Goal: Task Accomplishment & Management: Complete application form

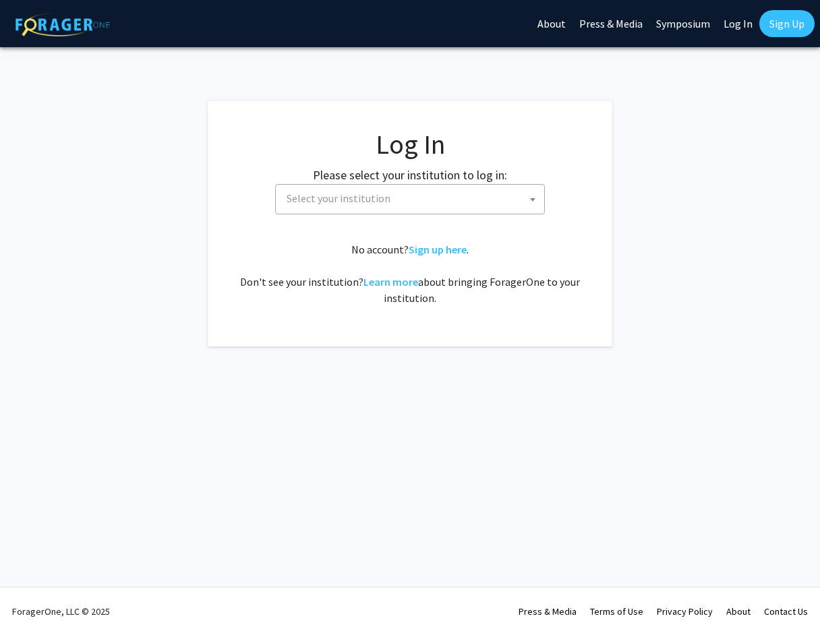
select select
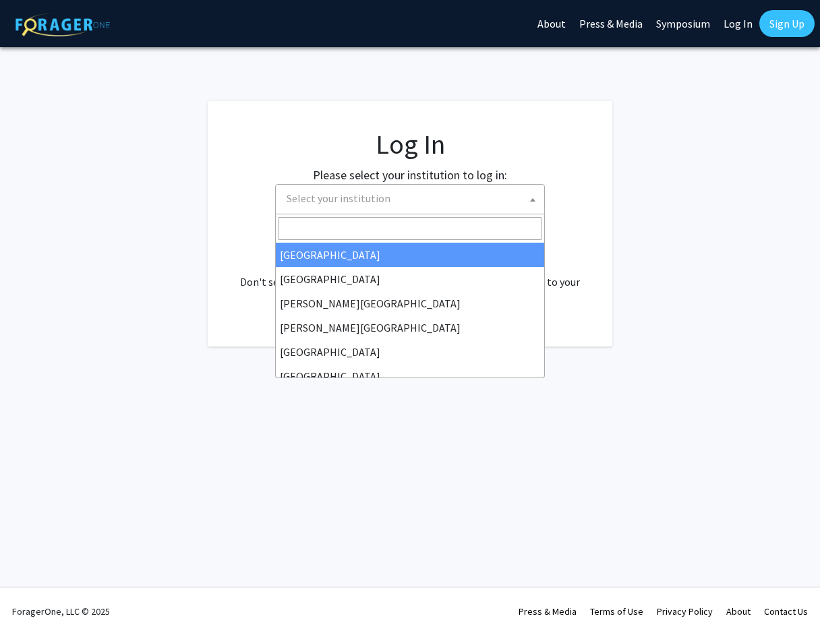
click at [320, 202] on span "Select your institution" at bounding box center [339, 198] width 104 height 13
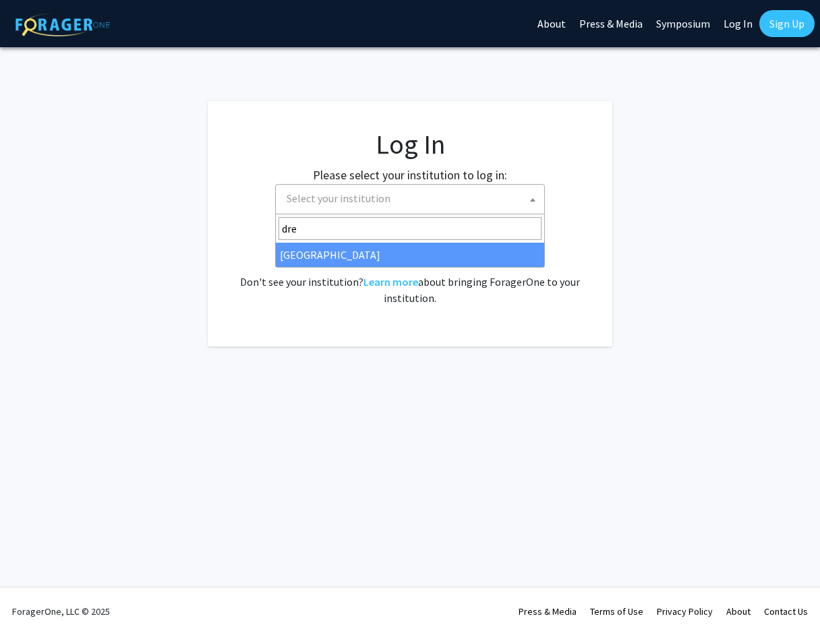
type input "dre"
select select "6"
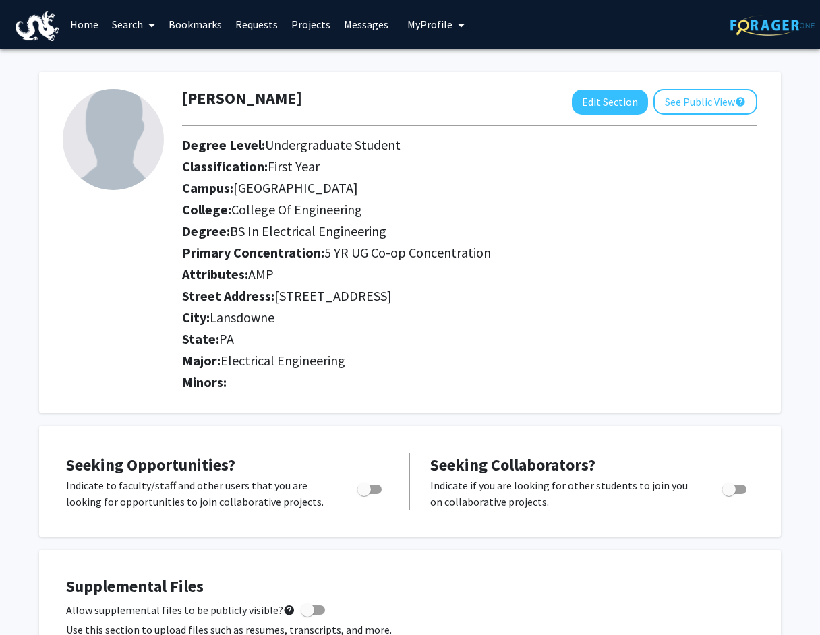
click at [366, 493] on span "Toggle" at bounding box center [364, 489] width 13 height 13
click at [364, 494] on input "Are you actively seeking opportunities?" at bounding box center [364, 494] width 1 height 1
checkbox input "true"
click at [138, 22] on link "Search" at bounding box center [133, 24] width 57 height 47
click at [207, 22] on link "Bookmarks" at bounding box center [195, 24] width 67 height 47
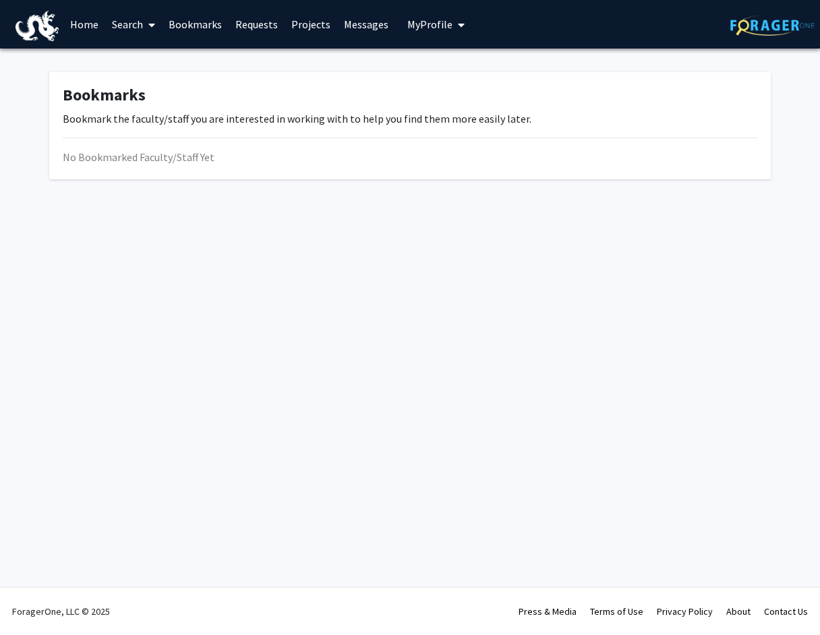
click at [251, 24] on link "Requests" at bounding box center [257, 24] width 56 height 47
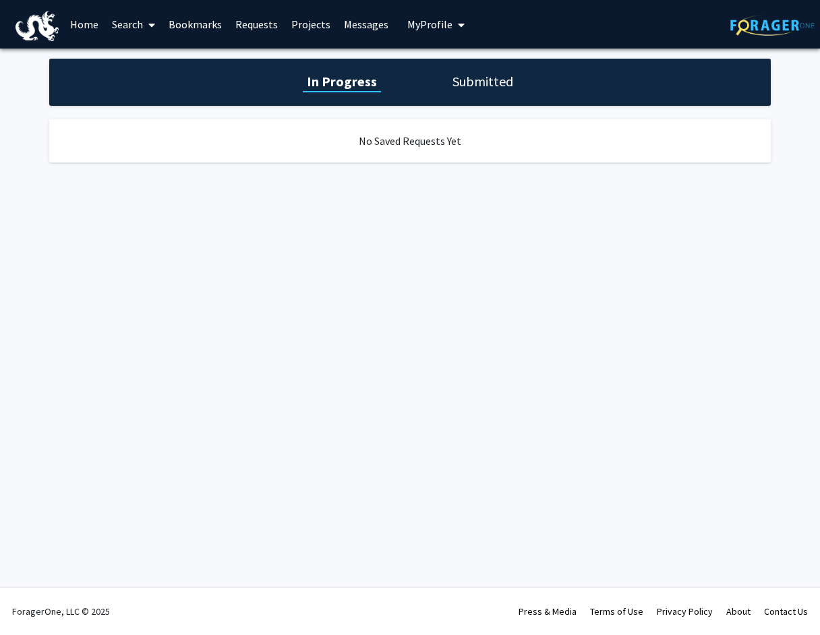
click at [305, 23] on link "Projects" at bounding box center [311, 24] width 53 height 47
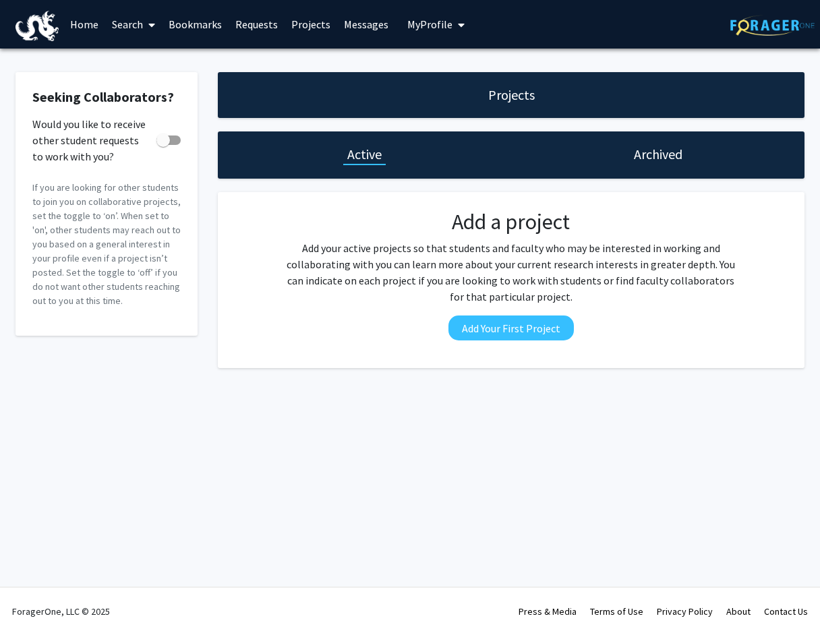
click at [378, 38] on link "Messages" at bounding box center [366, 24] width 58 height 47
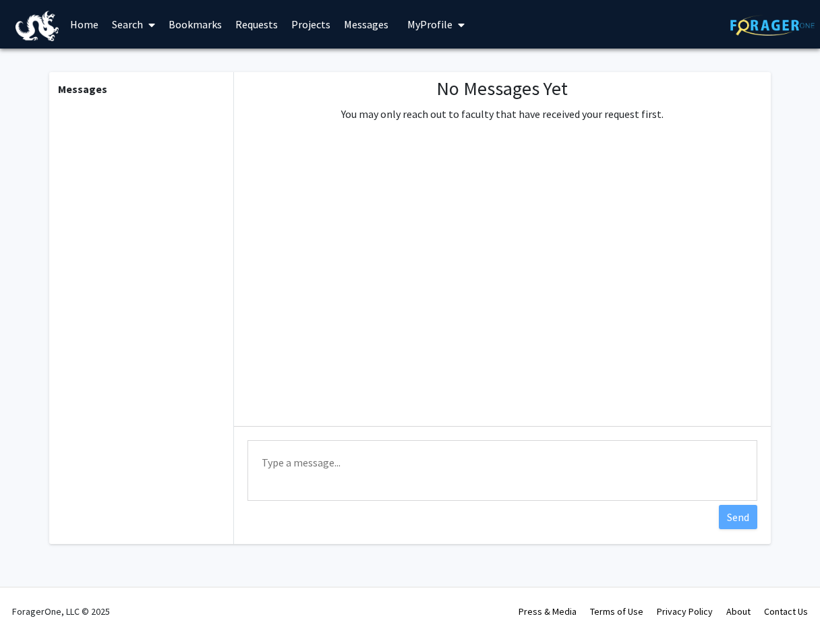
click at [87, 26] on link "Home" at bounding box center [84, 24] width 42 height 47
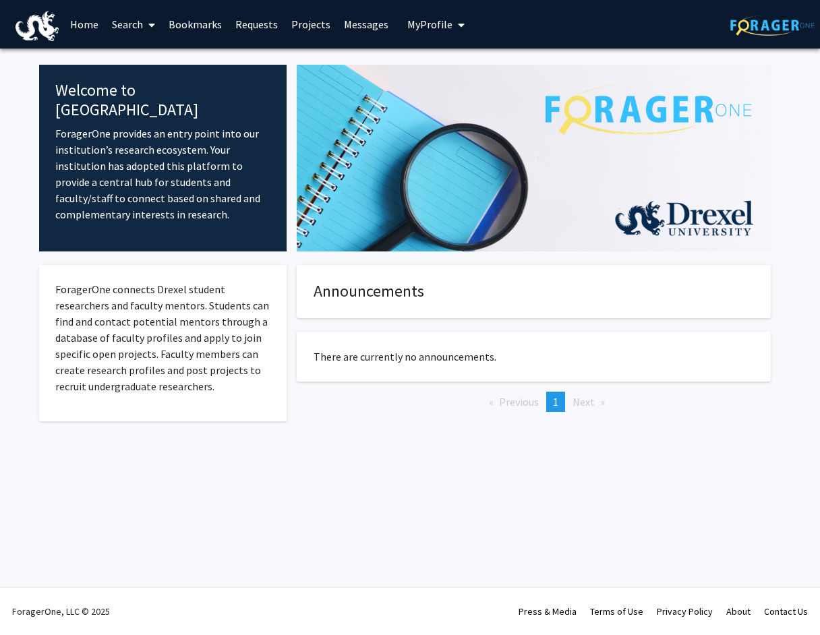
click at [133, 25] on link "Search" at bounding box center [133, 24] width 57 height 47
click at [158, 61] on span "Faculty/Staff" at bounding box center [154, 62] width 99 height 27
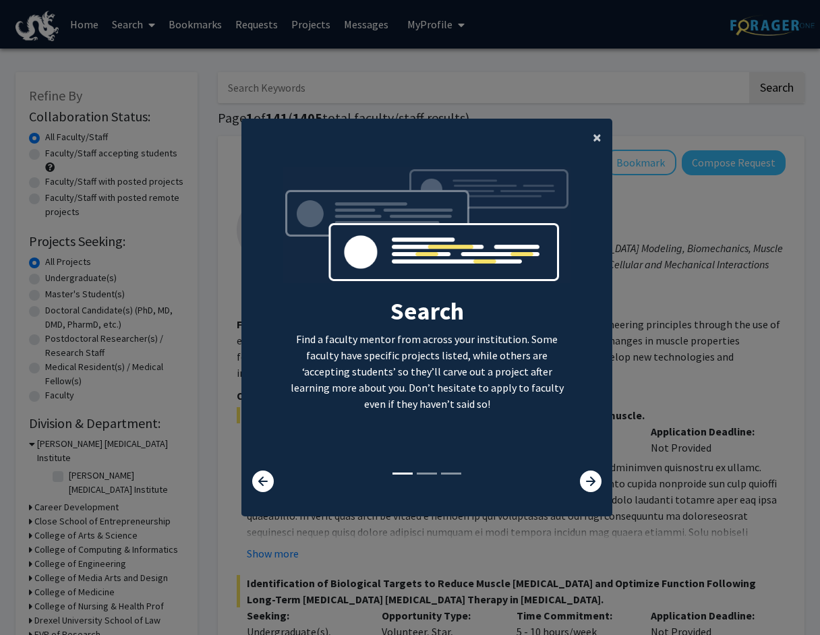
click at [595, 136] on span "×" at bounding box center [597, 137] width 9 height 21
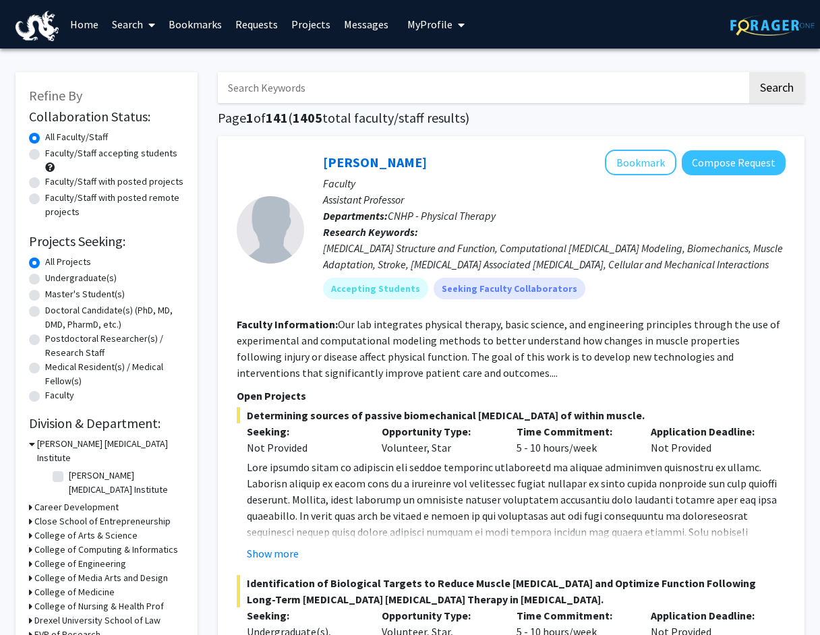
click at [476, 98] on input "Search Keywords" at bounding box center [483, 87] width 530 height 31
click at [302, 29] on link "Projects" at bounding box center [311, 24] width 53 height 47
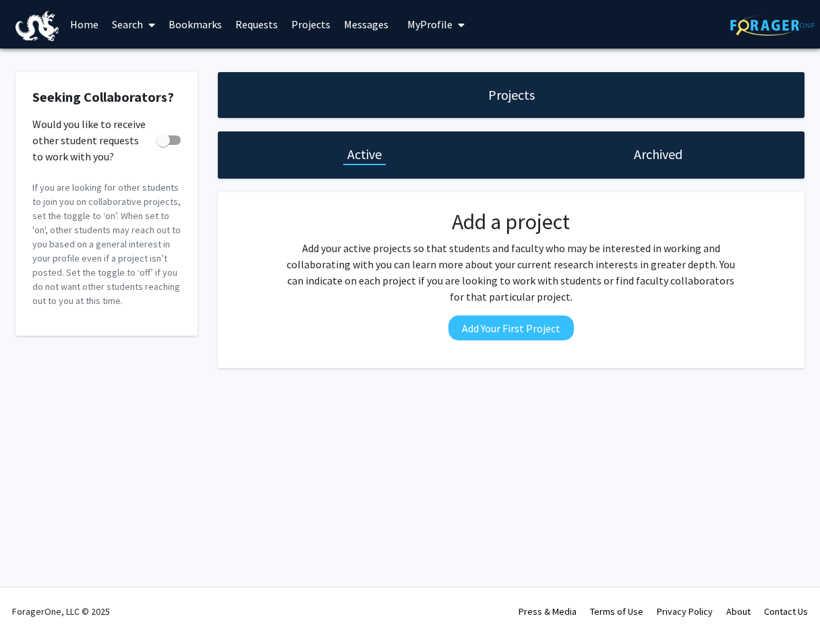
click at [254, 26] on link "Requests" at bounding box center [257, 24] width 56 height 47
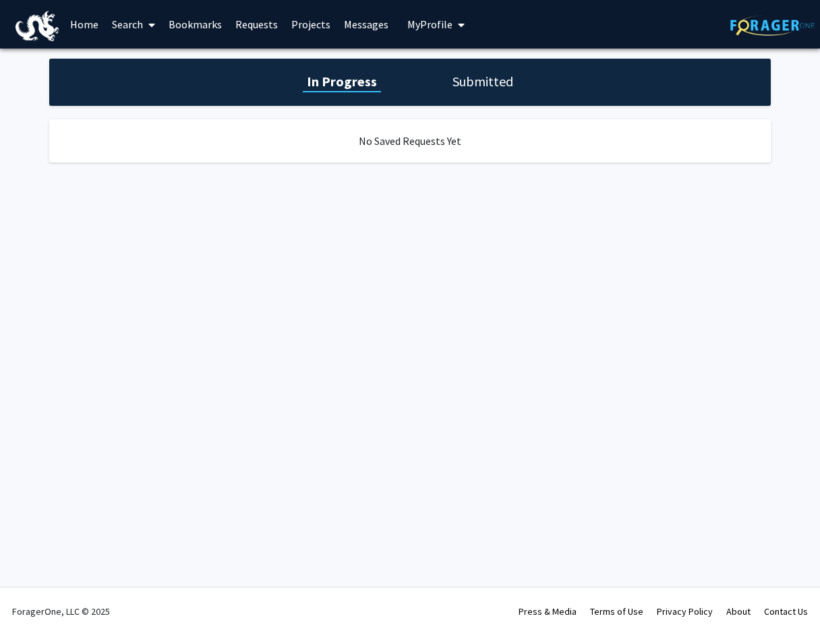
click at [461, 91] on h1 "Submitted" at bounding box center [483, 81] width 69 height 19
click at [360, 83] on h1 "In Progress" at bounding box center [340, 81] width 72 height 19
click at [411, 23] on span "My Profile" at bounding box center [429, 24] width 45 height 13
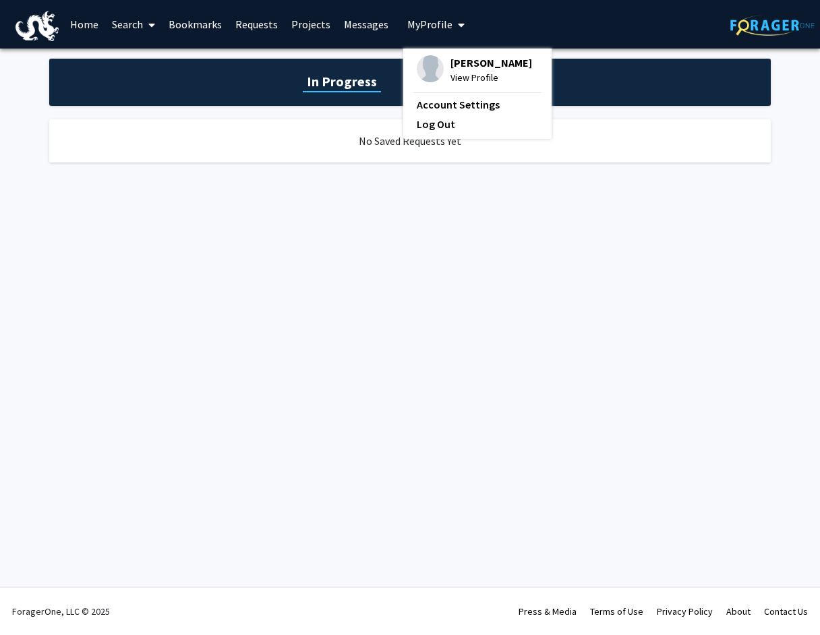
click at [141, 36] on link "Search" at bounding box center [133, 24] width 57 height 47
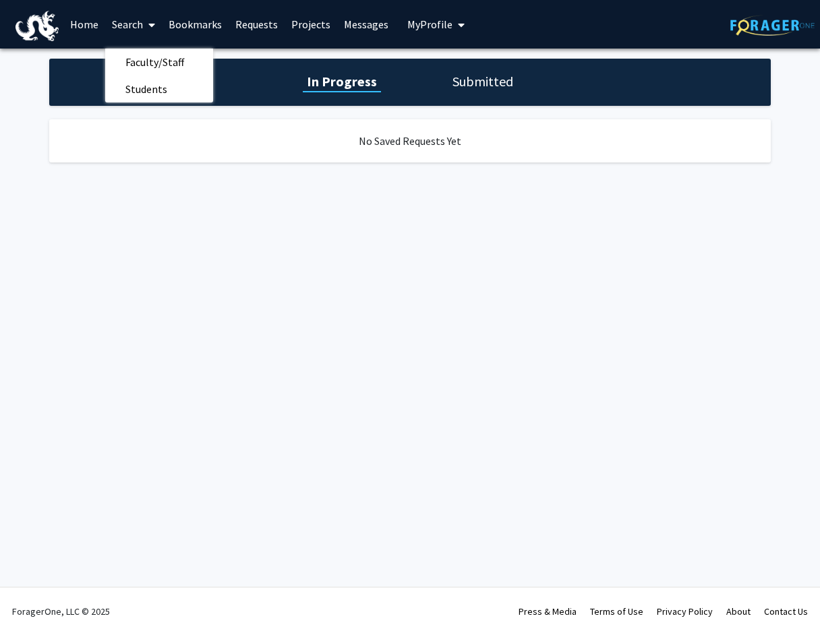
click at [161, 30] on link "Search" at bounding box center [133, 24] width 57 height 47
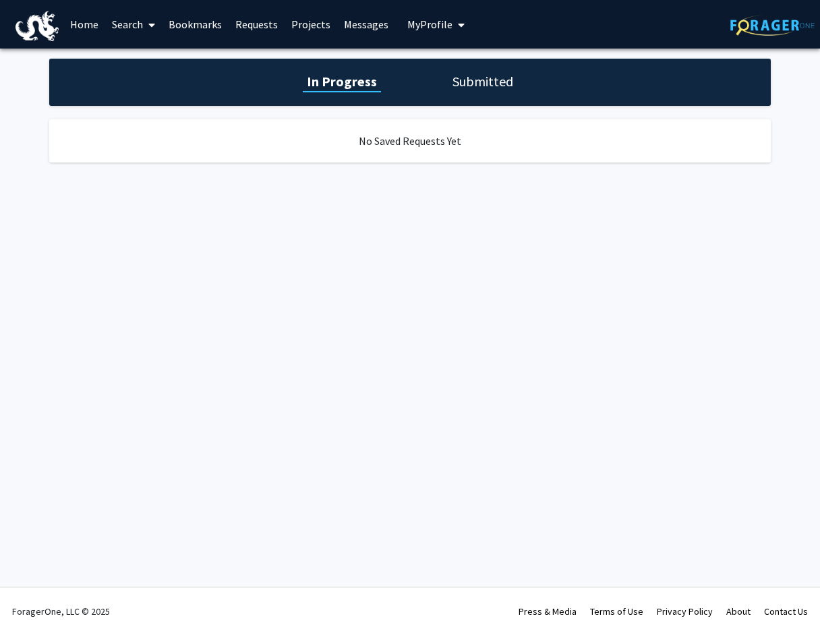
click at [153, 29] on icon at bounding box center [151, 25] width 7 height 11
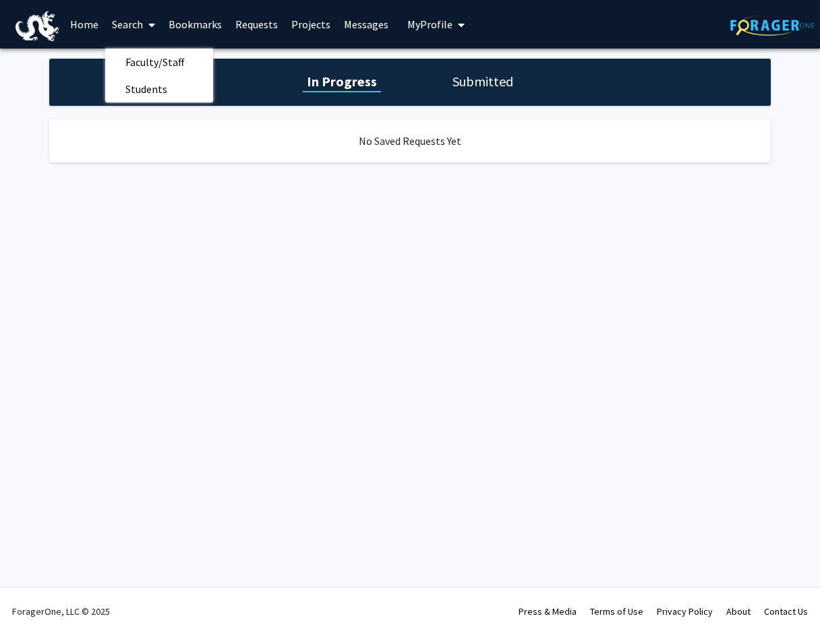
click at [75, 26] on link "Home" at bounding box center [84, 24] width 42 height 47
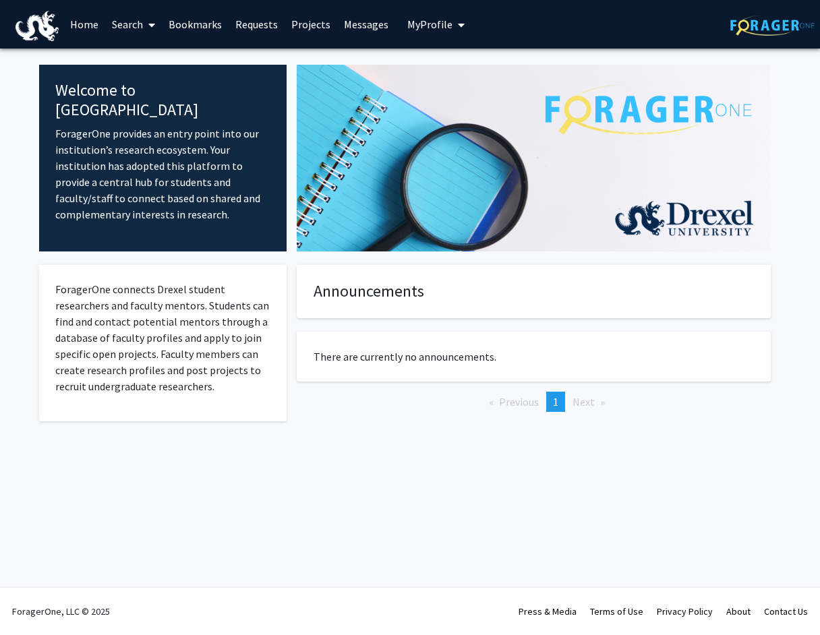
click at [144, 24] on span at bounding box center [149, 24] width 12 height 47
click at [147, 59] on span "Faculty/Staff" at bounding box center [154, 62] width 99 height 27
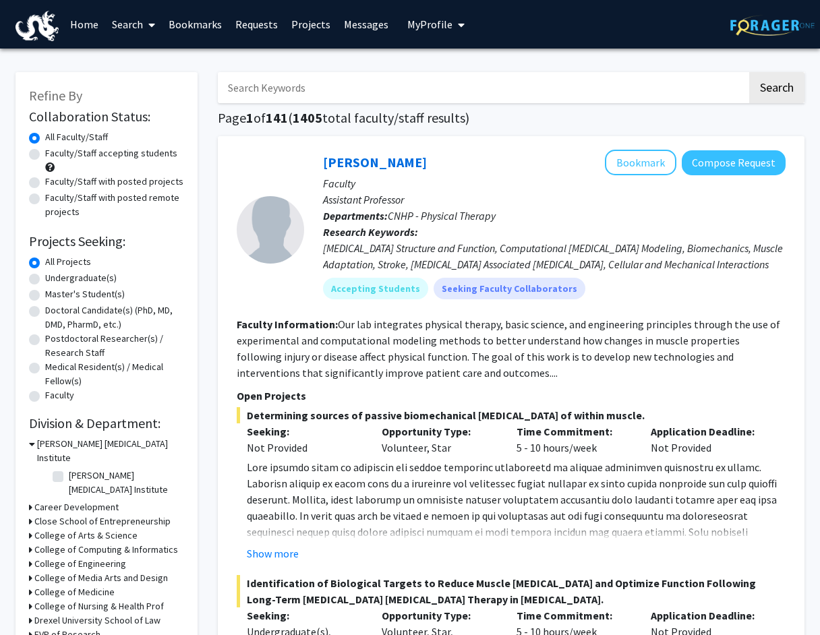
click at [265, 97] on input "Search Keywords" at bounding box center [483, 87] width 530 height 31
type input "VIP"
click at [776, 90] on button "Search" at bounding box center [776, 87] width 55 height 31
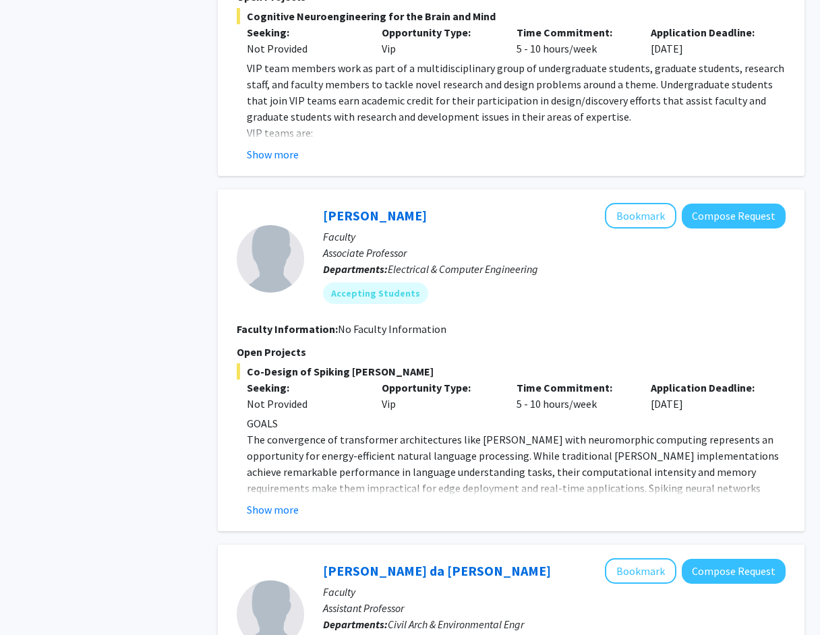
scroll to position [2244, 0]
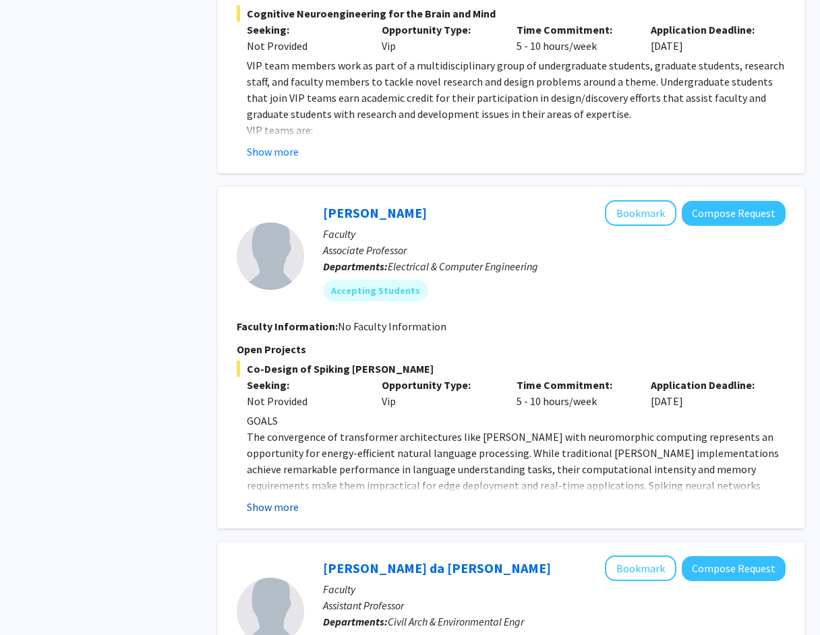
click at [276, 499] on button "Show more" at bounding box center [273, 507] width 52 height 16
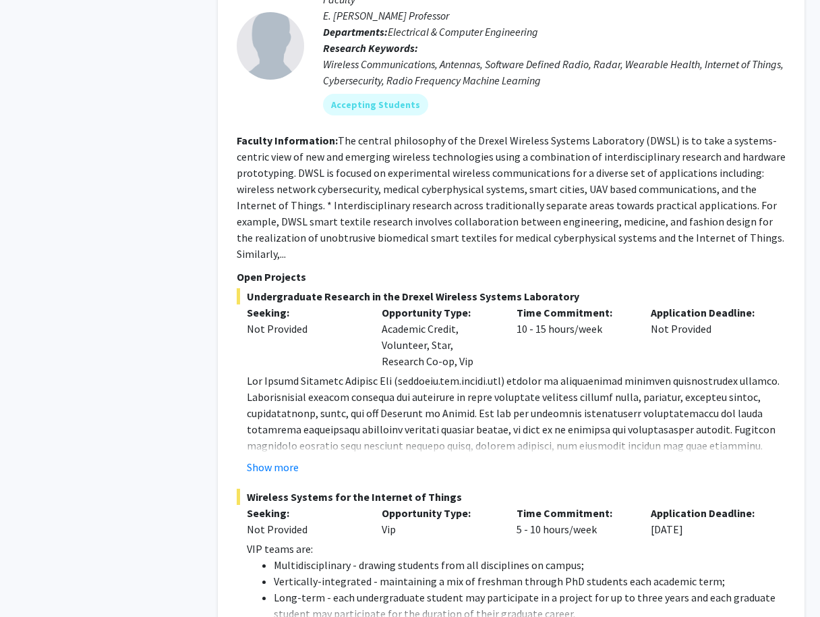
scroll to position [4356, 0]
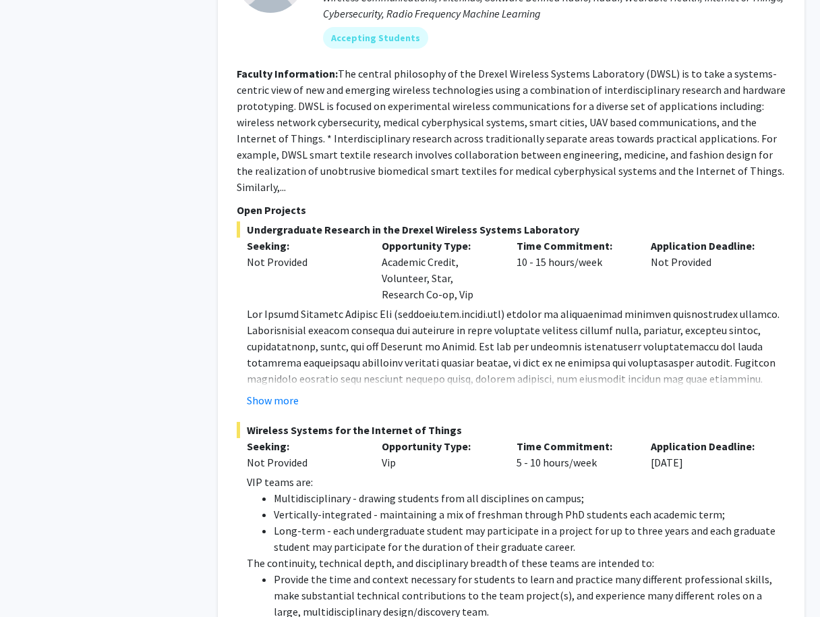
scroll to position [4428, 0]
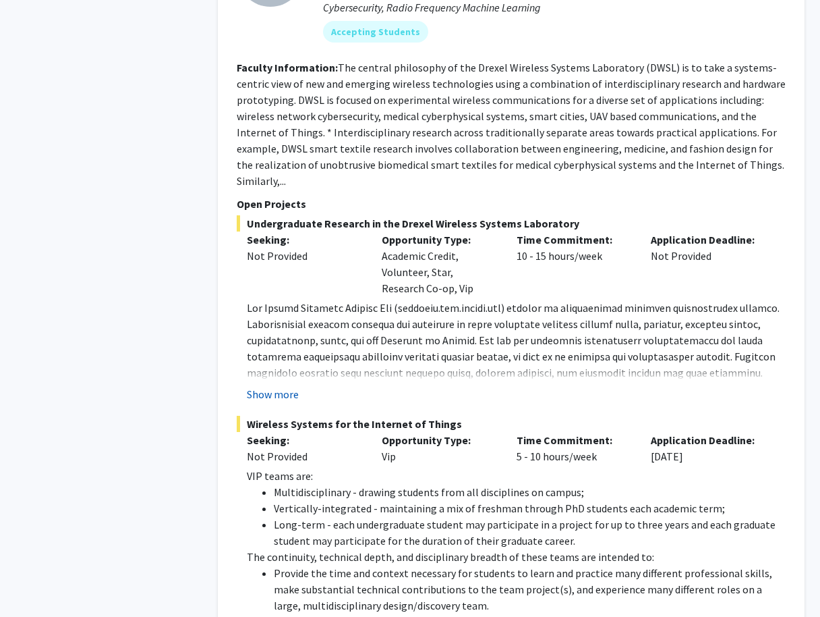
click at [281, 386] on button "Show more" at bounding box center [273, 394] width 52 height 16
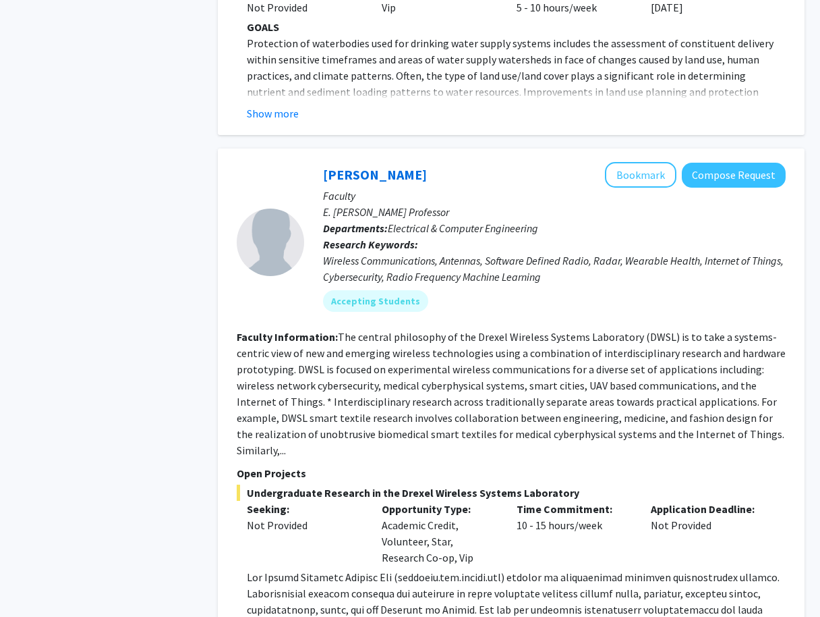
scroll to position [4153, 0]
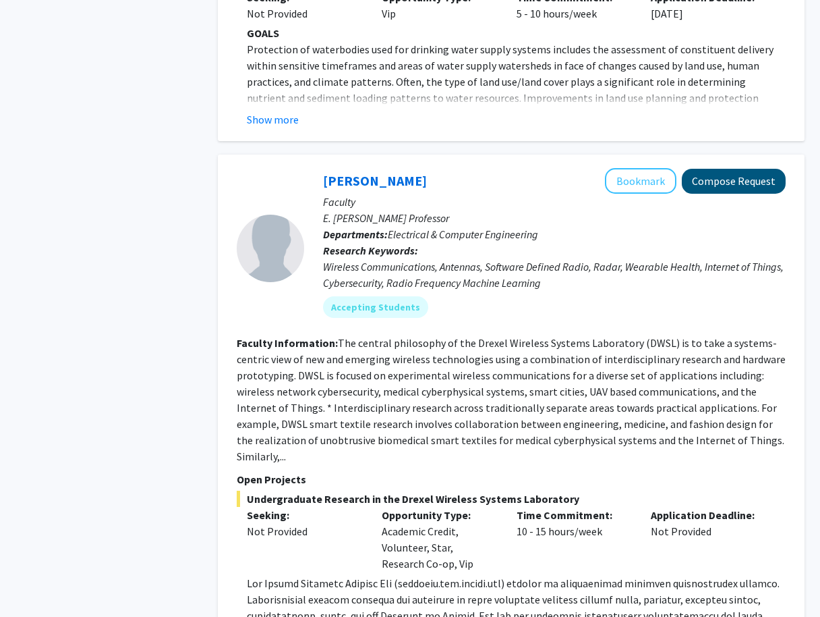
click at [704, 169] on button "Compose Request" at bounding box center [734, 181] width 104 height 25
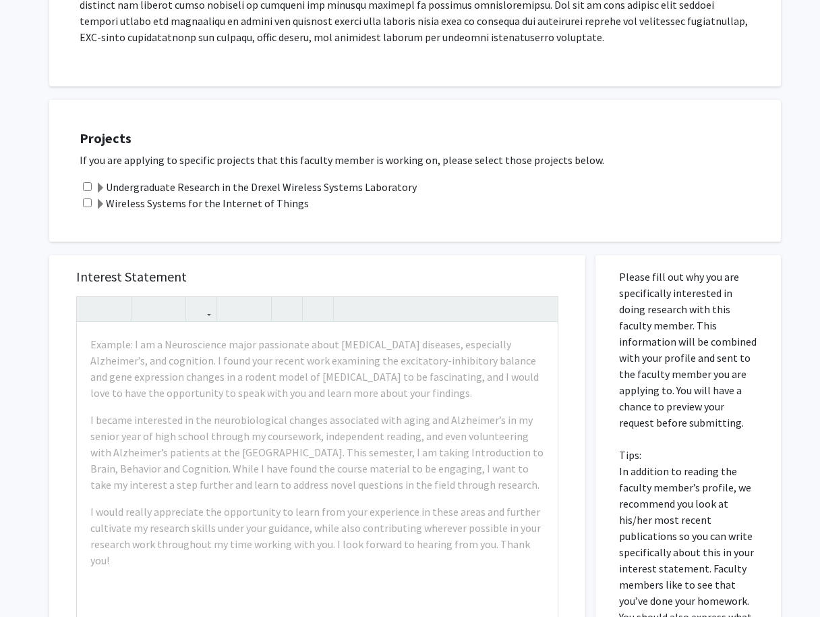
scroll to position [514, 0]
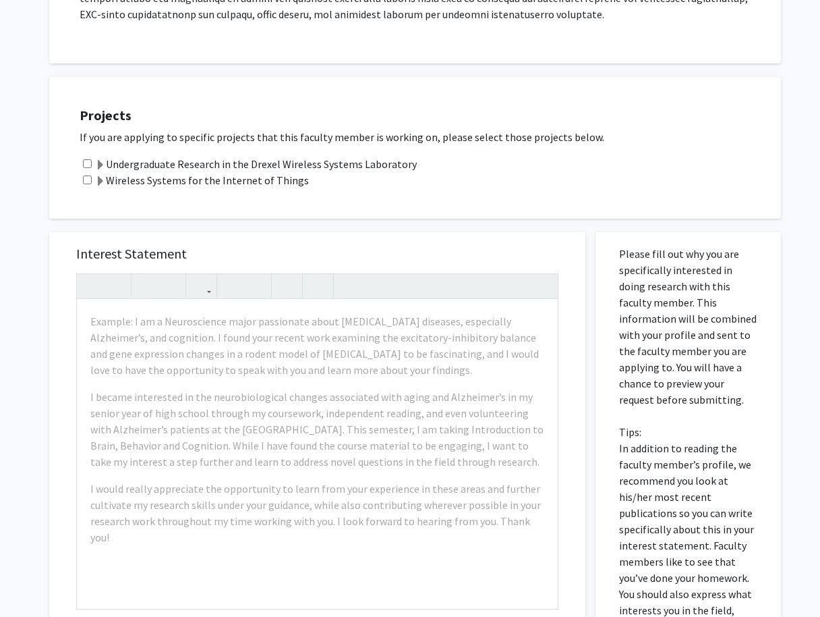
click at [90, 156] on div "Undergraduate Research in the Drexel Wireless Systems Laboratory" at bounding box center [424, 164] width 688 height 16
click at [90, 159] on input "checkbox" at bounding box center [87, 163] width 9 height 9
checkbox input "true"
click at [85, 173] on div "Wireless Systems for the Internet of Things" at bounding box center [424, 180] width 688 height 16
click at [86, 175] on input "checkbox" at bounding box center [87, 179] width 9 height 9
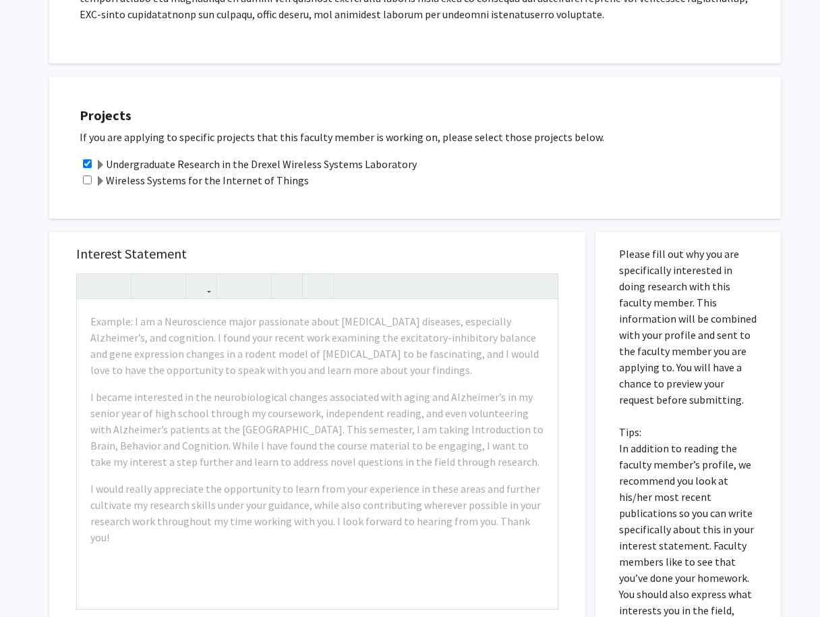
checkbox input "true"
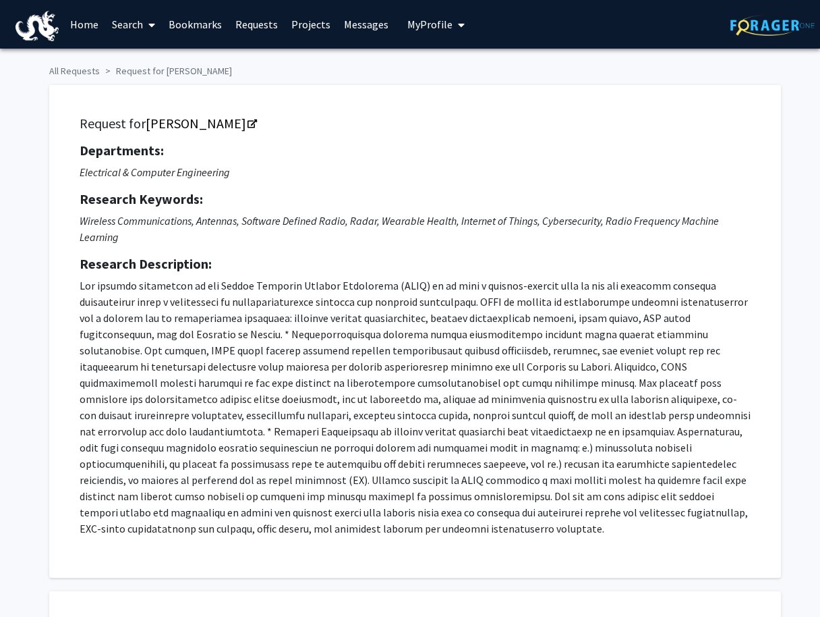
scroll to position [0, 0]
click at [206, 128] on link "[PERSON_NAME]" at bounding box center [201, 123] width 110 height 17
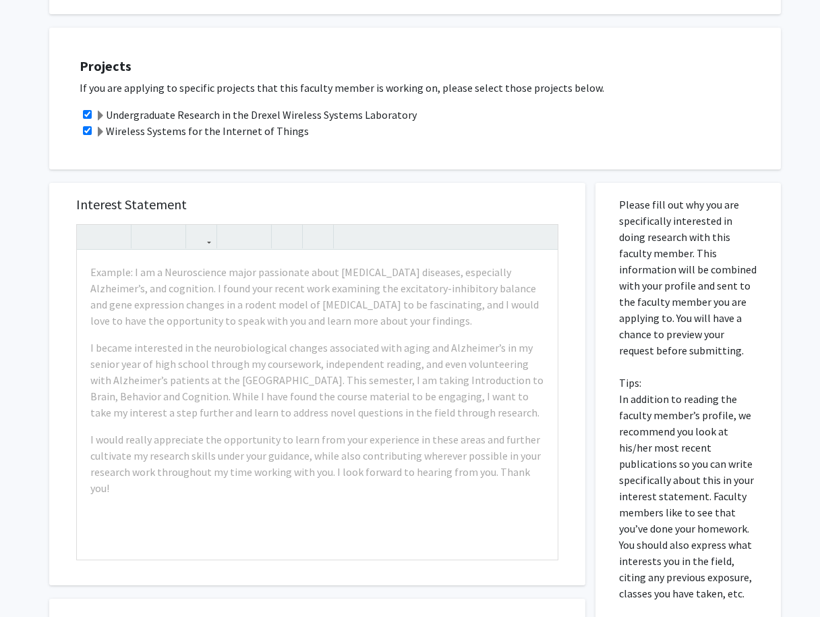
scroll to position [564, 0]
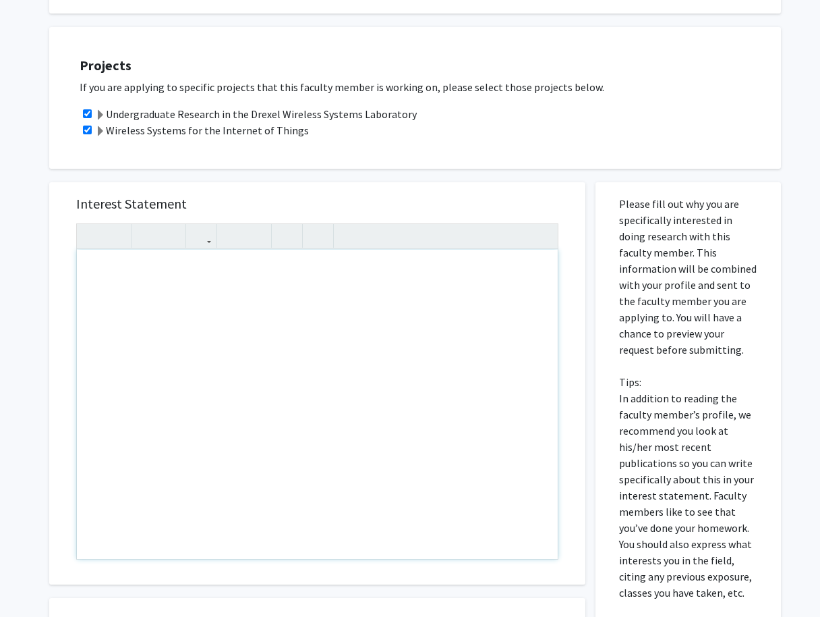
click at [226, 282] on div "Note to users with screen readers: Please press Alt+0 or Option+0 to deactivate…" at bounding box center [317, 404] width 481 height 309
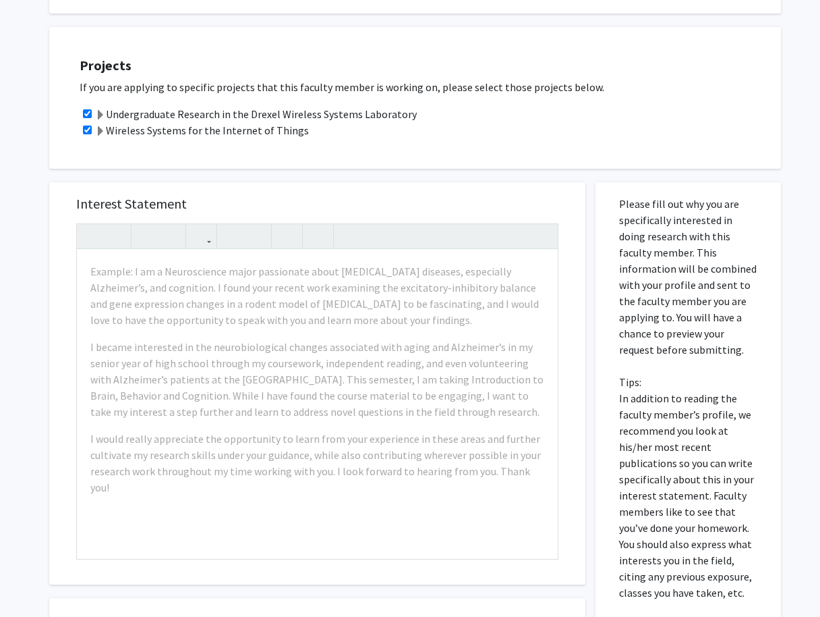
click at [268, 202] on div "Interest Statement Example: I am a Neuroscience major passionate about neurodeg…" at bounding box center [317, 383] width 509 height 402
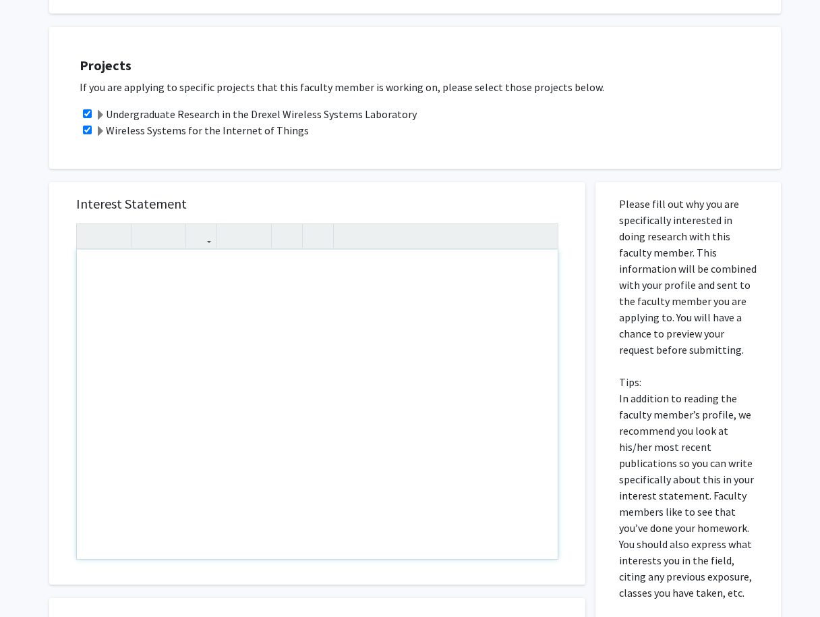
click at [190, 258] on div "Note to users with screen readers: Please press Alt+0 or Option+0 to deactivate…" at bounding box center [317, 404] width 481 height 309
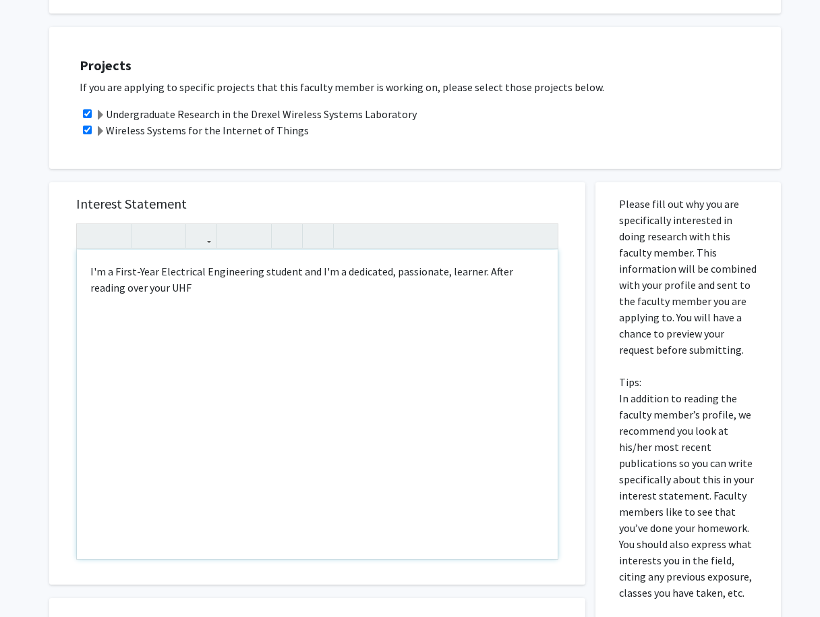
click at [137, 276] on div "I'm a First-Year Electrical Engineering student and I'm a dedicated, passionate…" at bounding box center [317, 404] width 481 height 309
click at [242, 271] on div "I'm a First-Year Electrical Engineering student and I'm a dedicated, passionate…" at bounding box center [317, 404] width 481 height 309
click at [208, 277] on div "I'm a First-Year Electrical Engineering student and I'm a dedicated, passionate…" at bounding box center [317, 404] width 481 height 309
click at [252, 271] on div "I'm a First-Year Electrical Engineering student and I'm a dedicated, passionate…" at bounding box center [317, 404] width 481 height 309
click at [294, 275] on div "I'm a First-Year Electrical Engineering student and I'm a dedicated, passionate…" at bounding box center [317, 404] width 481 height 309
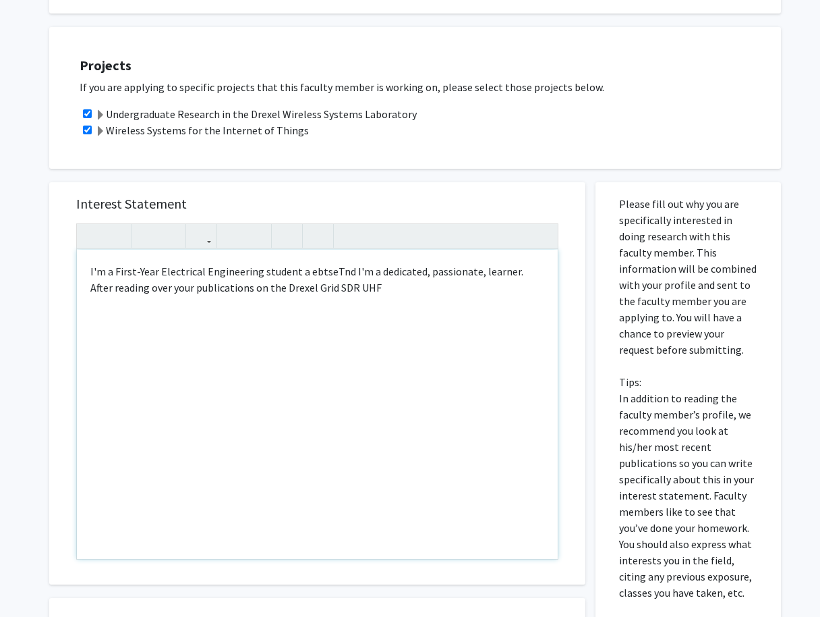
click at [302, 258] on div "I'm a First-Year Electrical Engineering student a ebtseTnd I'm a dedicated, pas…" at bounding box center [317, 404] width 481 height 309
drag, startPoint x: 333, startPoint y: 258, endPoint x: 304, endPoint y: 256, distance: 29.0
click at [304, 256] on div "I'm a First-Year Electrical Engineering student a ebtseTnd I'm a dedicated, pas…" at bounding box center [317, 404] width 481 height 309
click at [275, 276] on div "I'm a First-Year Electrical Engineering student and I'm a dedicated, passionate…" at bounding box center [317, 404] width 481 height 309
click at [324, 278] on div "I'm a First-Year Electrical Engineering student and I'm a dedicated, passionate…" at bounding box center [317, 404] width 481 height 309
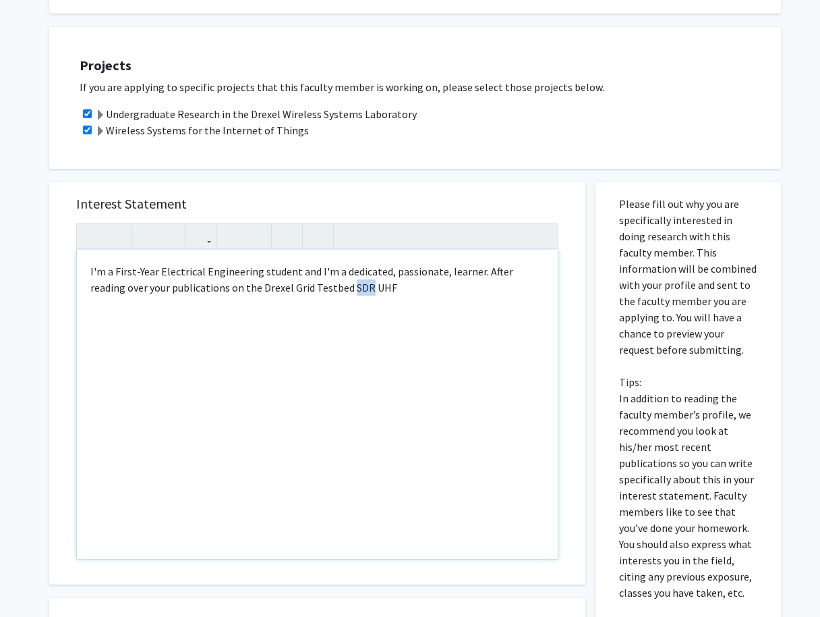
click at [324, 278] on div "I'm a First-Year Electrical Engineering student and I'm a dedicated, passionate…" at bounding box center [317, 404] width 481 height 309
click at [276, 269] on div "I'm a First-Year Electrical Engineering student and I'm a dedicated, passionate…" at bounding box center [317, 404] width 481 height 309
click at [336, 275] on div "I'm a First-Year Electrical Engineering student and I'm a dedicated, passionate…" at bounding box center [317, 404] width 481 height 309
click at [380, 276] on div "I'm a First-Year Electrical Engineering student and I'm a dedicated, passionate…" at bounding box center [317, 404] width 481 height 309
click at [332, 251] on div "I'm a First-Year Electrical Engineering student and I'm a dedicated, passionate…" at bounding box center [317, 404] width 481 height 309
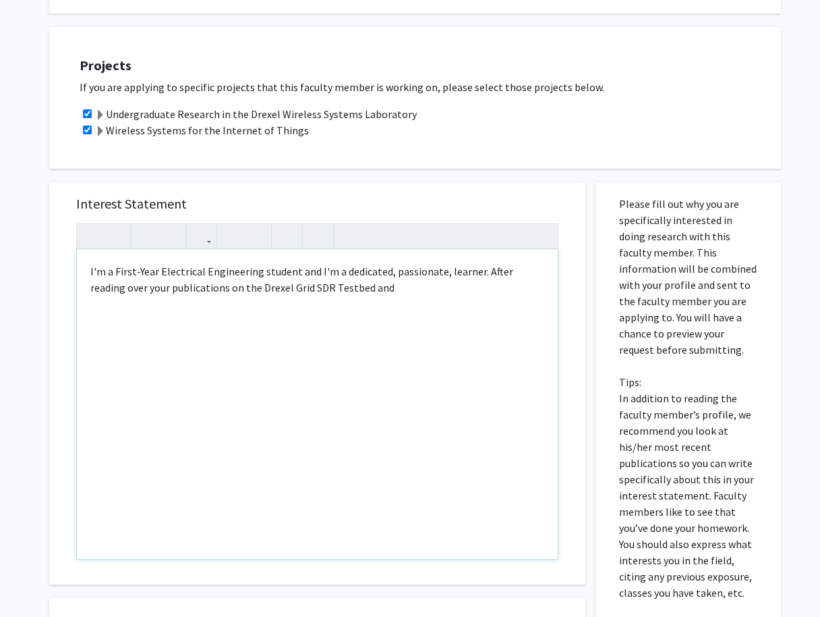
click at [374, 271] on div "I'm a First-Year Electrical Engineering student and I'm a dedicated, passionate…" at bounding box center [317, 404] width 481 height 309
click at [194, 276] on div "I'm a First-Year Electrical Engineering student and I'm a dedicated, passionate…" at bounding box center [317, 404] width 481 height 309
click at [190, 277] on div "I'm a First-Year Electrical Engineering student and I'm a dedicated, passionate…" at bounding box center [317, 404] width 481 height 309
click at [351, 276] on div "I'm a First-Year Electrical Engineering student and I'm a dedicated, passionate…" at bounding box center [317, 404] width 481 height 309
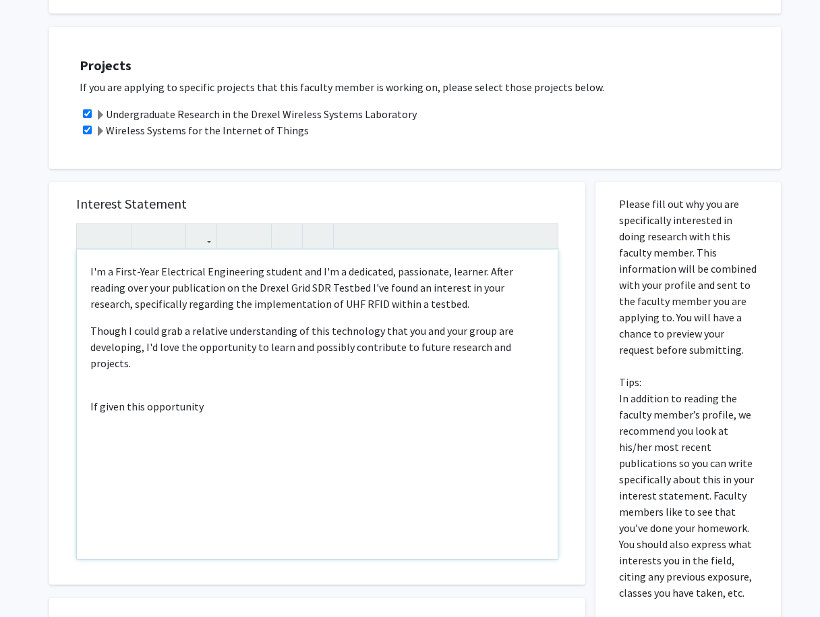
drag, startPoint x: 207, startPoint y: 384, endPoint x: 74, endPoint y: 372, distance: 134.1
click at [74, 372] on div "Interest Statement <p>I'm a First-Year Electrical Engineering student and I'm a…" at bounding box center [317, 383] width 509 height 402
click at [140, 339] on p "Though I could grab a relative understanding of this technology that you and yo…" at bounding box center [317, 346] width 454 height 49
click at [140, 336] on p "Though I could grab a relative understanding of this technology that you and yo…" at bounding box center [317, 346] width 454 height 49
click at [306, 371] on div "I'm a First-Year Electrical Engineering student and I'm a dedicated, passionate…" at bounding box center [317, 404] width 481 height 309
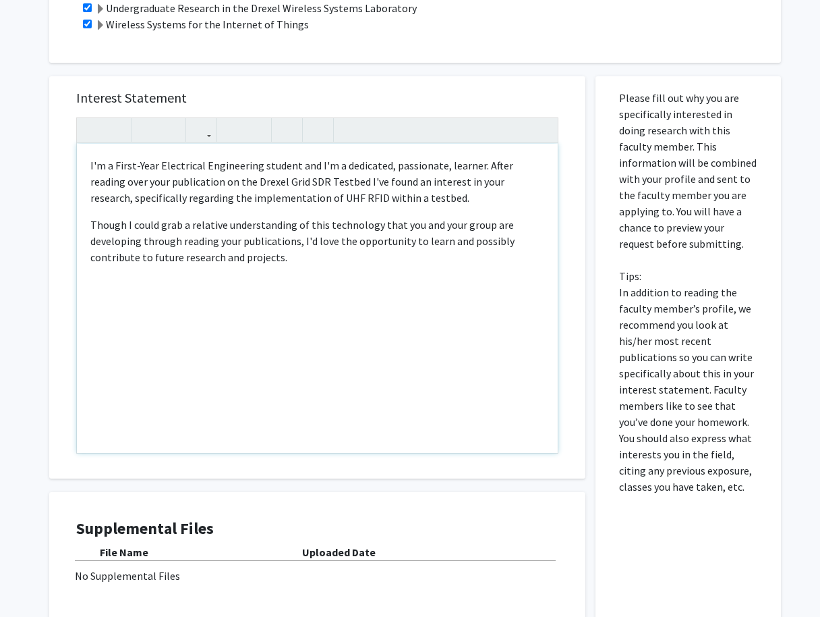
scroll to position [670, 0]
click at [192, 357] on div "I'm a First-Year Electrical Engineering student and I'm a dedicated, passionate…" at bounding box center [317, 298] width 481 height 309
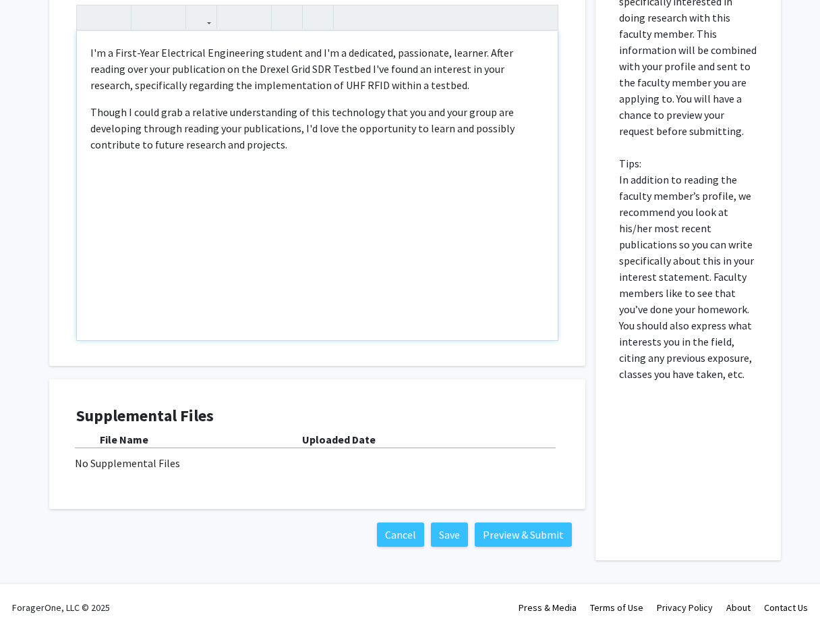
scroll to position [782, 0]
click at [509, 525] on button "Preview & Submit" at bounding box center [523, 535] width 97 height 24
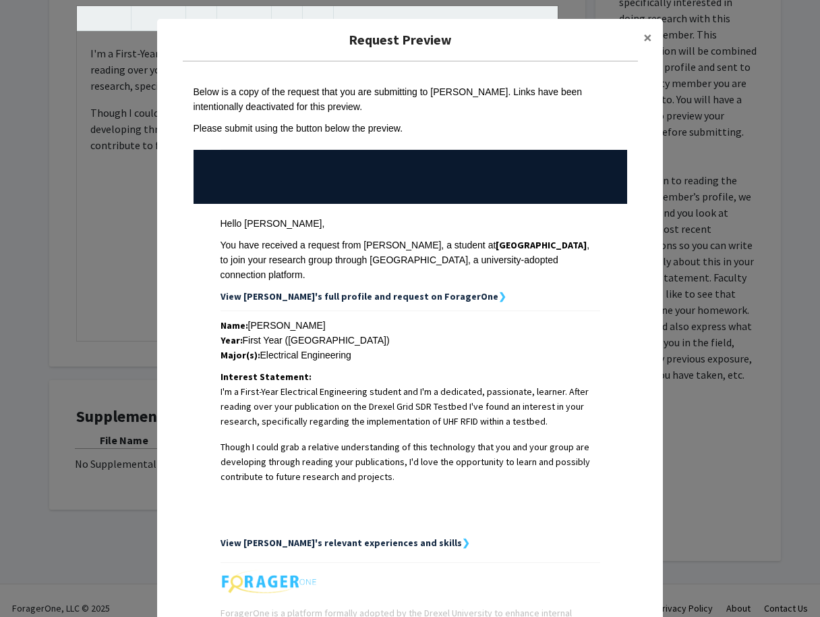
click at [173, 353] on div "Request Preview × Below is a copy of the request that you are submitting to Kap…" at bounding box center [410, 377] width 506 height 716
click at [132, 341] on div "Request Preview × Below is a copy of the request that you are submitting to Kap…" at bounding box center [410, 308] width 820 height 617
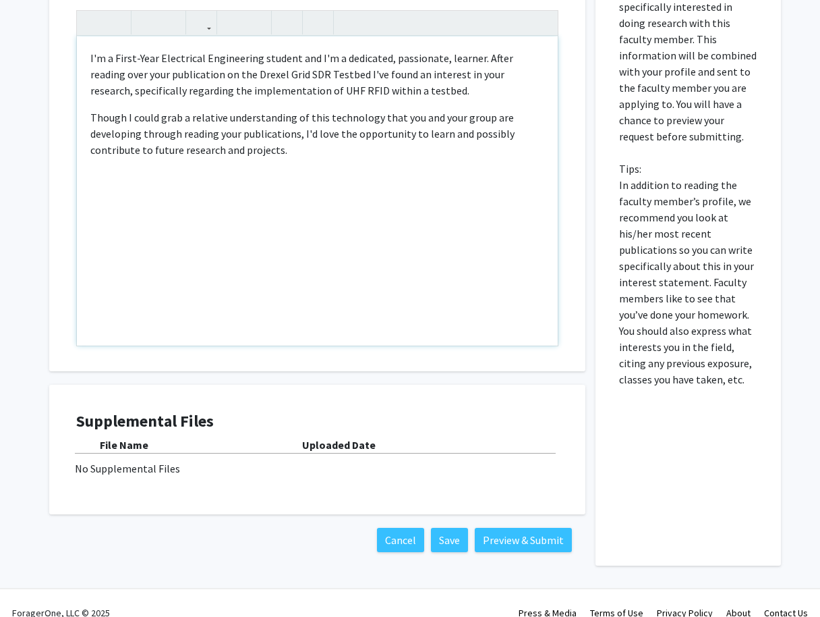
scroll to position [773, 0]
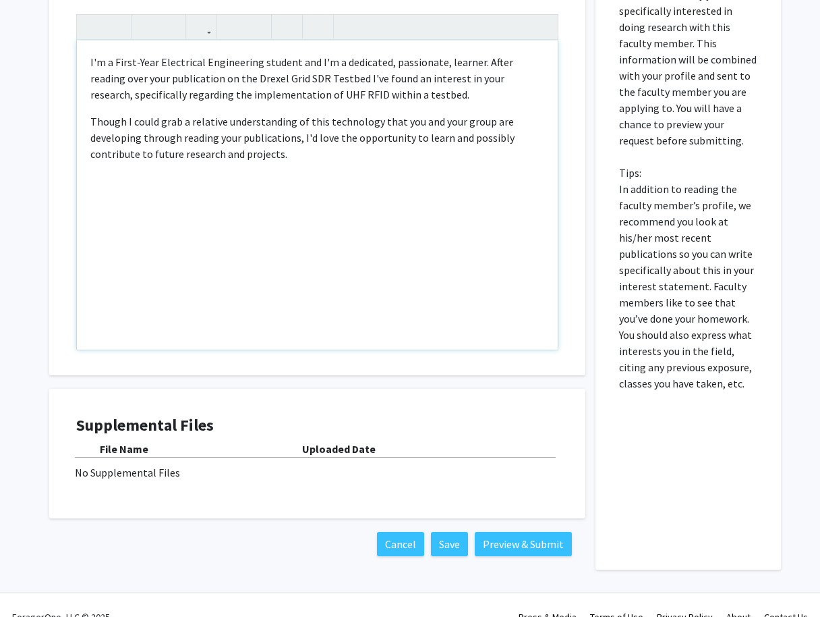
click at [424, 86] on p "I'm a First-Year Electrical Engineering student and I'm a dedicated, passionate…" at bounding box center [317, 78] width 454 height 49
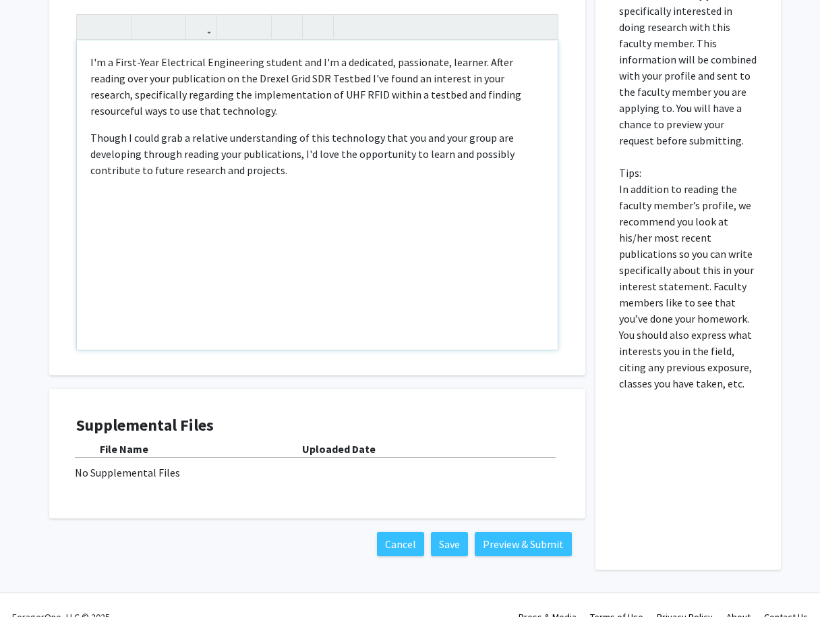
click at [484, 83] on p "I'm a First-Year Electrical Engineering student and I'm a dedicated, passionate…" at bounding box center [317, 86] width 454 height 65
type textarea "<p>I'm a First-Year Electrical Engineering student and I'm a dedicated, passion…"
click at [506, 532] on button "Preview & Submit" at bounding box center [523, 544] width 97 height 24
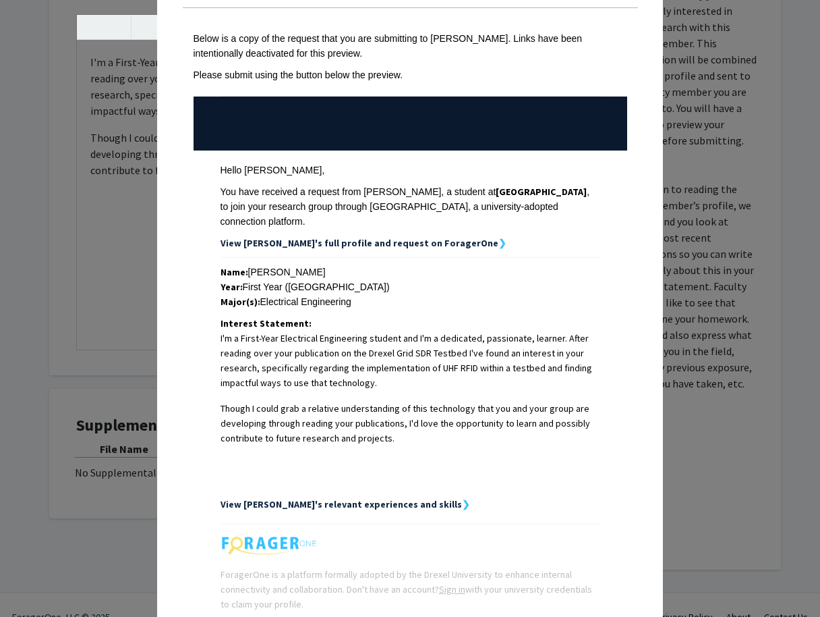
scroll to position [55, 0]
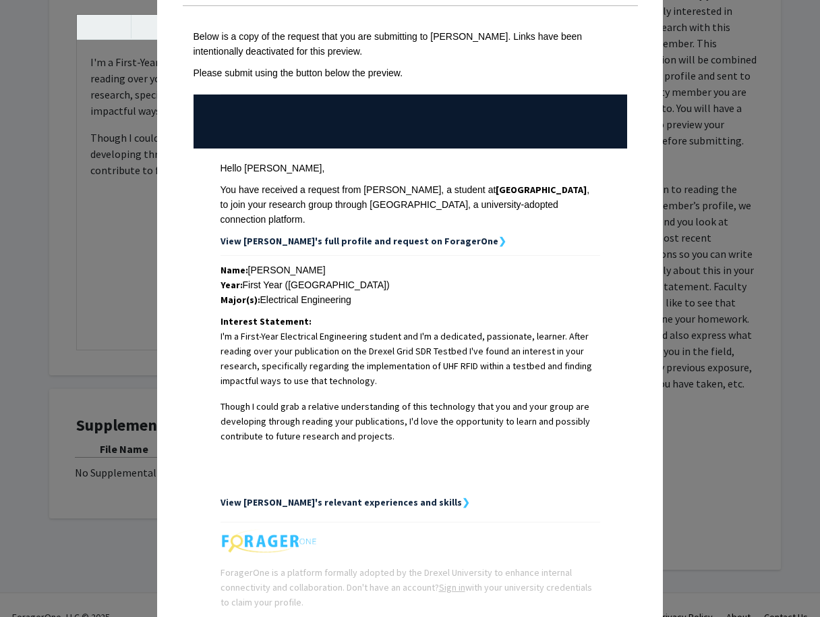
click at [462, 496] on strong "❯" at bounding box center [466, 502] width 8 height 12
click at [362, 496] on strong "View Lij's relevant experiences and skills" at bounding box center [341, 502] width 241 height 12
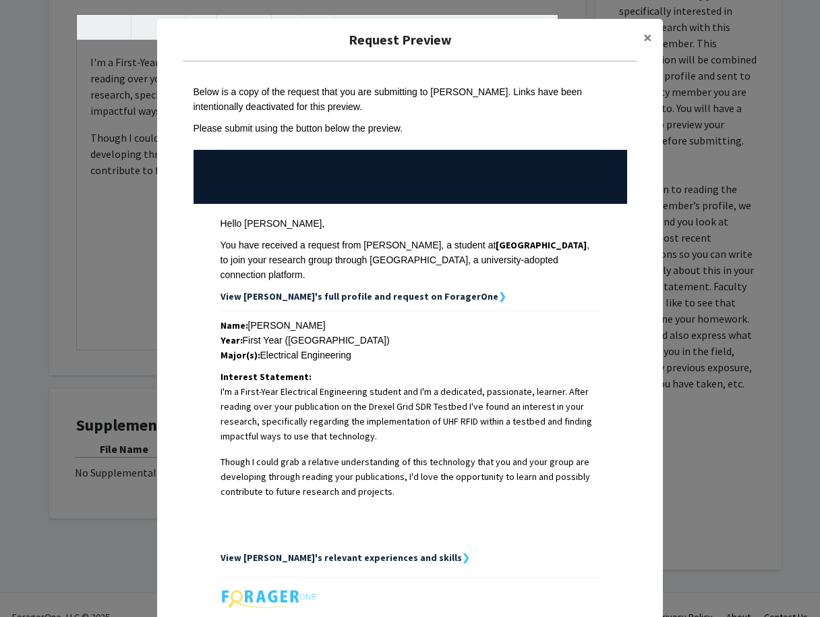
scroll to position [0, 0]
click at [653, 38] on button "×" at bounding box center [648, 38] width 30 height 38
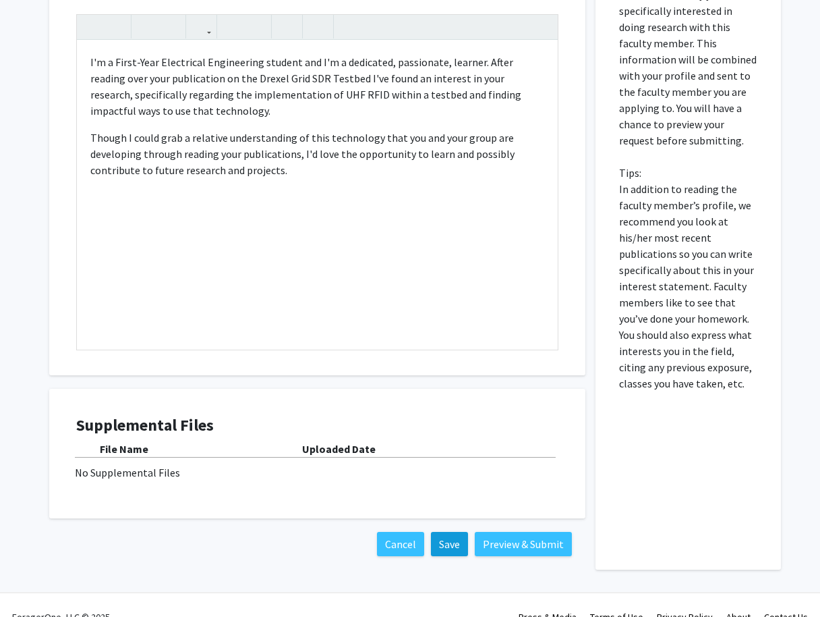
click at [448, 533] on button "Save" at bounding box center [449, 544] width 37 height 24
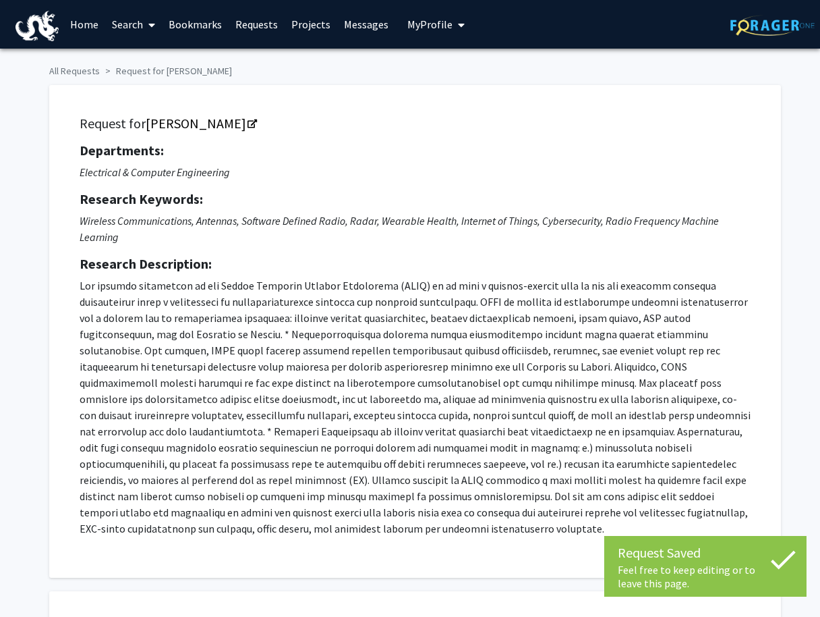
click at [422, 27] on span "My Profile" at bounding box center [429, 24] width 45 height 13
click at [441, 113] on link "Account Settings" at bounding box center [477, 104] width 121 height 16
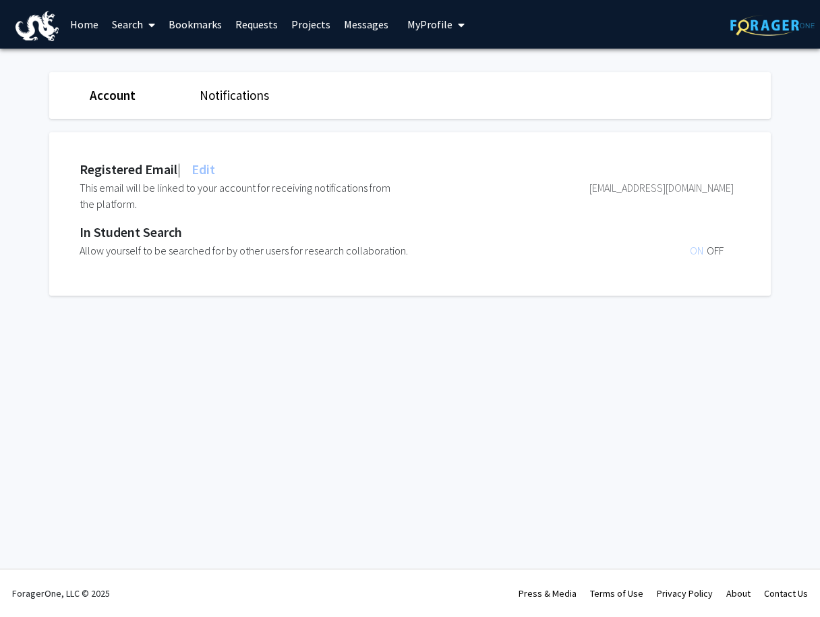
click at [414, 34] on button "My Profile" at bounding box center [435, 24] width 65 height 49
click at [457, 85] on span "View Profile" at bounding box center [492, 77] width 82 height 15
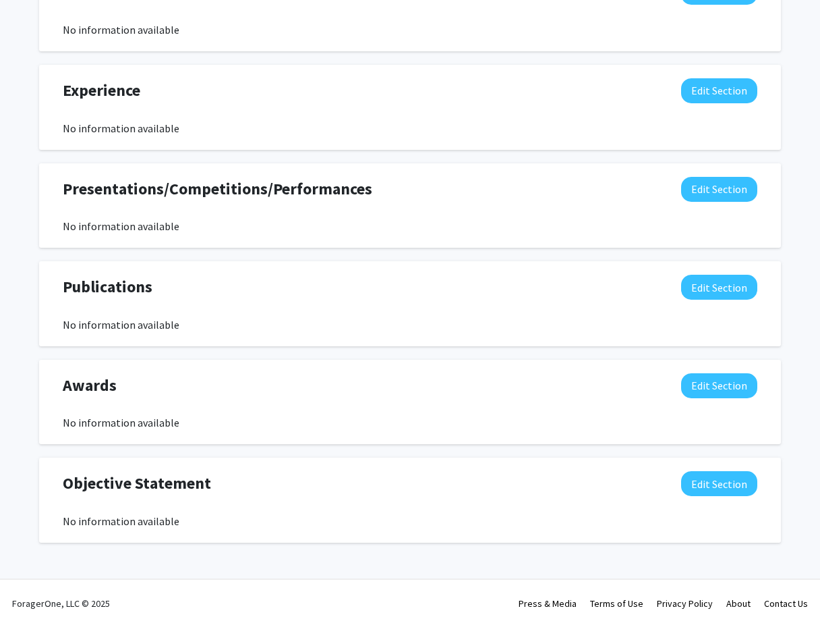
scroll to position [741, 0]
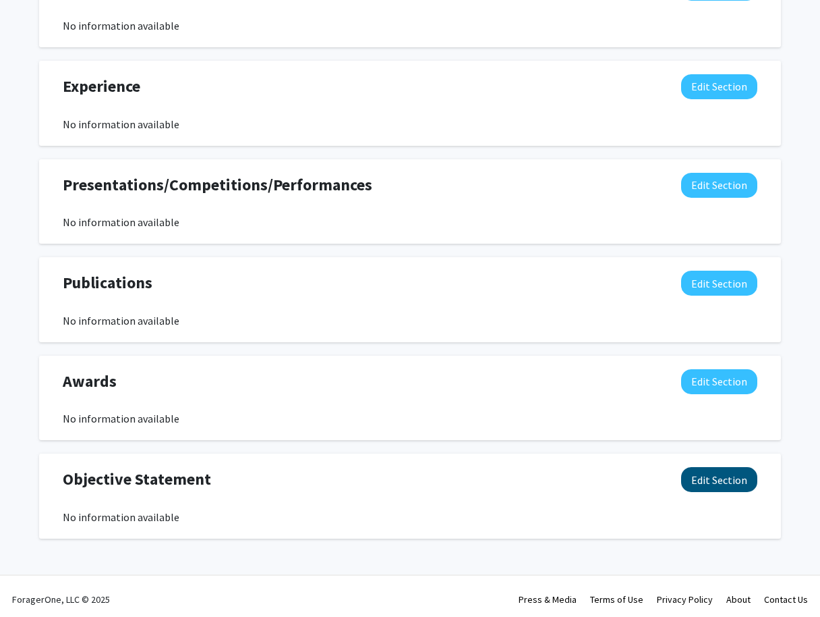
click at [697, 474] on button "Edit Section" at bounding box center [719, 479] width 76 height 25
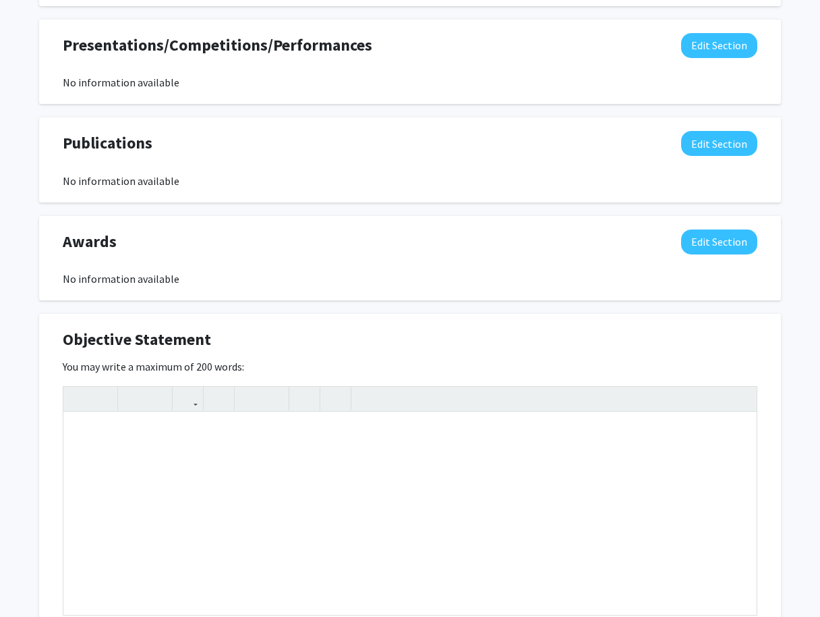
scroll to position [885, 0]
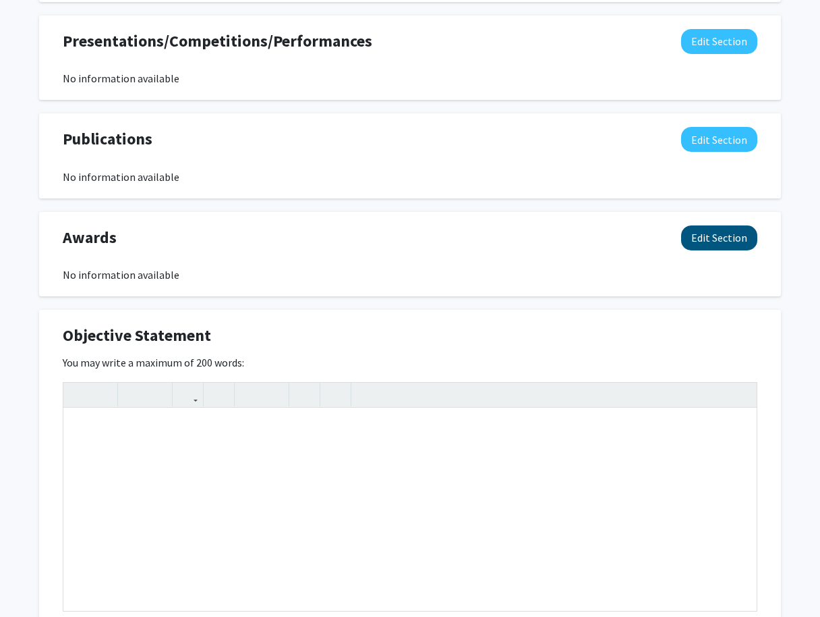
click at [723, 250] on button "Edit Section" at bounding box center [719, 237] width 76 height 25
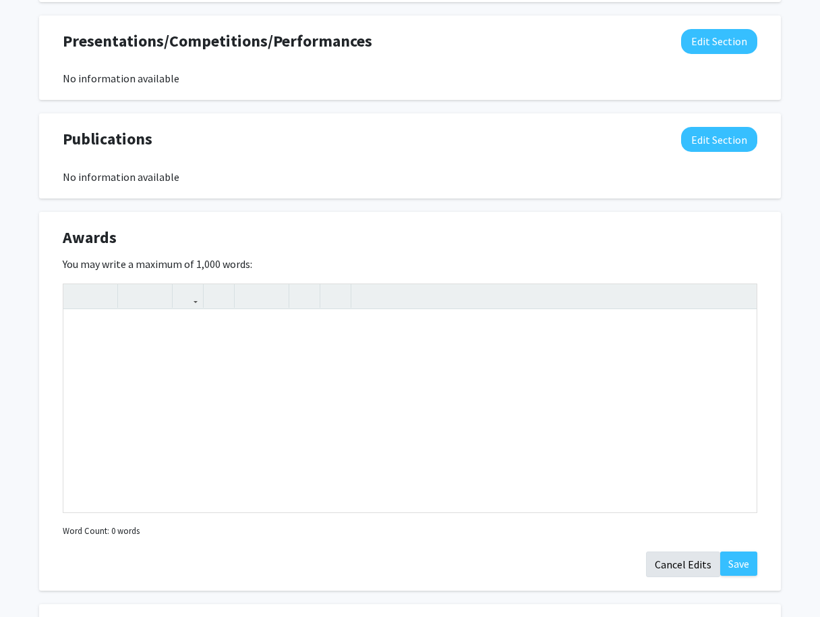
click at [679, 563] on button "Cancel Edits" at bounding box center [683, 564] width 74 height 26
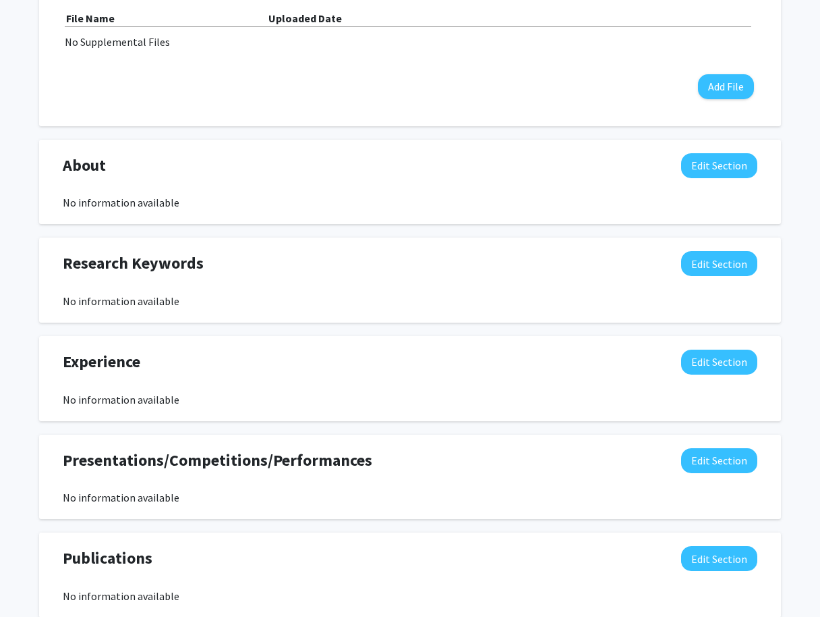
scroll to position [465, 0]
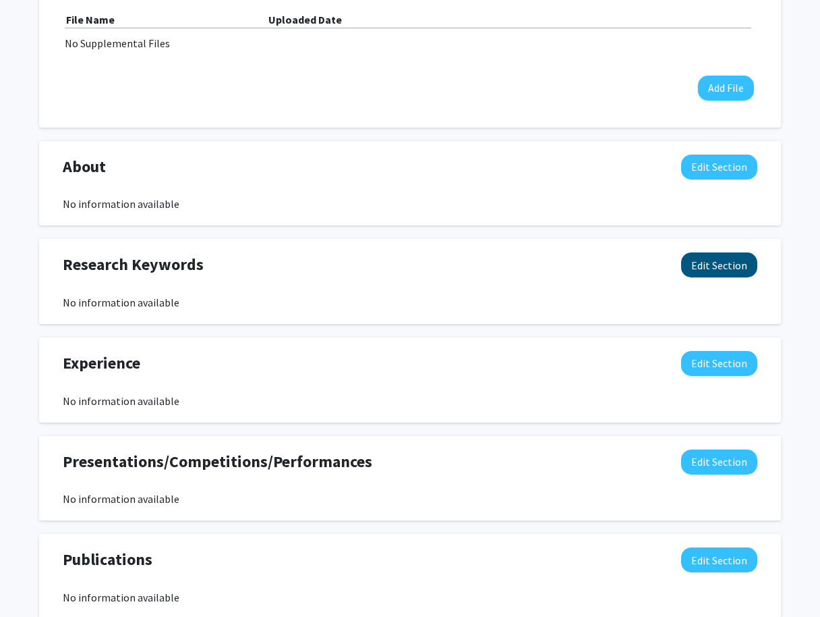
click at [689, 261] on button "Edit Section" at bounding box center [719, 264] width 76 height 25
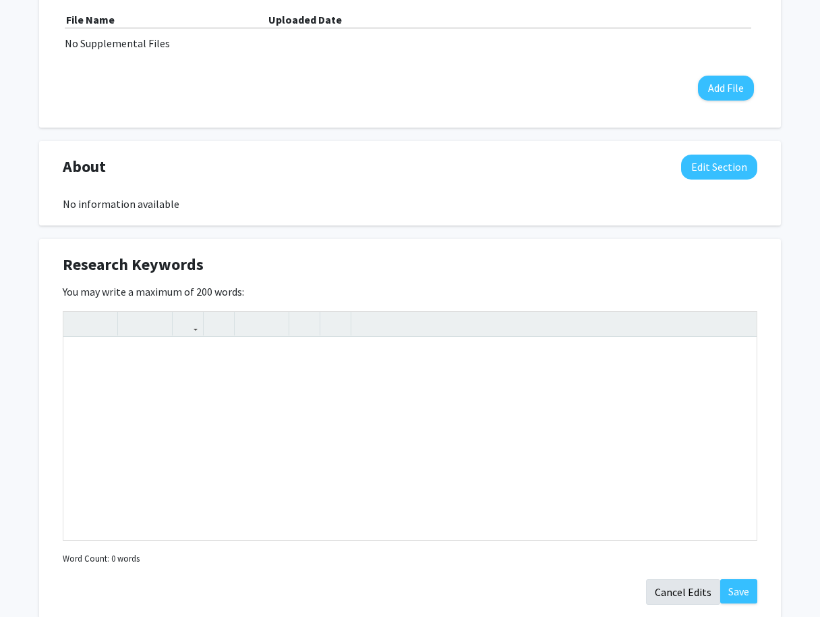
click at [685, 592] on button "Cancel Edits" at bounding box center [683, 592] width 74 height 26
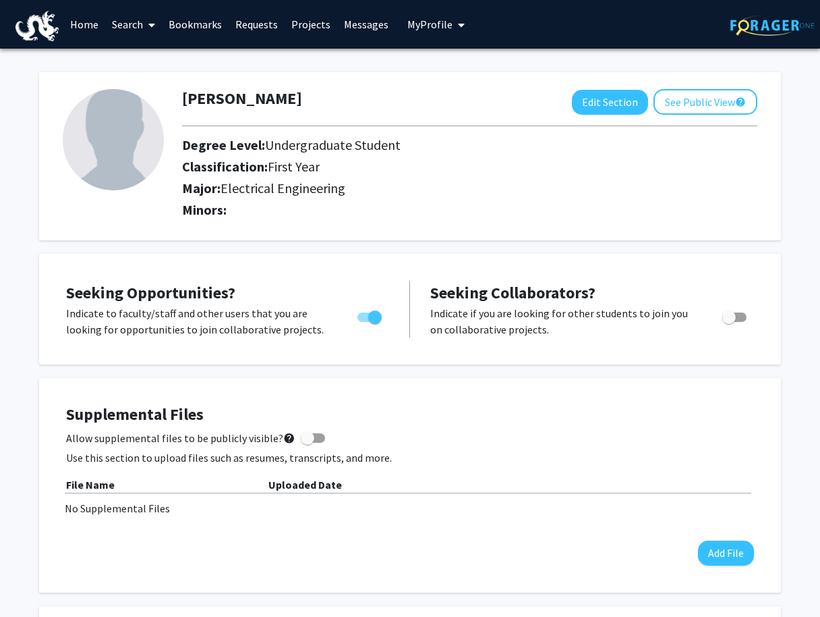
scroll to position [0, 0]
click at [136, 20] on link "Search" at bounding box center [133, 24] width 57 height 47
click at [142, 95] on span "Students" at bounding box center [146, 89] width 82 height 27
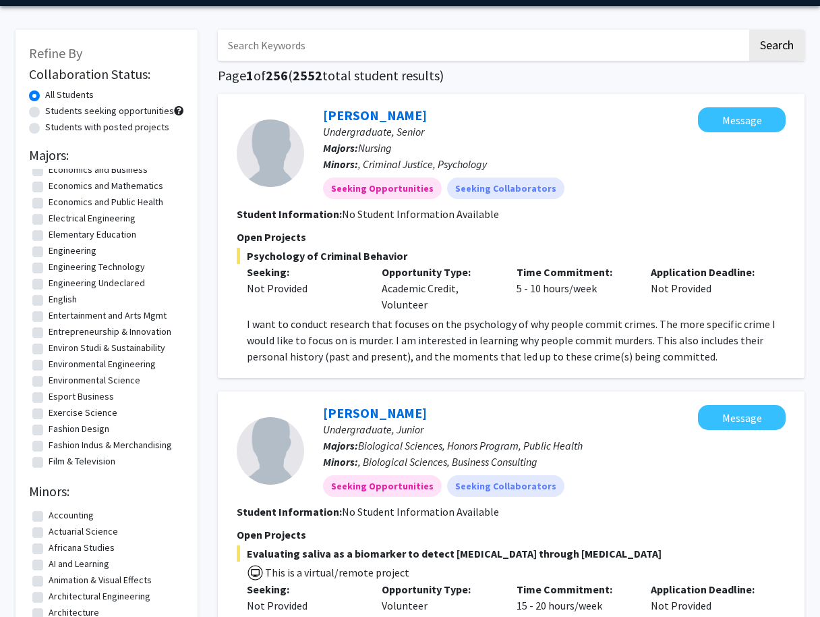
scroll to position [553, 0]
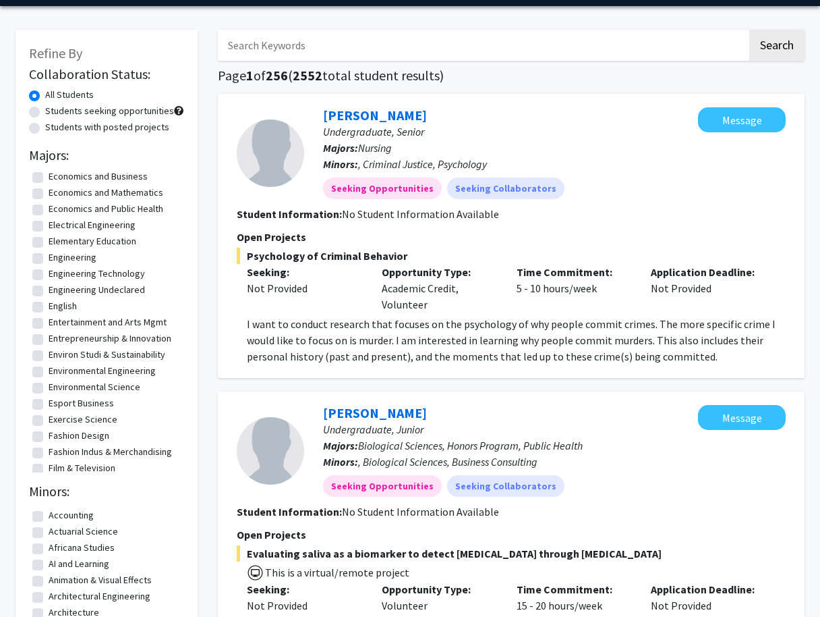
click at [49, 256] on label "Engineering" at bounding box center [73, 257] width 48 height 14
click at [49, 256] on input "Engineering" at bounding box center [53, 254] width 9 height 9
checkbox input "true"
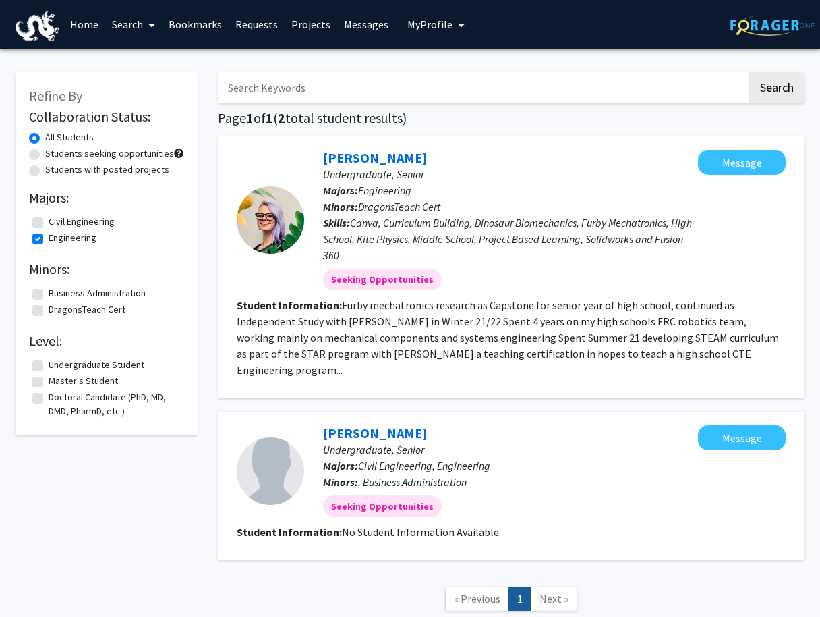
click at [275, 220] on div at bounding box center [270, 219] width 67 height 67
click at [351, 532] on fg-search-applicant "Sachin Perna Undergraduate, Senior Majors: Civil Engineering, Engineering Minor…" at bounding box center [511, 485] width 549 height 121
click at [49, 225] on label "Civil Engineering" at bounding box center [82, 222] width 66 height 14
click at [49, 223] on input "Civil Engineering" at bounding box center [53, 219] width 9 height 9
checkbox input "true"
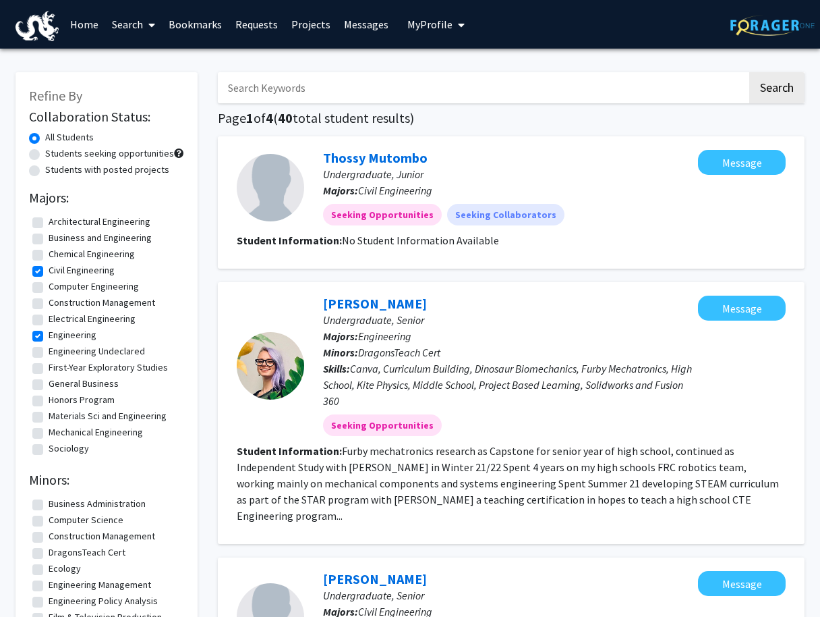
click at [49, 225] on label "Architectural Engineering" at bounding box center [100, 222] width 102 height 14
click at [49, 223] on input "Architectural Engineering" at bounding box center [53, 219] width 9 height 9
checkbox input "true"
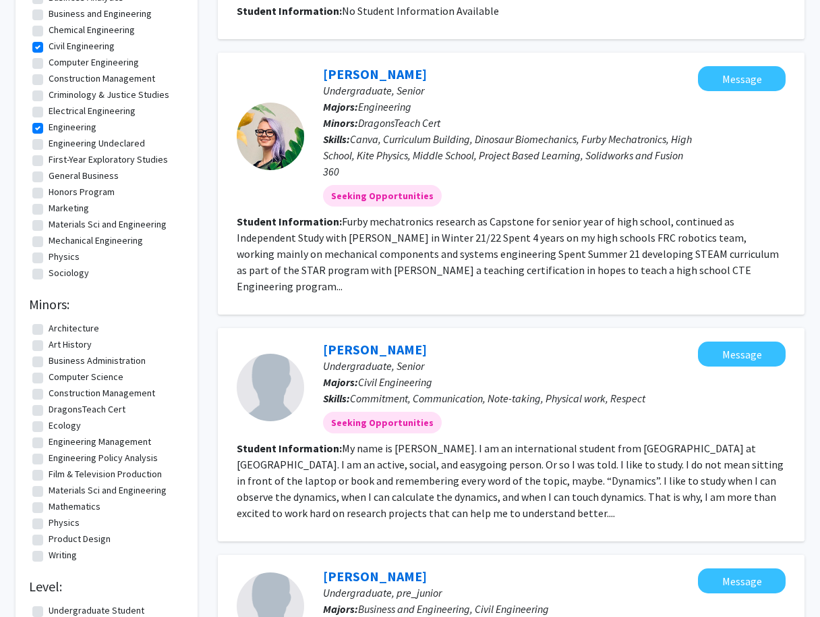
scroll to position [59, 0]
click at [49, 112] on label "Electrical Engineering" at bounding box center [92, 111] width 87 height 14
click at [49, 112] on input "Electrical Engineering" at bounding box center [53, 108] width 9 height 9
checkbox input "true"
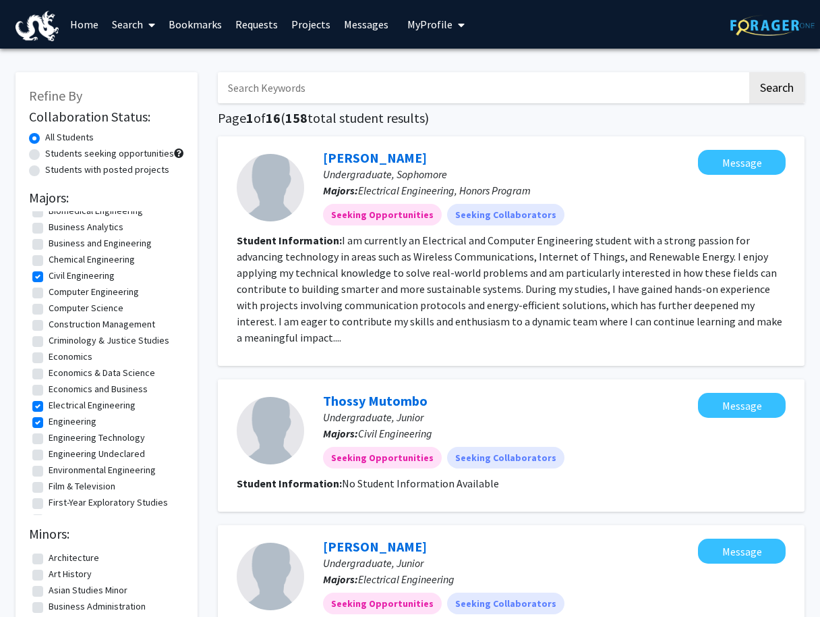
click at [774, 326] on section "Student Information: I am currently an Electrical and Computer Engineering stud…" at bounding box center [511, 288] width 549 height 113
click at [769, 326] on fg-read-more "I am currently an Electrical and Computer Engineering student with a strong pas…" at bounding box center [510, 288] width 546 height 111
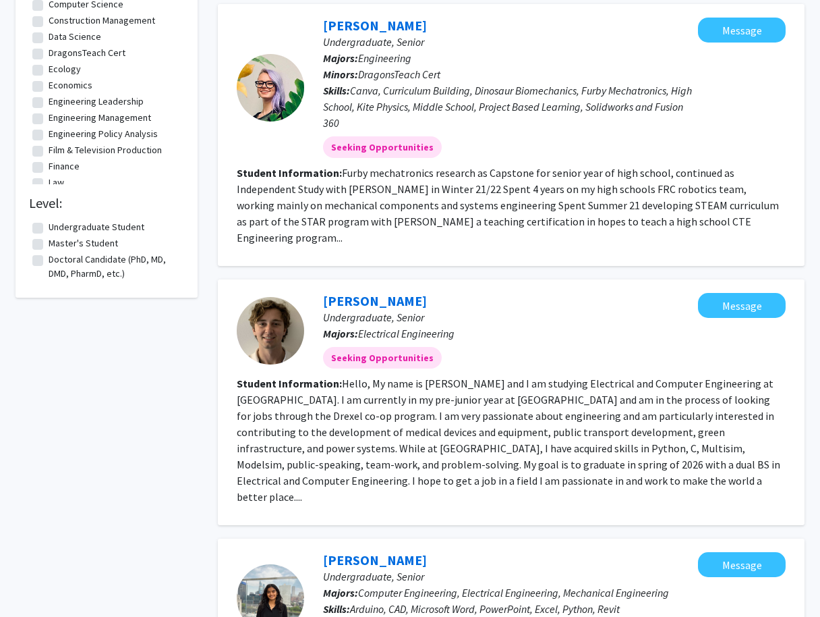
scroll to position [667, 0]
click at [490, 454] on fg-read-more "Hello, My name is Parker Sarge and I am studying Electrical and Computer Engine…" at bounding box center [509, 439] width 544 height 127
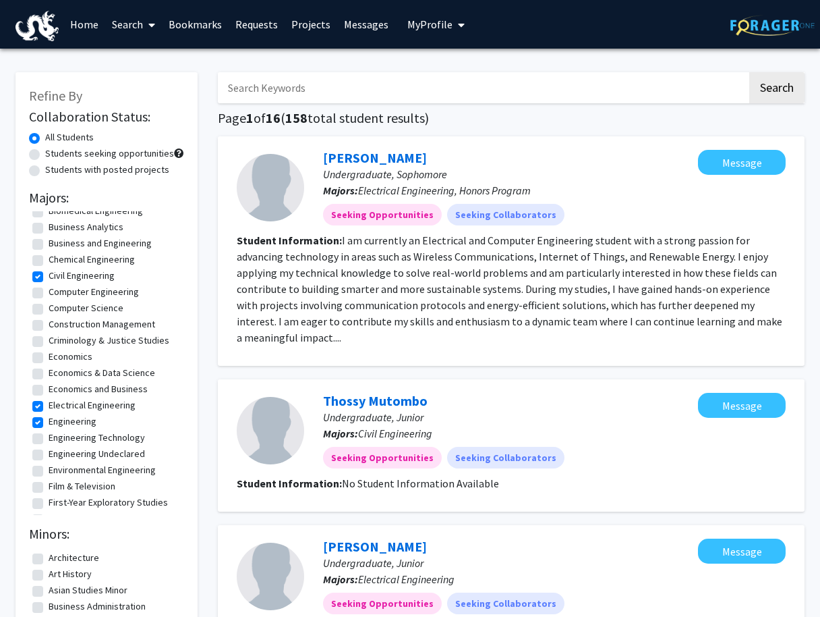
scroll to position [0, 0]
click at [439, 22] on span "My Profile" at bounding box center [429, 24] width 45 height 13
click at [451, 85] on span "View Profile" at bounding box center [492, 77] width 82 height 15
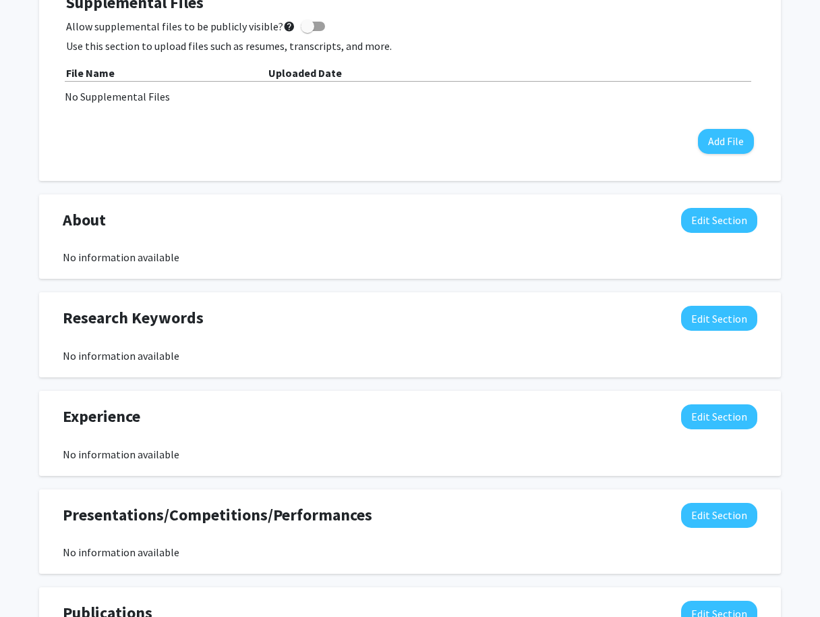
scroll to position [424, 0]
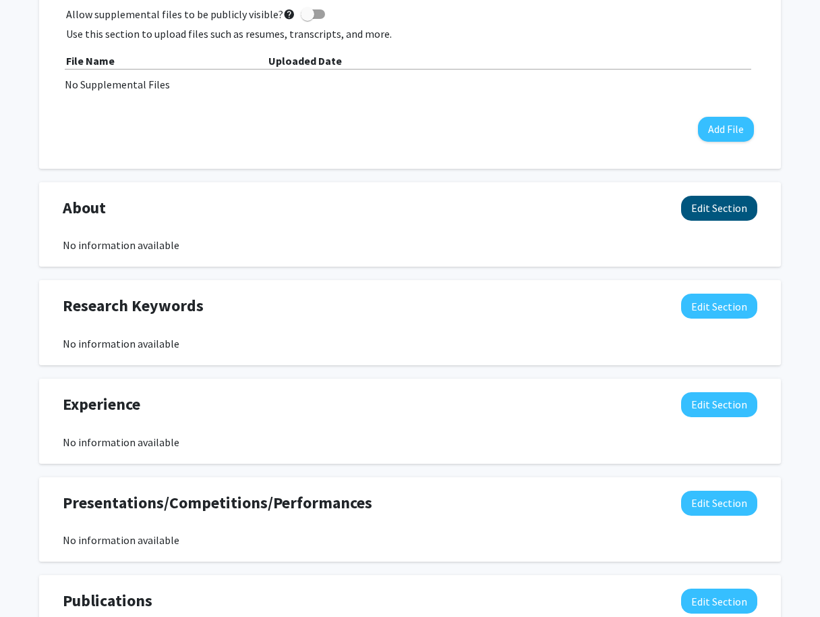
click at [702, 201] on button "Edit Section" at bounding box center [719, 208] width 76 height 25
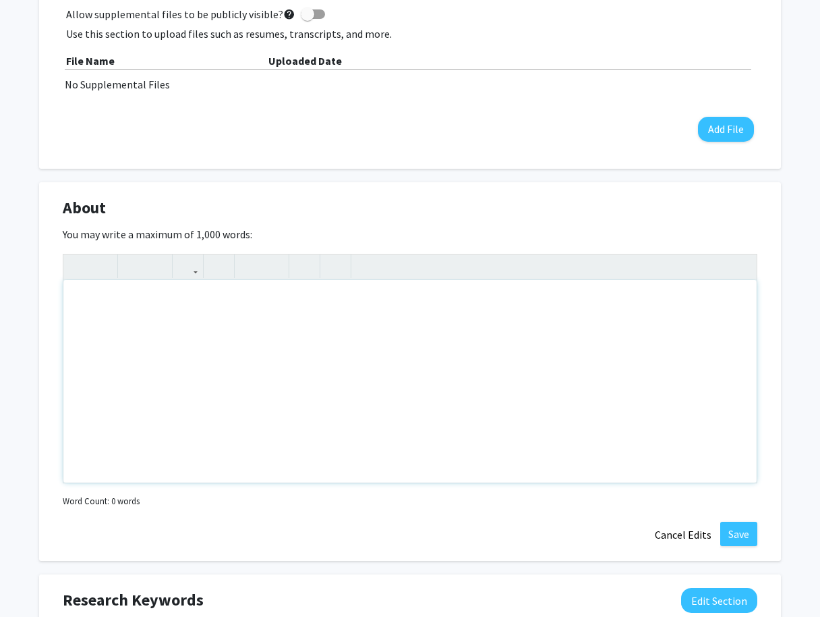
click at [405, 306] on div "Note to users with screen readers: Please deactivate our accessibility plugin f…" at bounding box center [409, 381] width 693 height 202
click at [611, 308] on div "I'm currently a First-Year Electrical Engineering student seeking opportunities…" at bounding box center [409, 381] width 693 height 202
click at [604, 305] on div "I'm currently a First-Year Electrical Engineering student seeking opportunities…" at bounding box center [409, 381] width 693 height 202
click at [611, 305] on div "I'm currently a First-Year Electrical Engineering student seeking opportunities…" at bounding box center [409, 381] width 693 height 202
click at [608, 305] on div "I'm currently a First-Year Electrical Engineering student seeking opportunities…" at bounding box center [409, 381] width 693 height 202
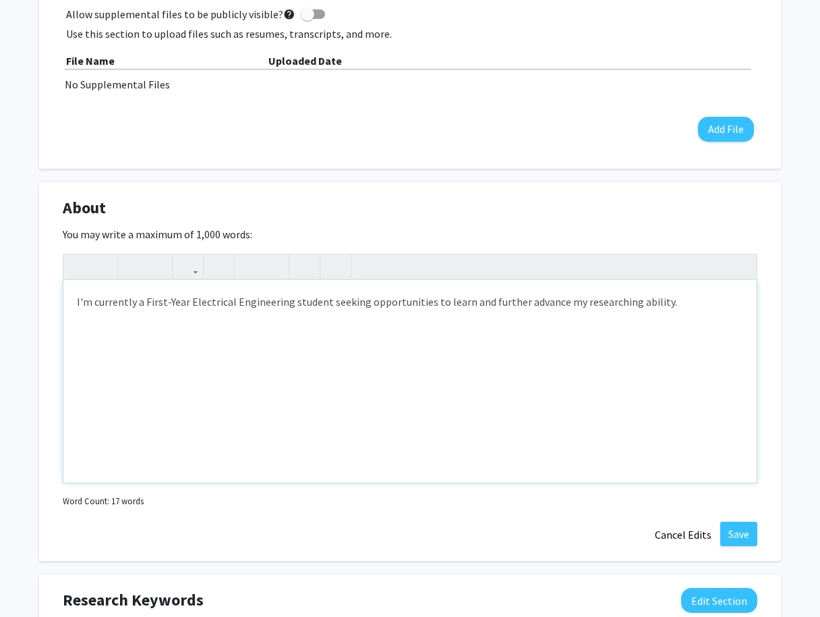
click at [633, 306] on div "I'm currently a First-Year Electrical Engineering student seeking opportunities…" at bounding box center [409, 381] width 693 height 202
type textarea "I'm currently a First-Year Electrical Engineering student seeking opportunities…"
click at [725, 528] on button "Save" at bounding box center [738, 533] width 37 height 24
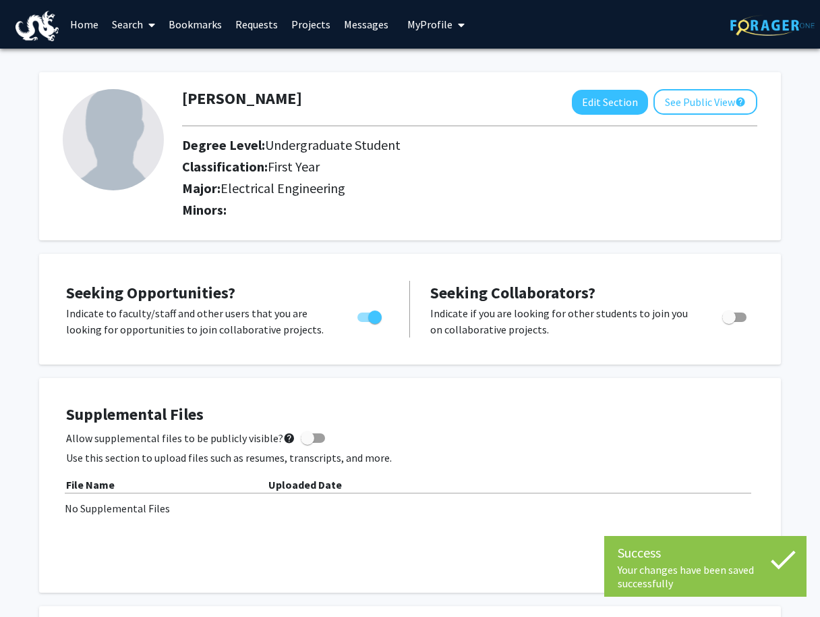
scroll to position [0, 0]
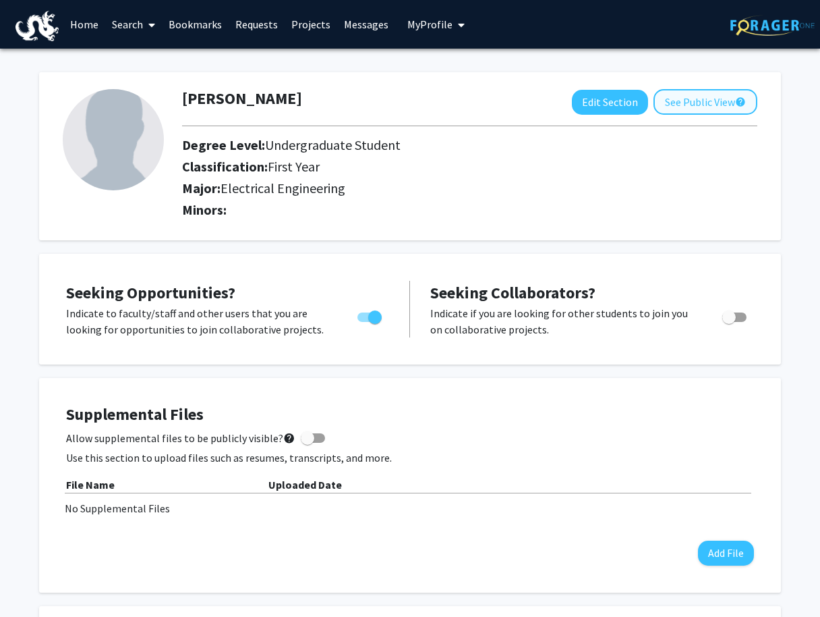
click at [691, 101] on button "See Public View help" at bounding box center [706, 102] width 104 height 26
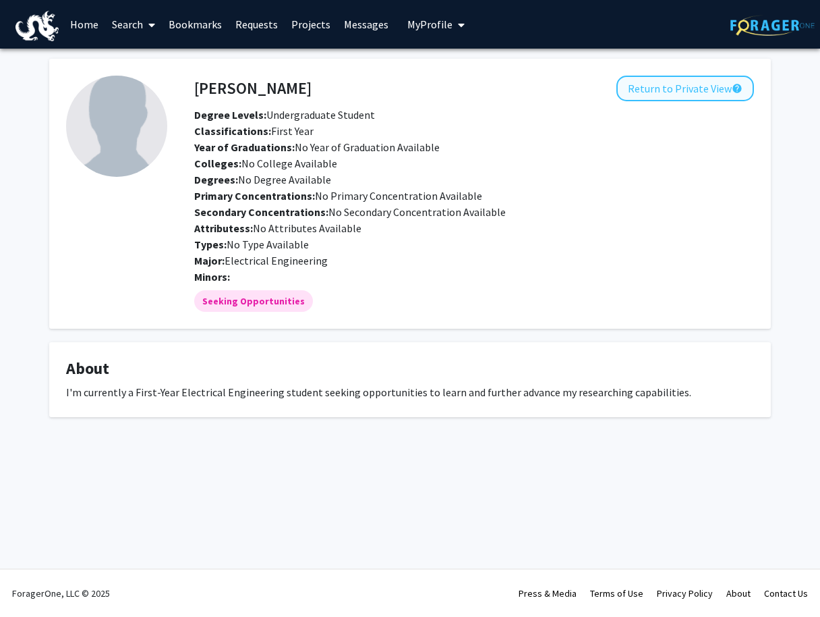
click at [644, 93] on button "Return to Private View help" at bounding box center [686, 89] width 138 height 26
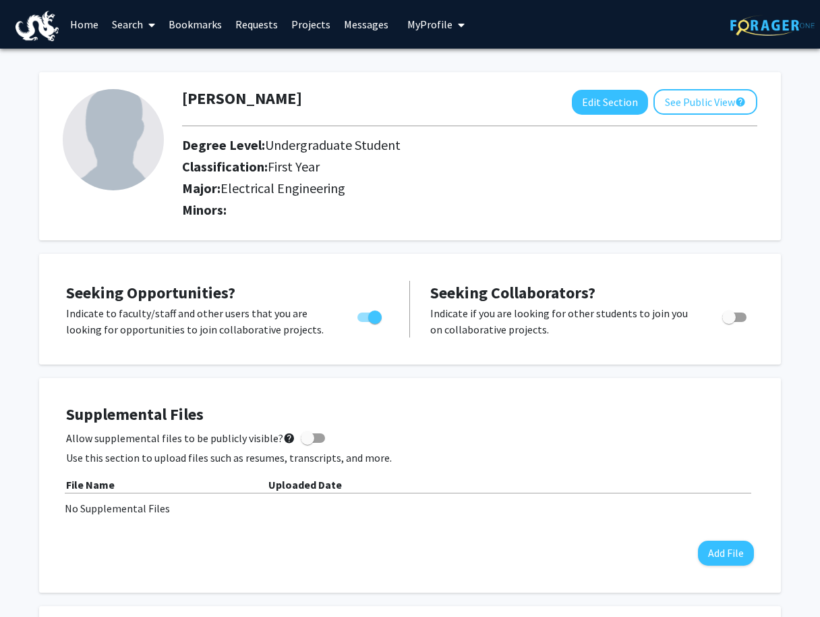
scroll to position [8, 0]
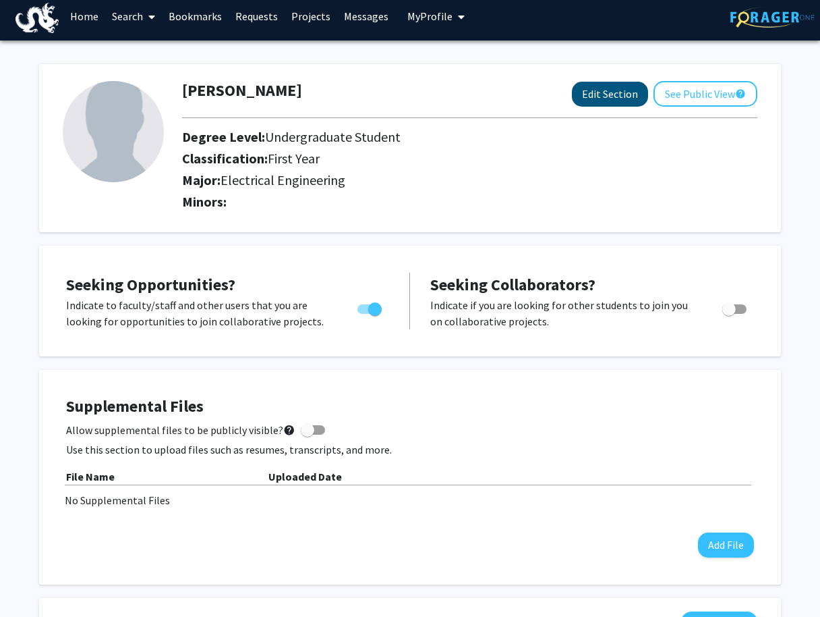
click at [599, 86] on button "Edit Section" at bounding box center [610, 94] width 76 height 25
select select
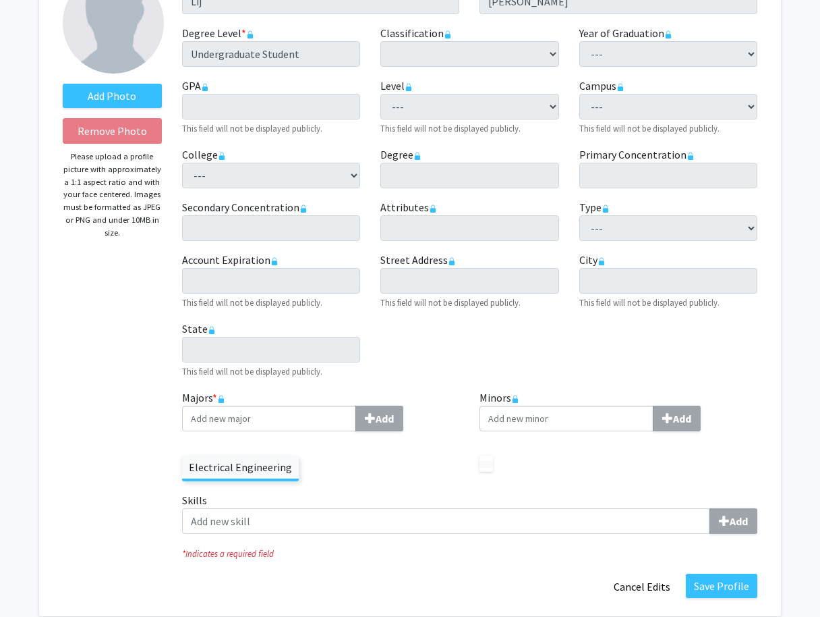
scroll to position [126, 0]
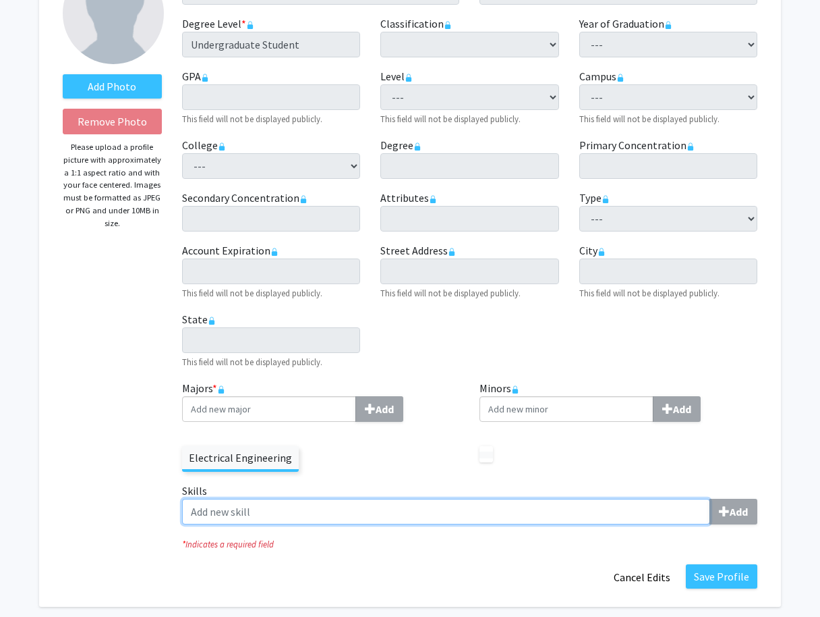
click at [584, 514] on input "Skills Add" at bounding box center [446, 512] width 528 height 26
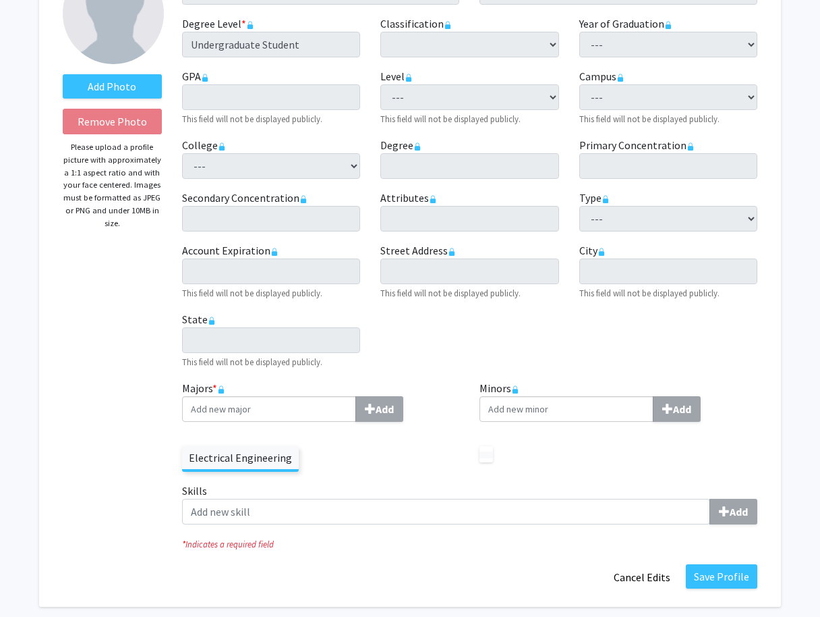
click at [586, 529] on div "Skills Add" at bounding box center [470, 508] width 596 height 53
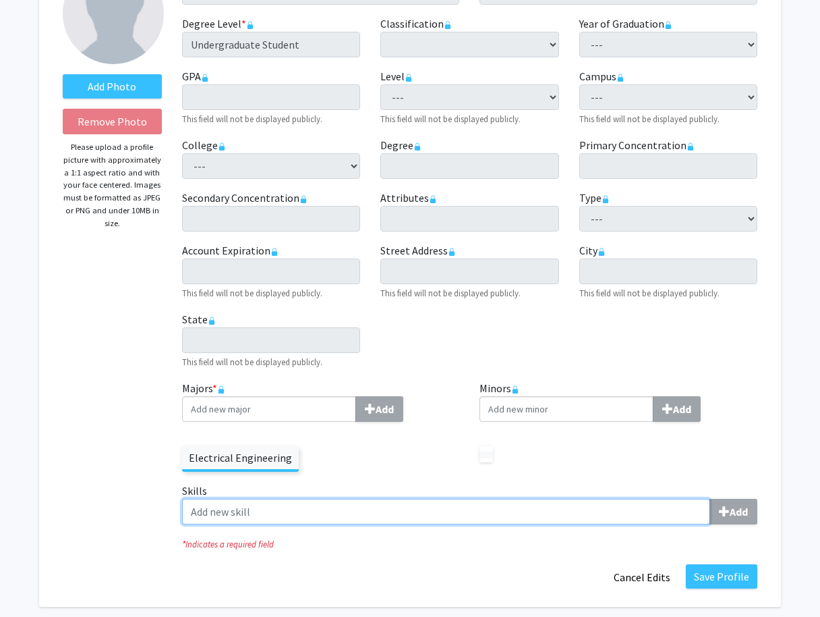
click at [561, 518] on input "Skills Add" at bounding box center [446, 512] width 528 height 26
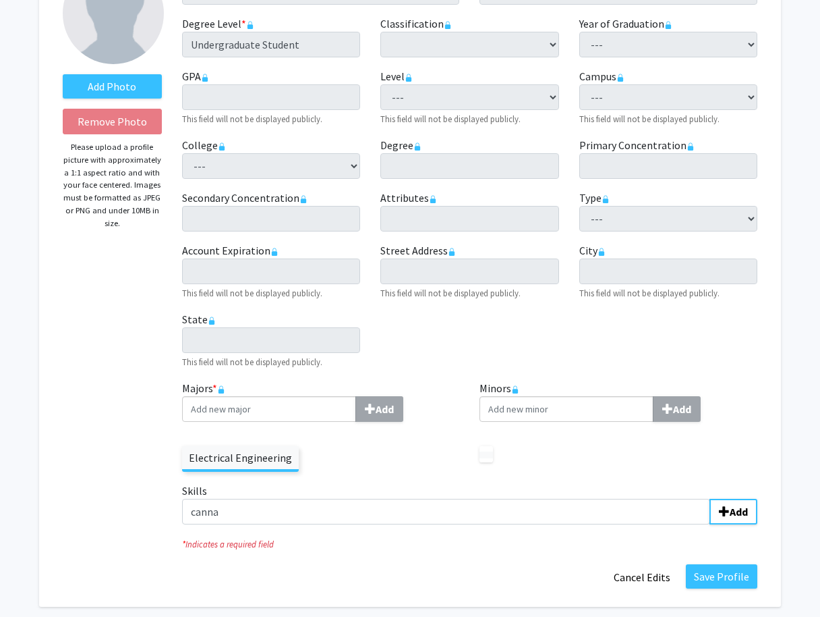
drag, startPoint x: 561, startPoint y: 518, endPoint x: 302, endPoint y: 530, distance: 259.3
click at [302, 530] on div "Skills canna Add" at bounding box center [470, 508] width 596 height 53
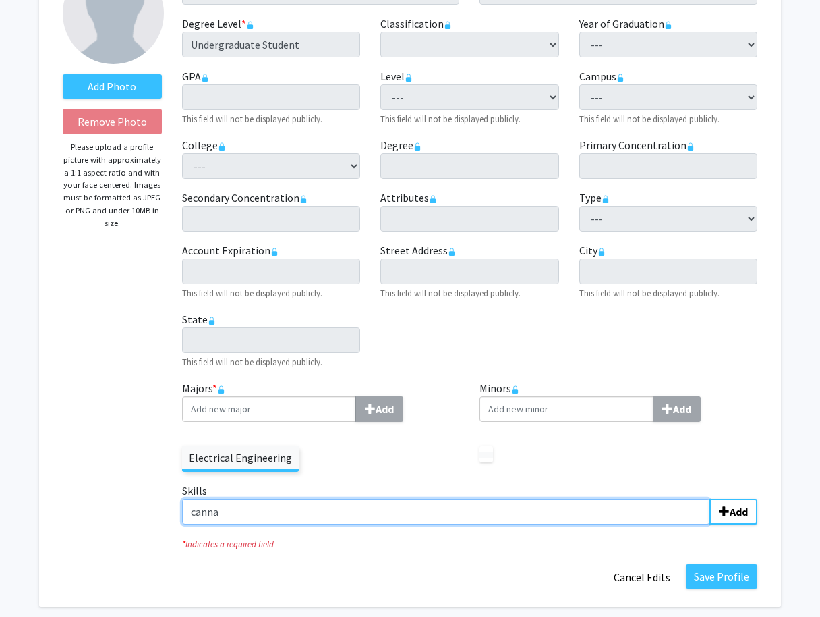
click at [272, 513] on input "canna" at bounding box center [446, 512] width 528 height 26
type input "canva"
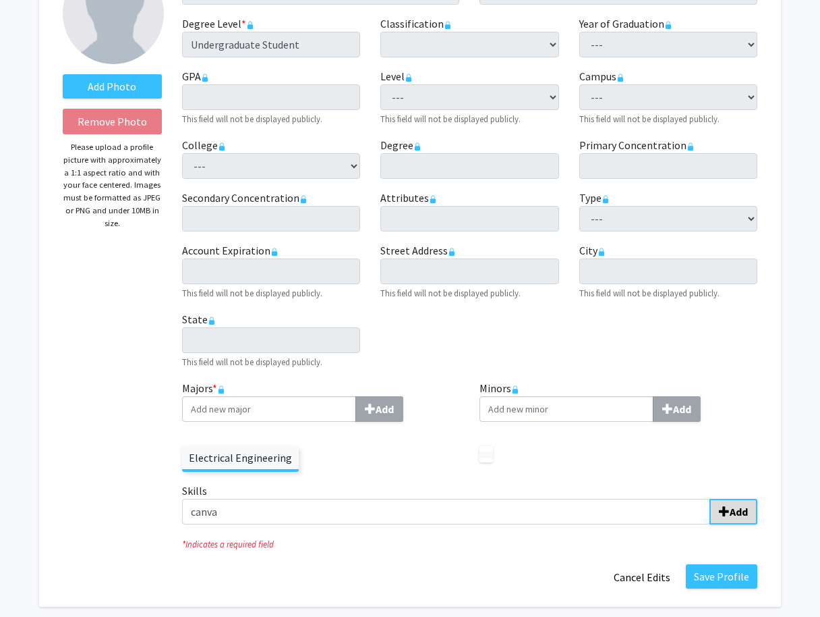
click at [731, 515] on b "Add" at bounding box center [739, 511] width 18 height 13
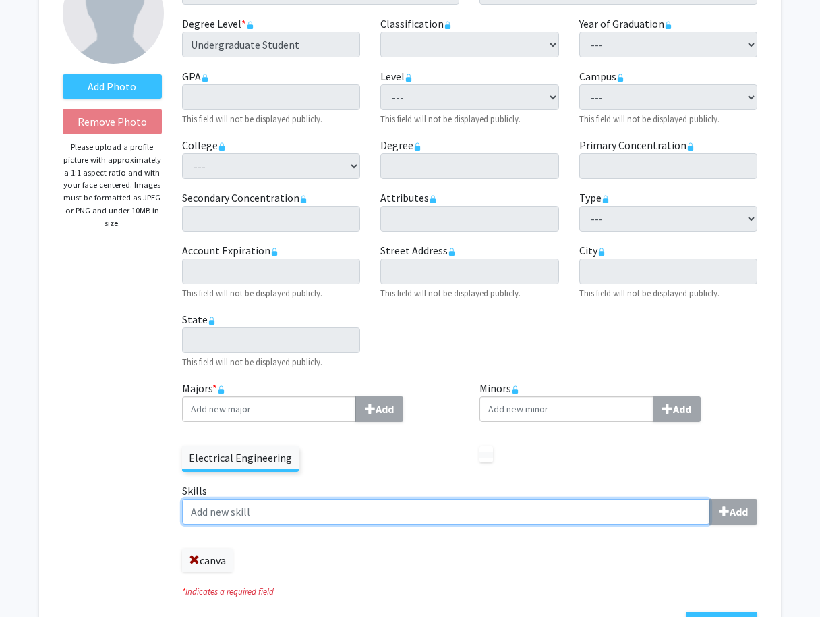
click at [540, 524] on input "Skills Add" at bounding box center [446, 512] width 528 height 26
type input "Communication"
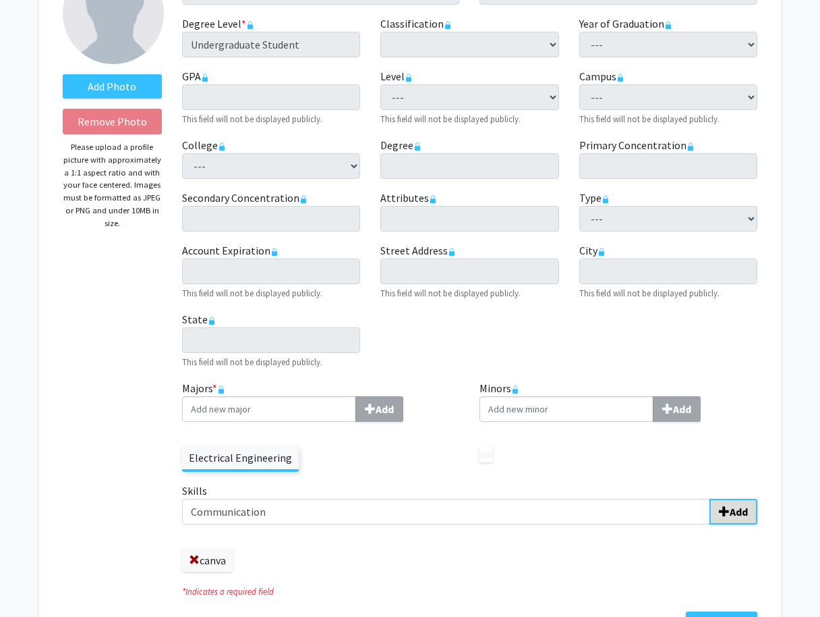
drag, startPoint x: 540, startPoint y: 525, endPoint x: 738, endPoint y: 522, distance: 198.3
click at [738, 522] on button "Add" at bounding box center [734, 512] width 48 height 26
click at [191, 562] on span at bounding box center [194, 559] width 11 height 11
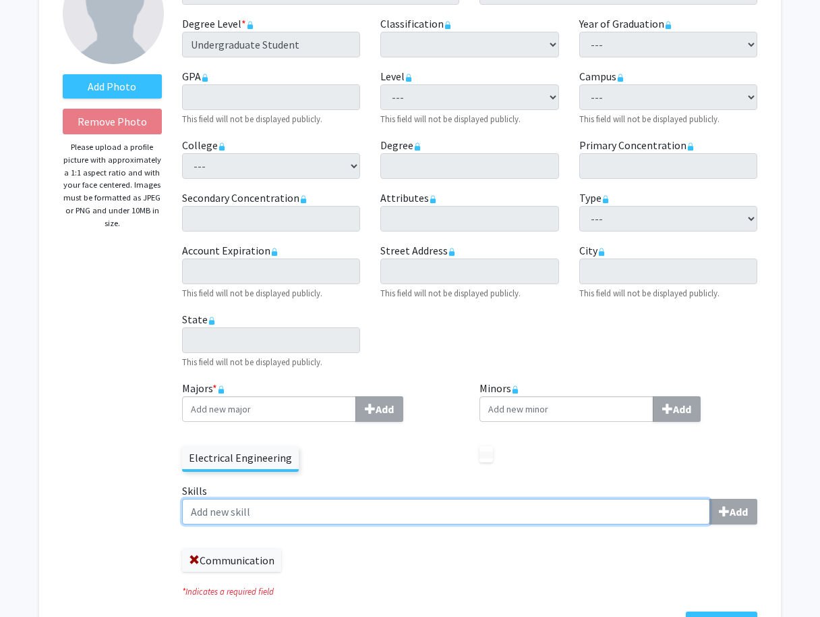
click at [227, 517] on input "Skills Add" at bounding box center [446, 512] width 528 height 26
drag, startPoint x: 473, startPoint y: 501, endPoint x: 561, endPoint y: 501, distance: 88.4
click at [561, 501] on input "Problem-solving" at bounding box center [446, 512] width 528 height 26
type input "Problem-solving"
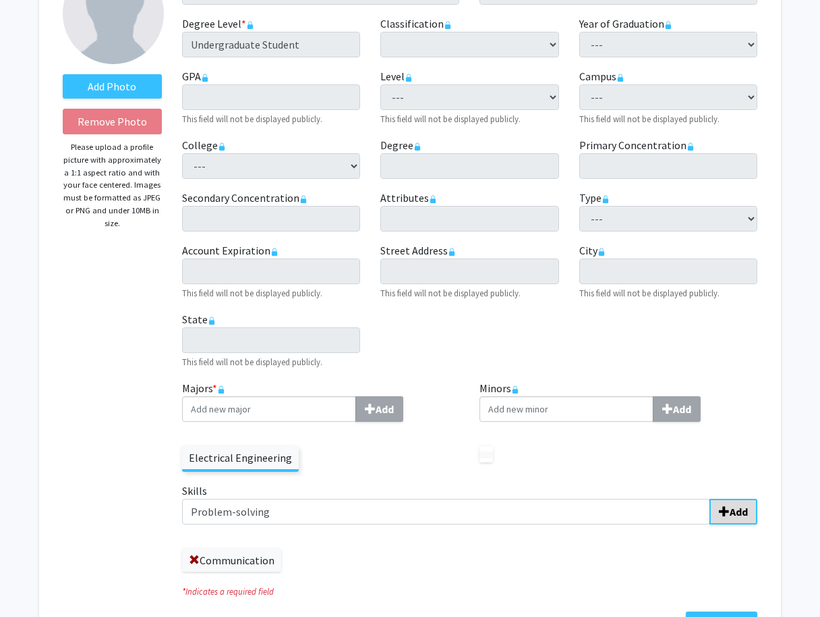
click at [725, 511] on span "submit" at bounding box center [724, 511] width 11 height 11
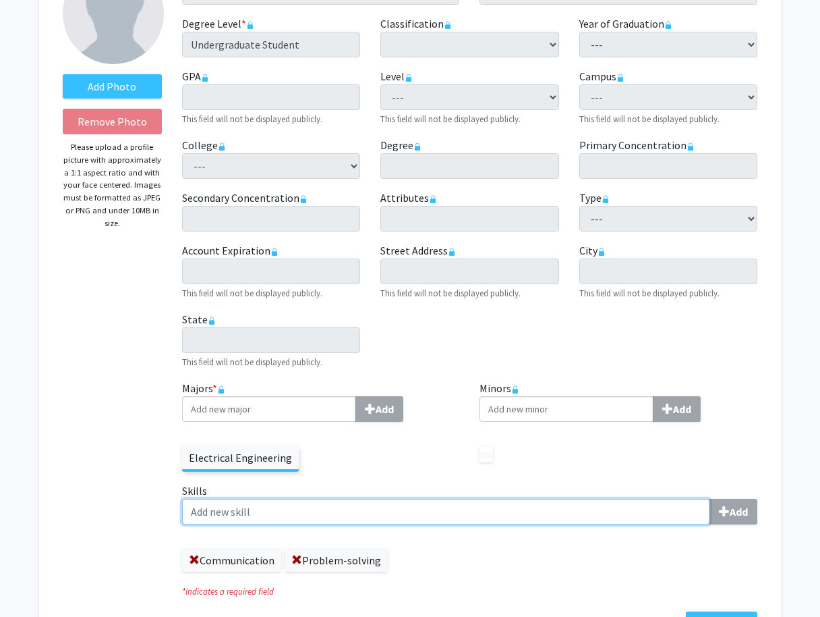
click at [632, 519] on input "Skills Add" at bounding box center [446, 512] width 528 height 26
type input "Creativity"
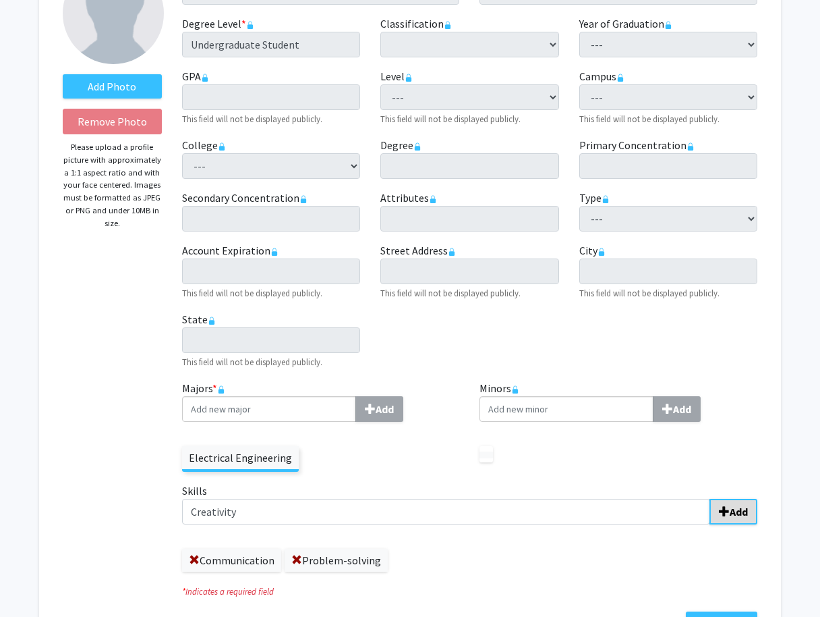
click at [729, 521] on button "Add" at bounding box center [734, 512] width 48 height 26
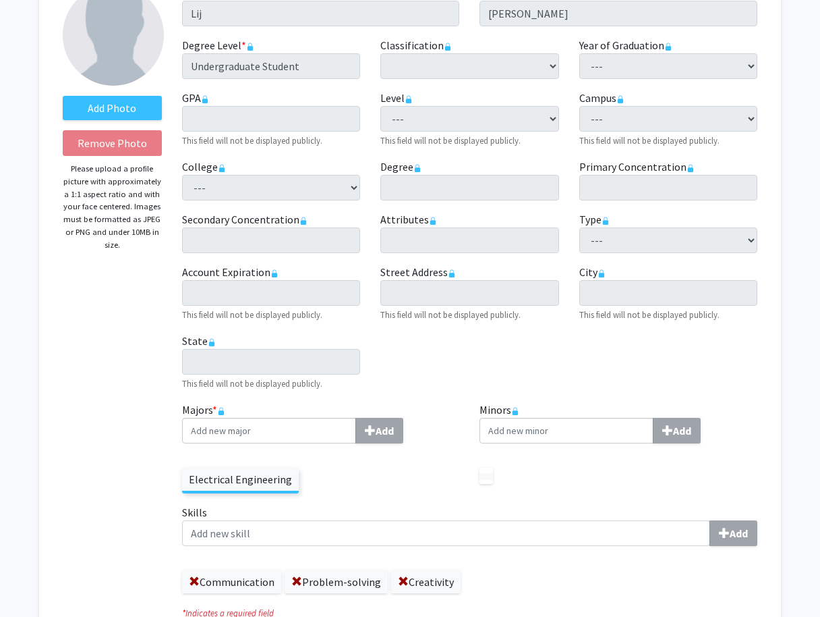
scroll to position [102, 0]
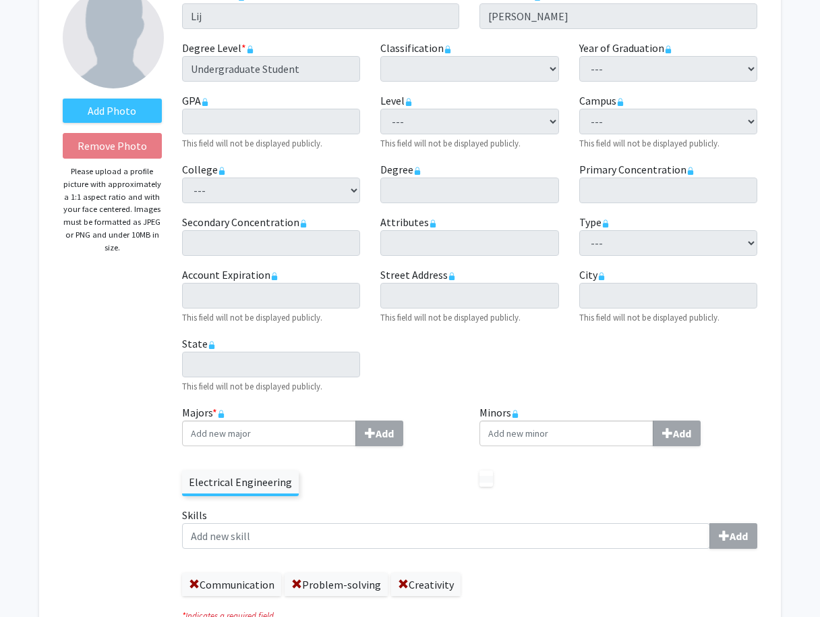
click at [220, 415] on icon at bounding box center [221, 413] width 8 height 8
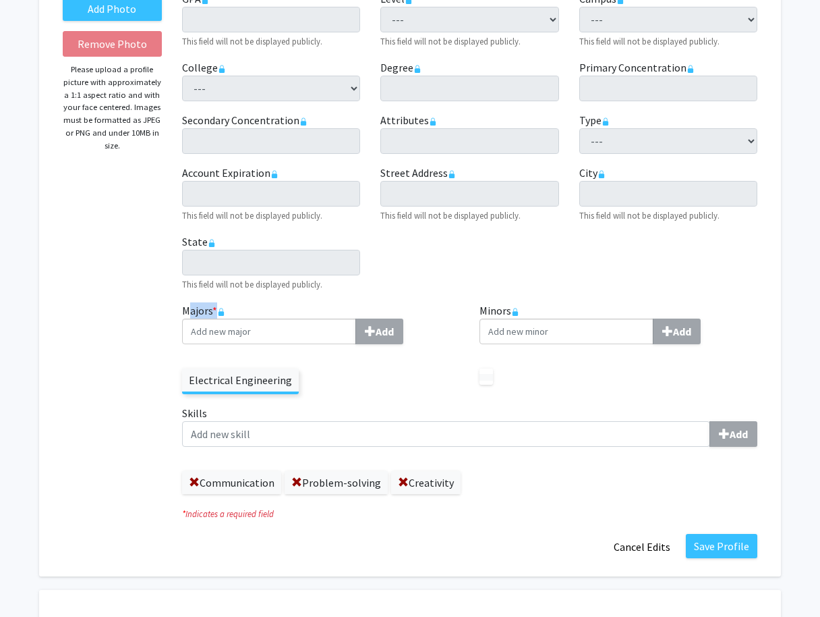
scroll to position [206, 0]
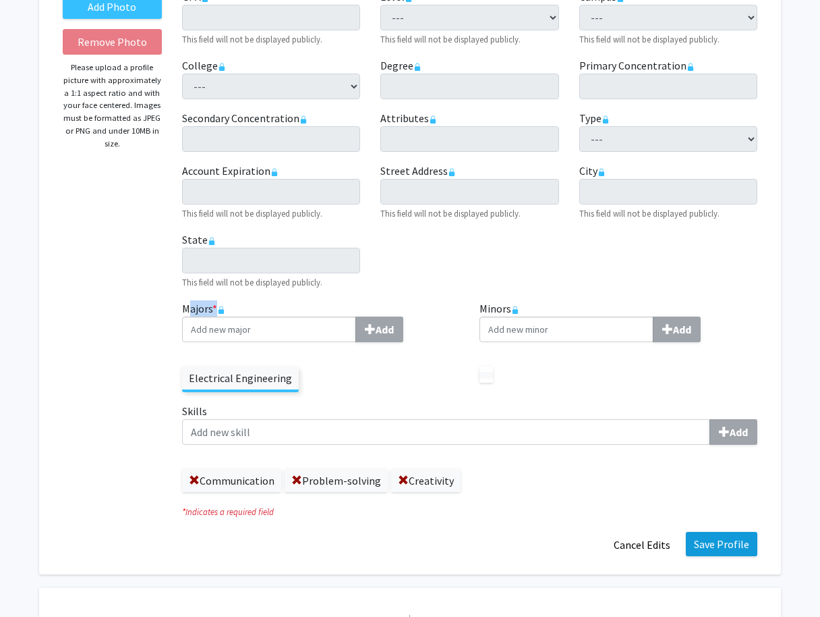
click at [724, 545] on button "Save Profile" at bounding box center [722, 544] width 72 height 24
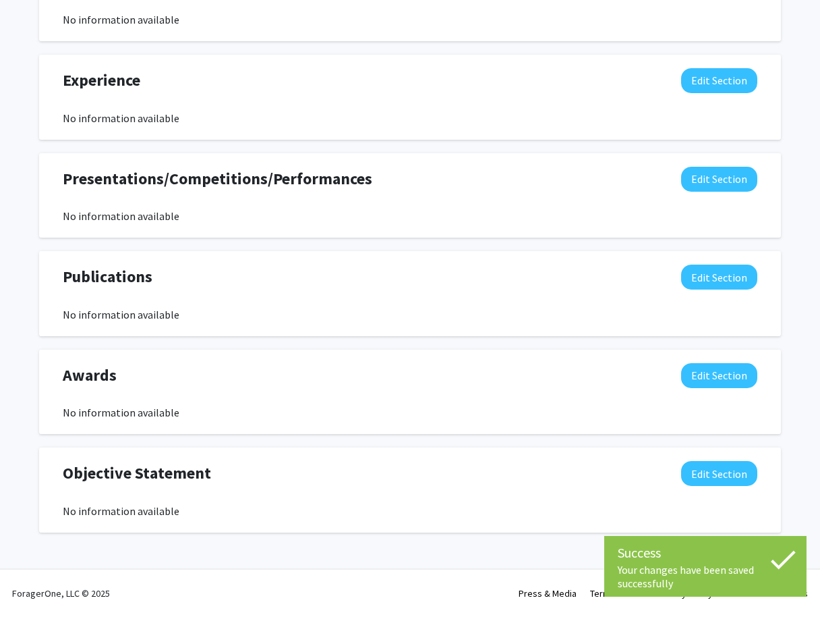
scroll to position [770, 0]
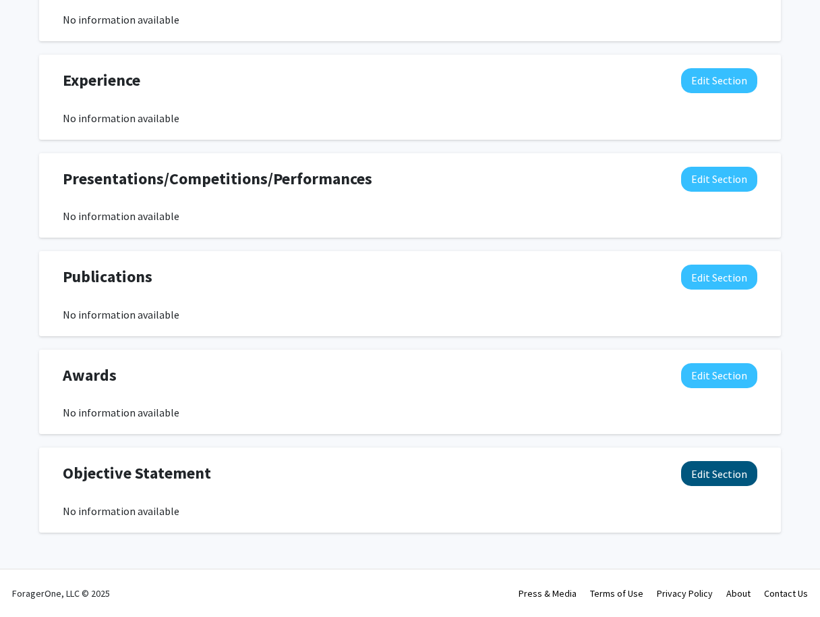
click at [702, 471] on button "Edit Section" at bounding box center [719, 473] width 76 height 25
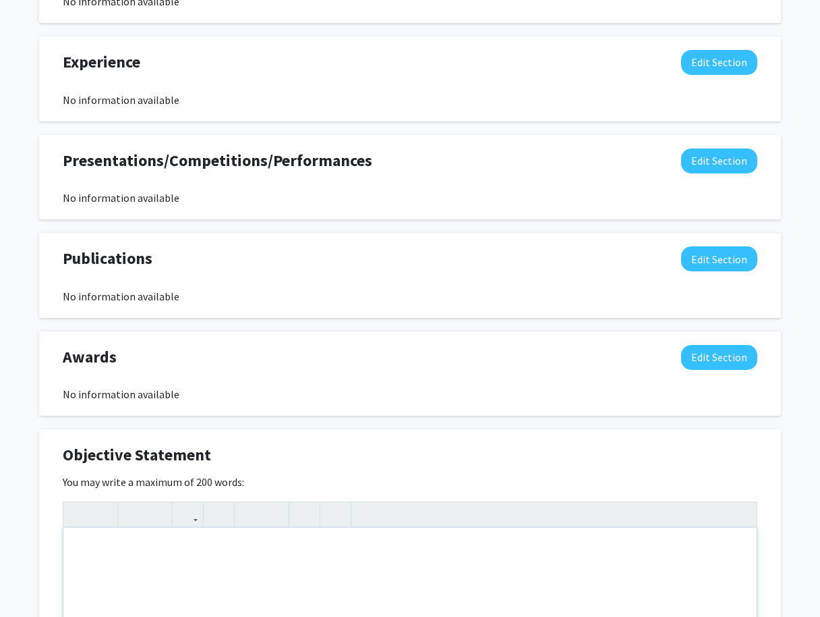
scroll to position [843, 1]
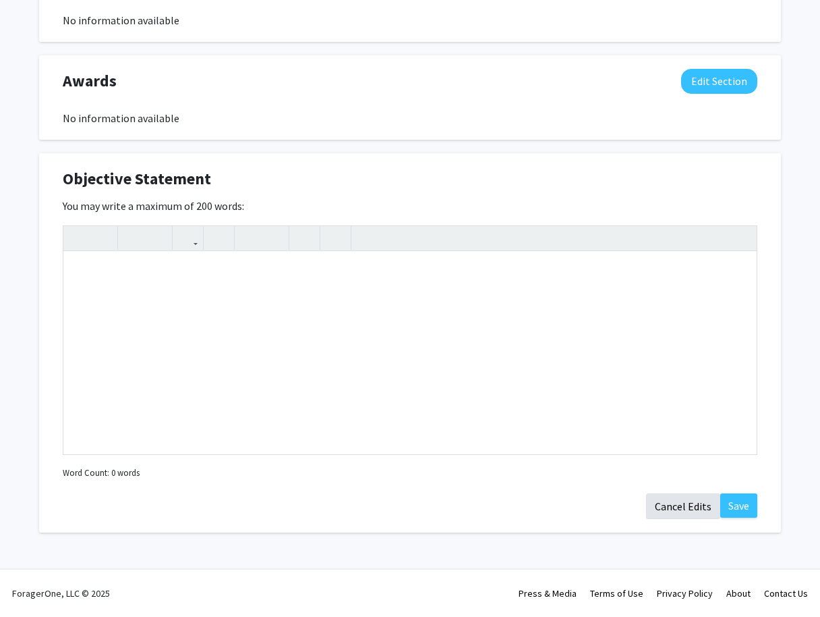
click at [689, 505] on button "Cancel Edits" at bounding box center [683, 506] width 74 height 26
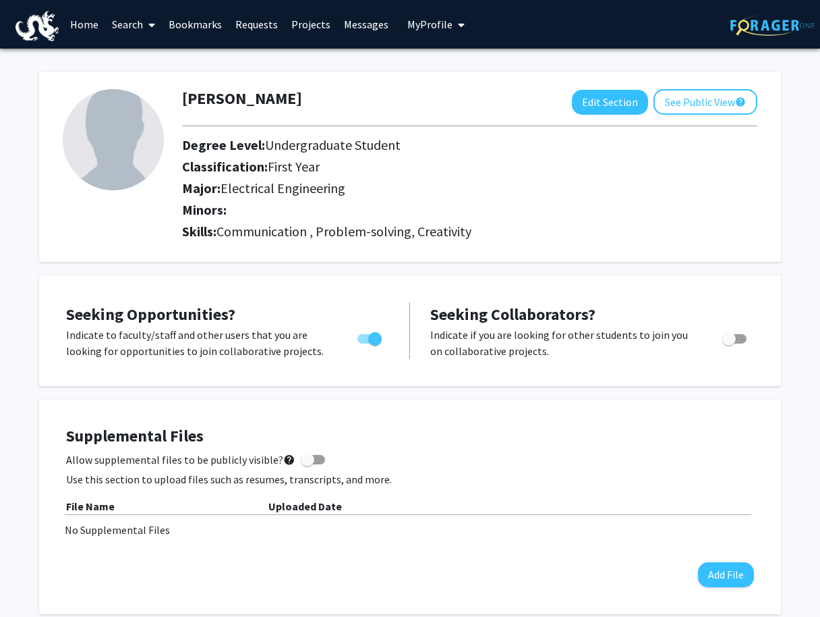
scroll to position [0, 0]
click at [683, 109] on button "See Public View help" at bounding box center [706, 102] width 104 height 26
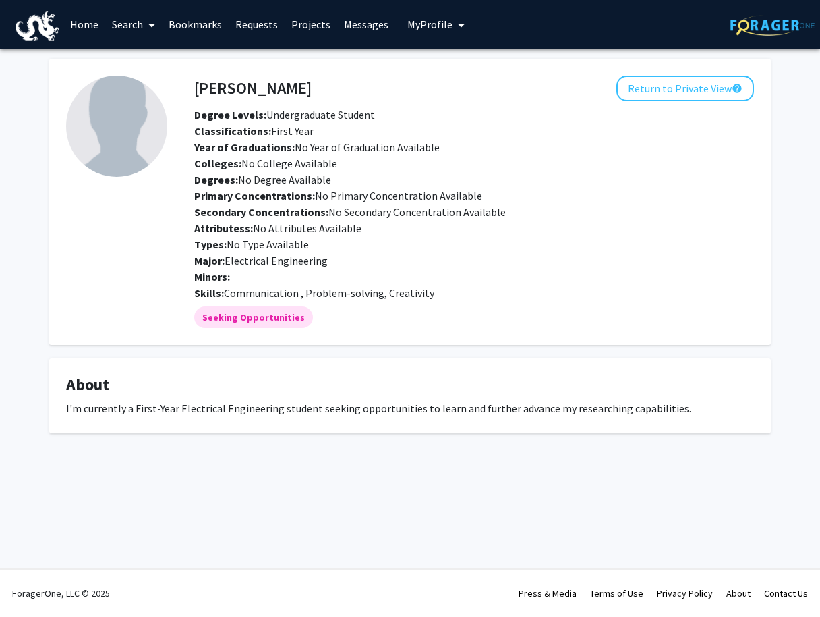
click at [311, 26] on link "Projects" at bounding box center [311, 24] width 53 height 47
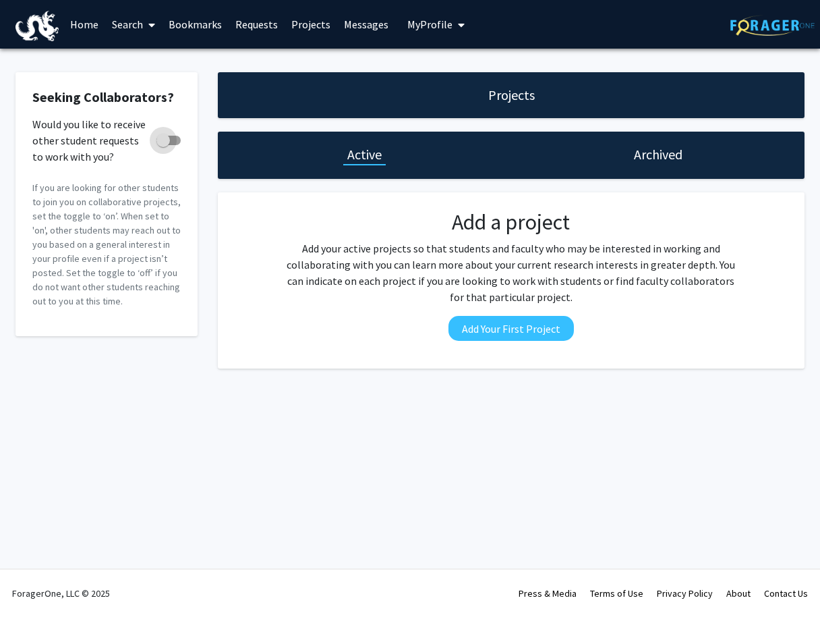
click at [156, 140] on label "Would you like to receive other student requests to work with you?" at bounding box center [106, 140] width 148 height 16
click at [163, 145] on input "Would you like to receive other student requests to work with you?" at bounding box center [163, 145] width 1 height 1
checkbox input "true"
click at [271, 27] on link "Requests" at bounding box center [257, 24] width 56 height 47
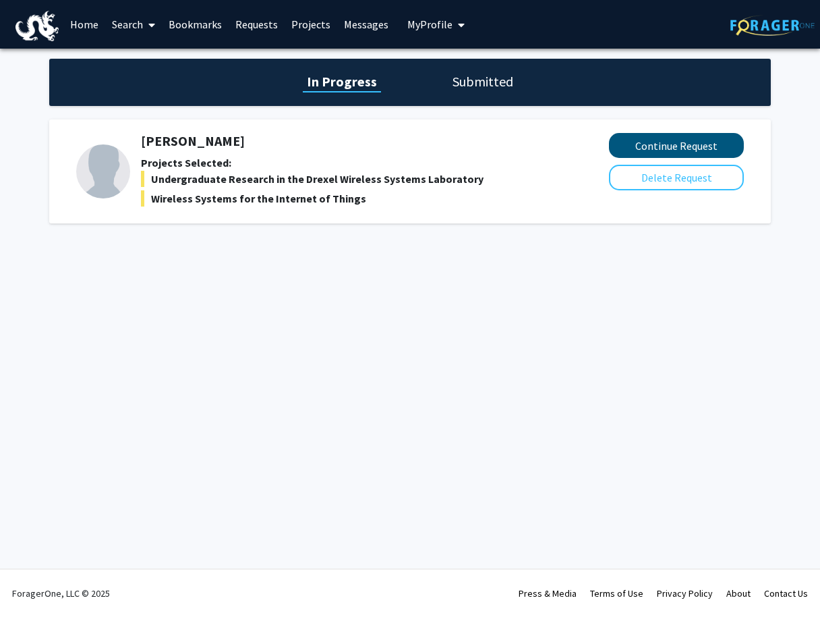
click at [625, 149] on button "Continue Request" at bounding box center [676, 145] width 135 height 25
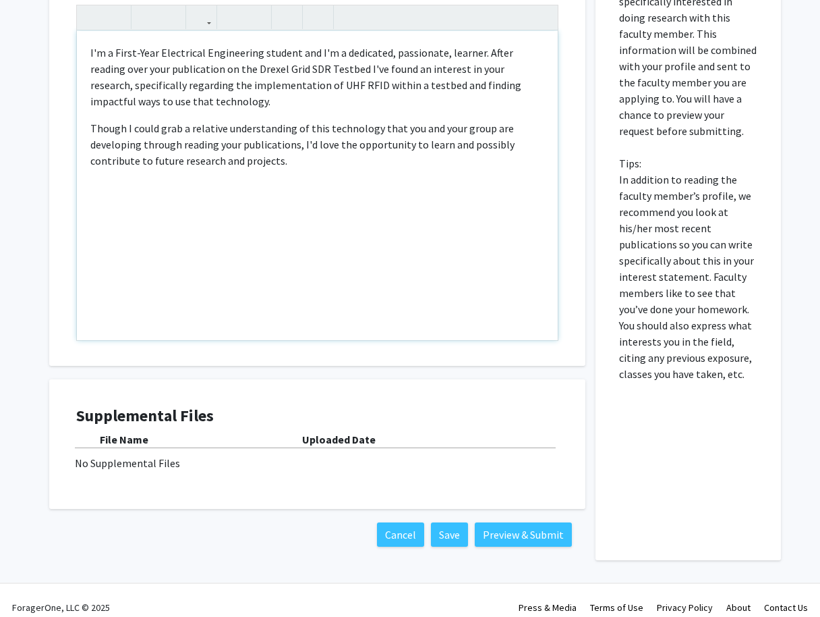
scroll to position [782, 0]
click at [441, 523] on button "Save" at bounding box center [449, 535] width 37 height 24
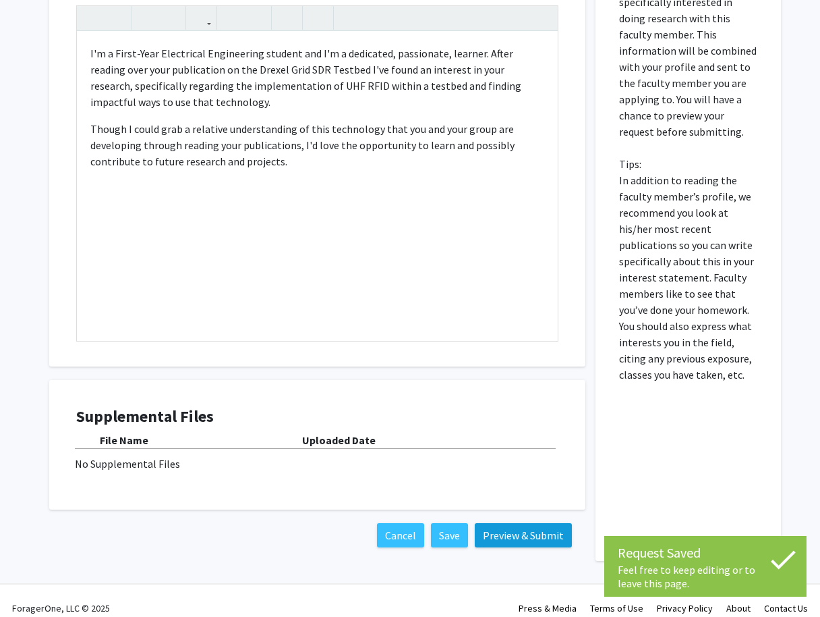
click at [534, 523] on button "Preview & Submit" at bounding box center [523, 535] width 97 height 24
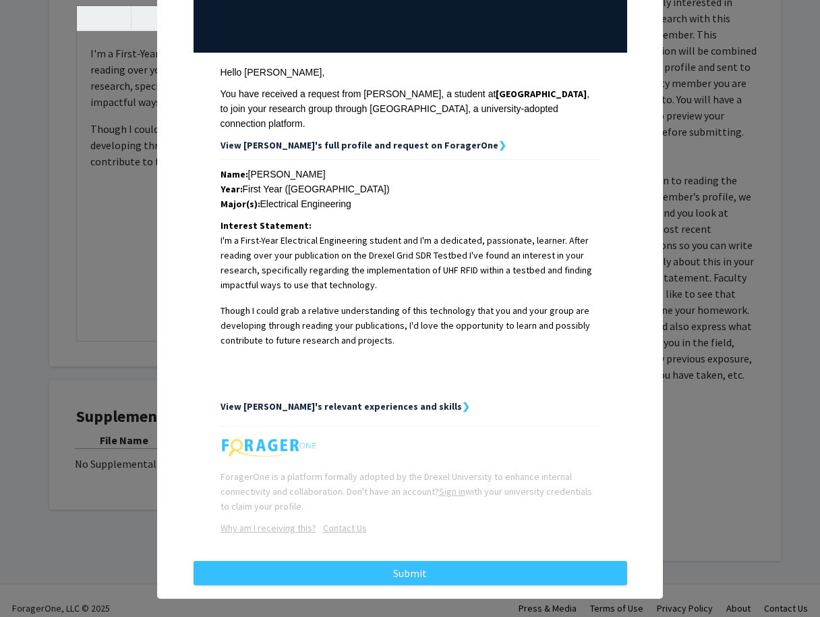
scroll to position [150, 0]
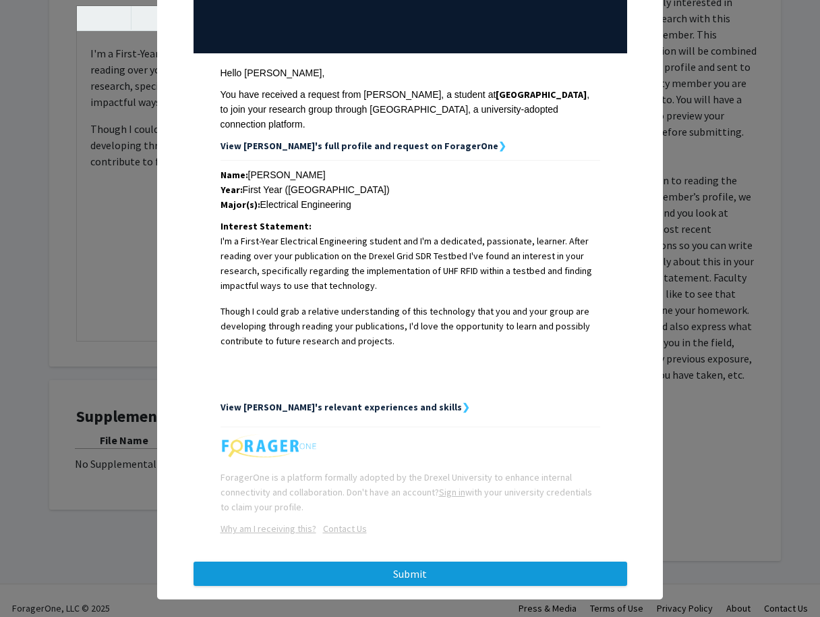
click at [517, 561] on button "Submit" at bounding box center [411, 573] width 434 height 24
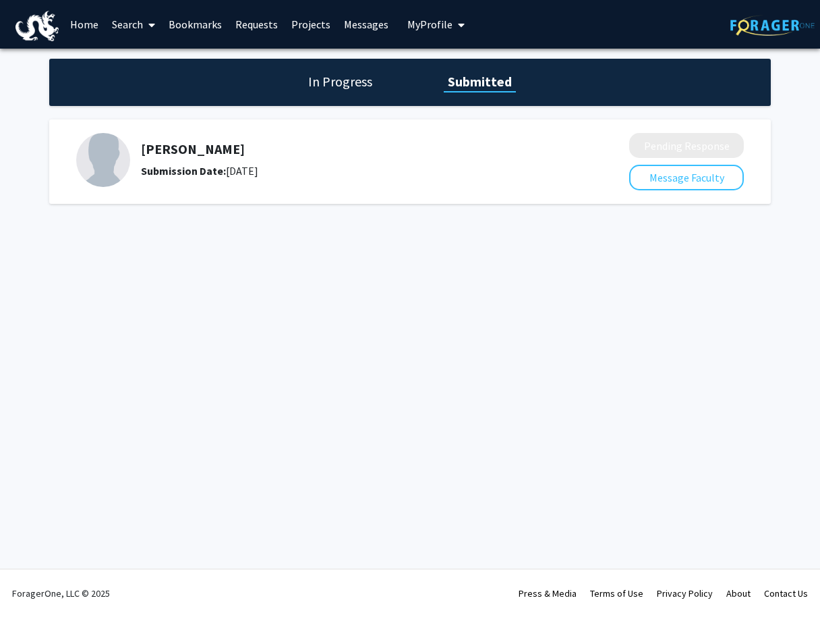
click at [291, 26] on link "Projects" at bounding box center [311, 24] width 53 height 47
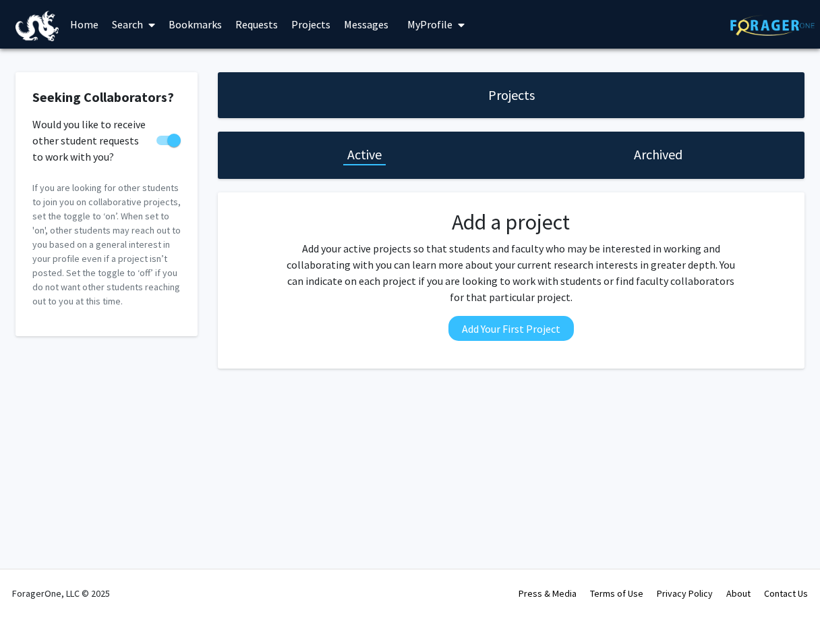
click at [123, 30] on link "Search" at bounding box center [133, 24] width 57 height 47
click at [141, 63] on span "Faculty/Staff" at bounding box center [154, 62] width 99 height 27
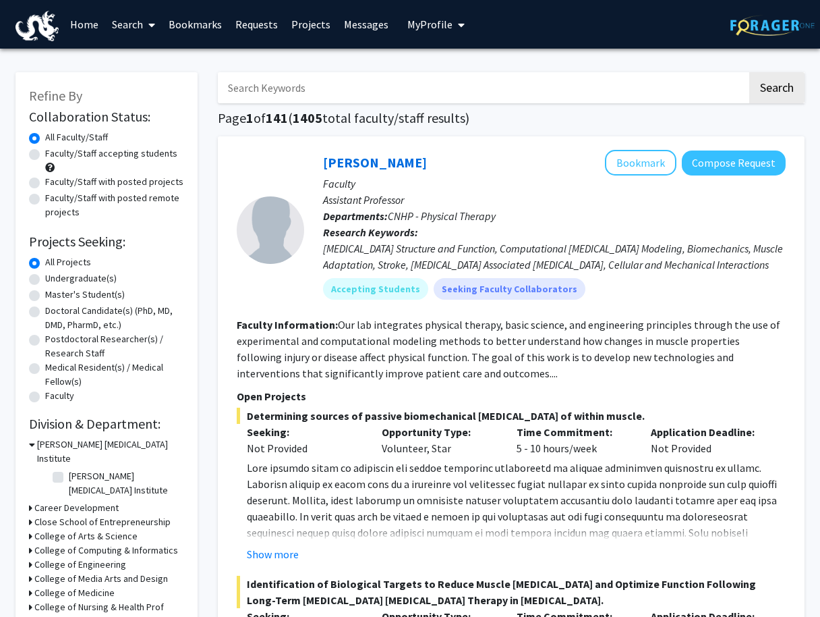
click at [272, 101] on input "Search Keywords" at bounding box center [483, 87] width 530 height 31
type input "vip engineering first year"
click at [776, 90] on button "Search" at bounding box center [776, 87] width 55 height 31
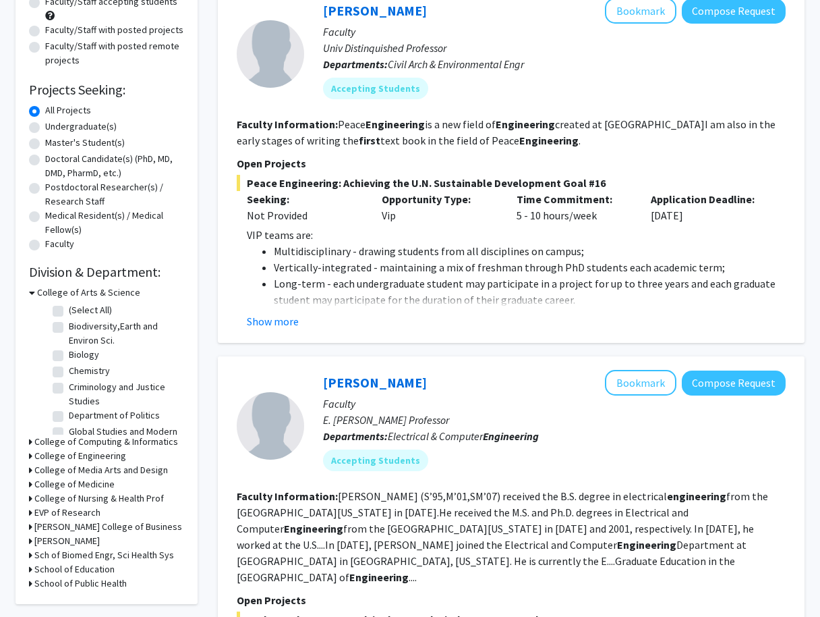
scroll to position [154, 0]
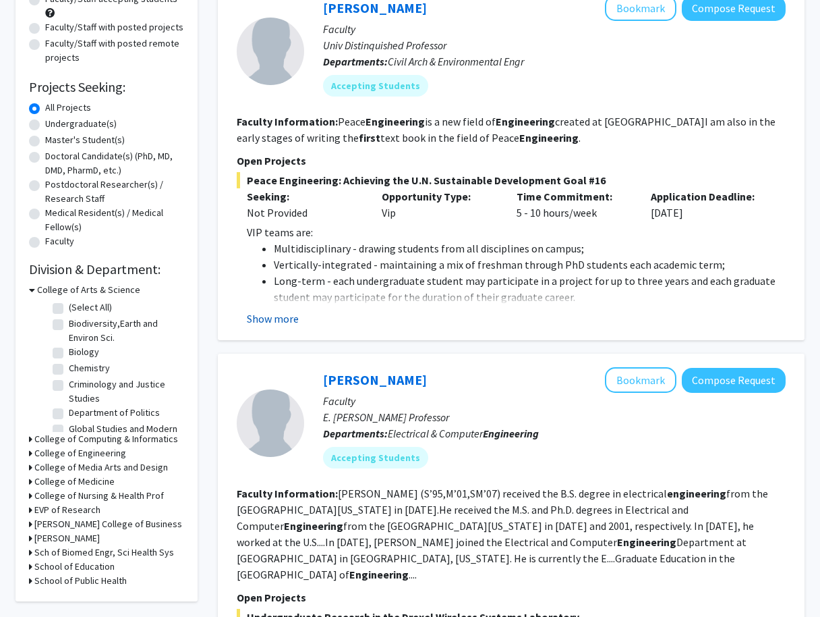
click at [264, 319] on button "Show more" at bounding box center [273, 318] width 52 height 16
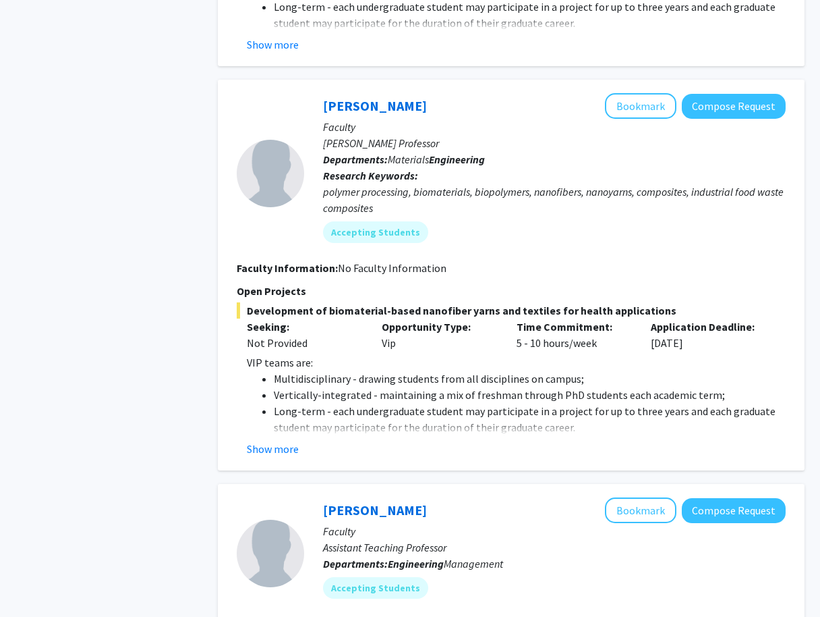
scroll to position [2265, 0]
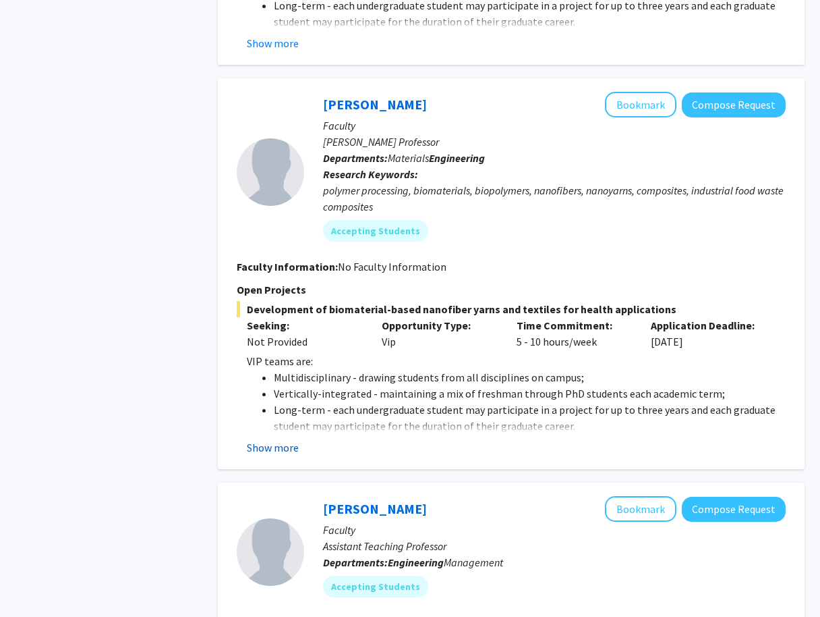
click at [282, 439] on button "Show more" at bounding box center [273, 447] width 52 height 16
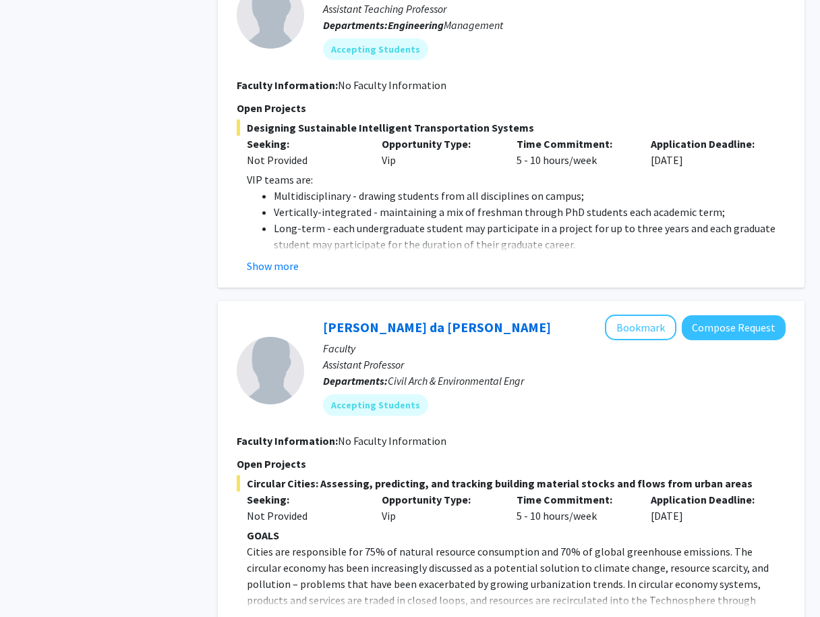
scroll to position [3628, 0]
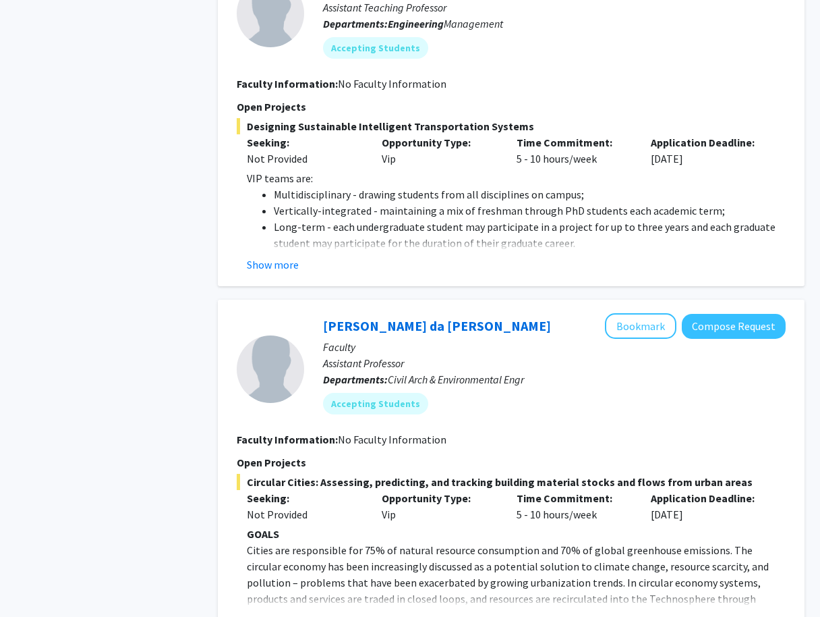
click at [274, 612] on button "Show more" at bounding box center [273, 620] width 52 height 16
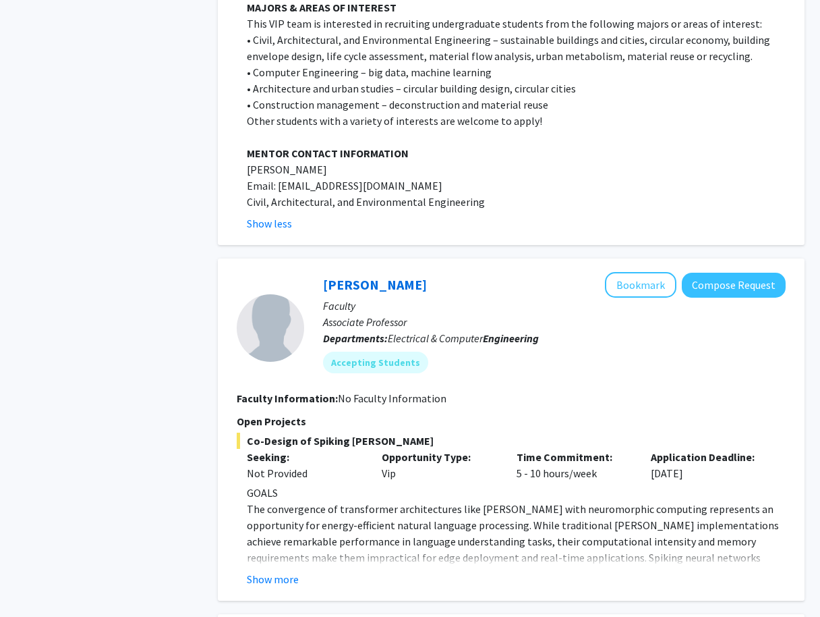
scroll to position [4741, 0]
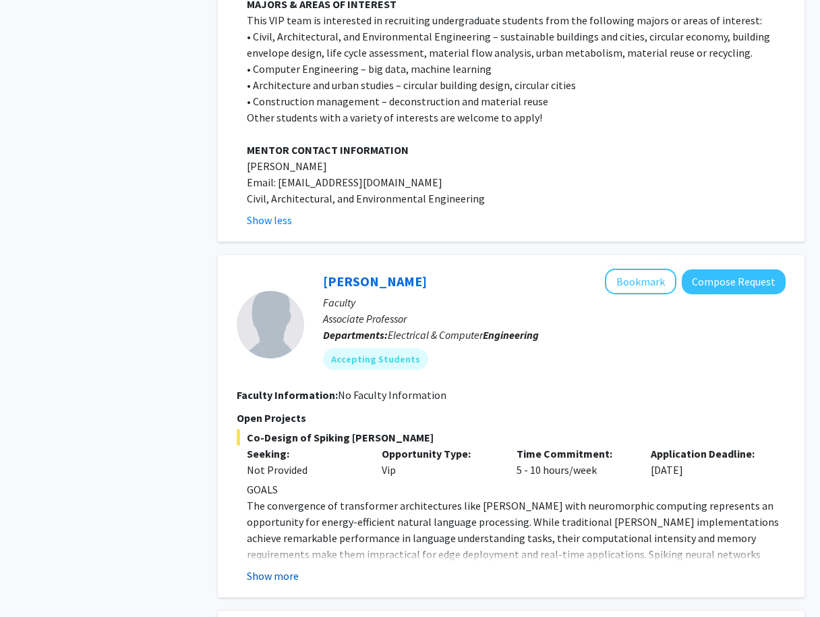
click at [281, 567] on button "Show more" at bounding box center [273, 575] width 52 height 16
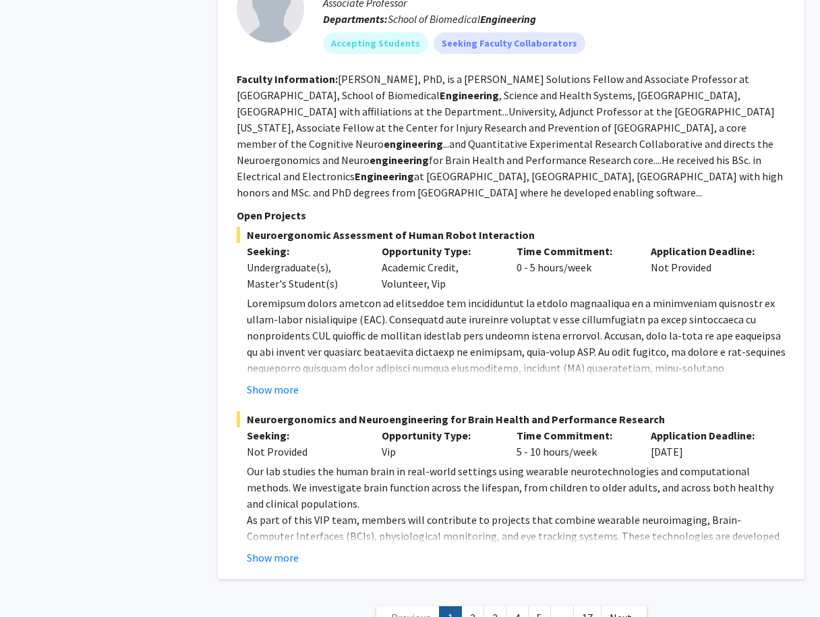
scroll to position [7287, 0]
click at [583, 606] on link "17" at bounding box center [587, 618] width 28 height 24
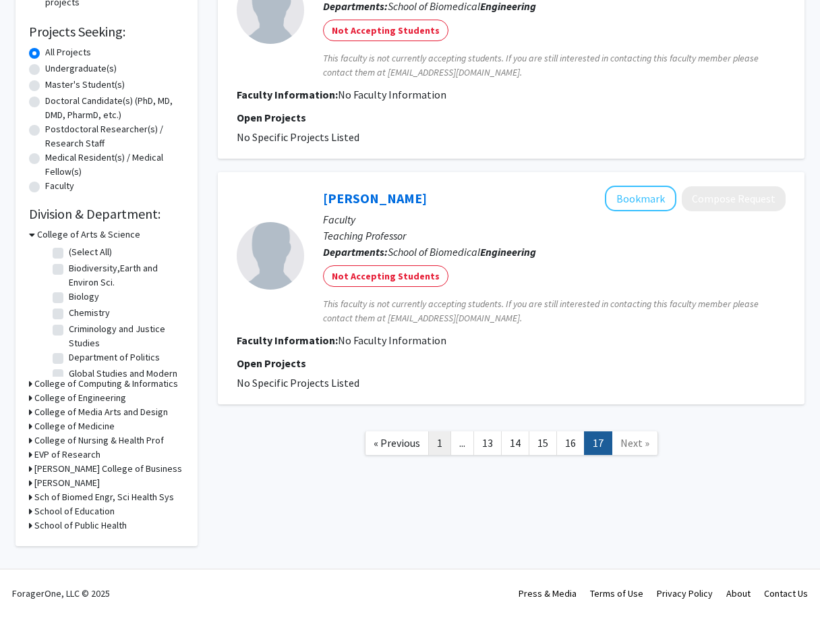
scroll to position [212, 0]
click at [492, 445] on link "13" at bounding box center [488, 443] width 28 height 24
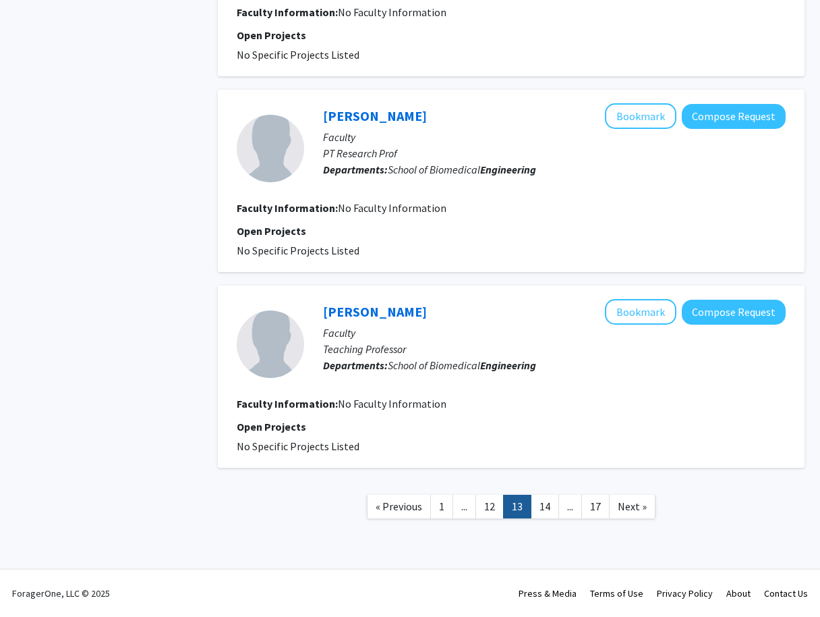
scroll to position [1613, 0]
click at [487, 513] on link "12" at bounding box center [490, 506] width 28 height 24
click at [465, 506] on span "..." at bounding box center [464, 505] width 6 height 13
click at [481, 512] on link "11" at bounding box center [490, 506] width 28 height 24
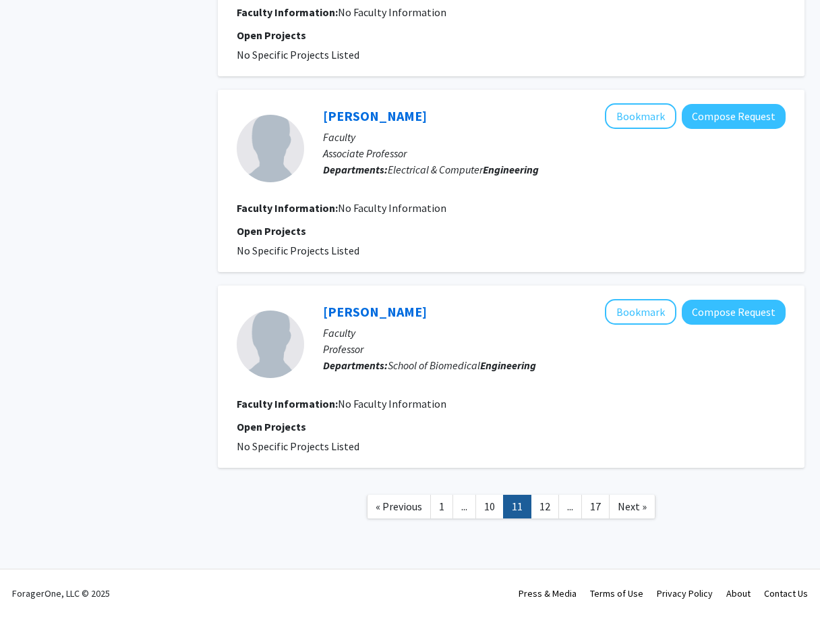
scroll to position [1613, 0]
click at [481, 512] on link "10" at bounding box center [490, 506] width 28 height 24
click at [451, 509] on link "1" at bounding box center [444, 506] width 23 height 24
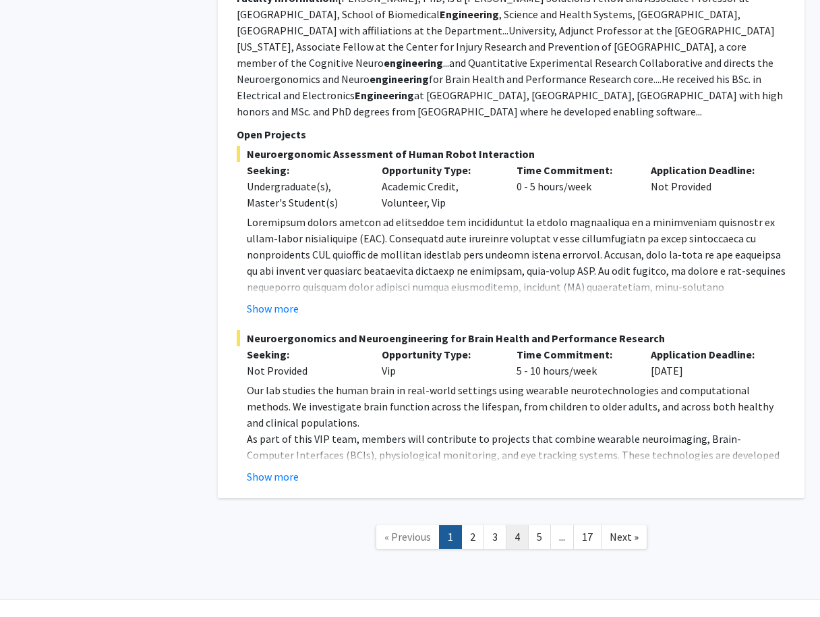
scroll to position [3823, 0]
click at [491, 525] on link "3" at bounding box center [495, 537] width 23 height 24
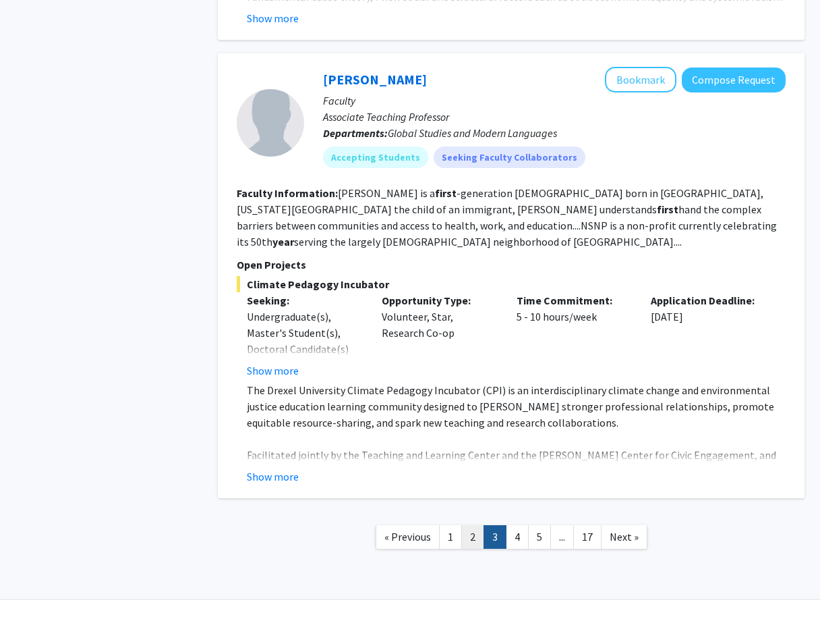
scroll to position [3337, 0]
click at [451, 525] on link "1" at bounding box center [450, 537] width 23 height 24
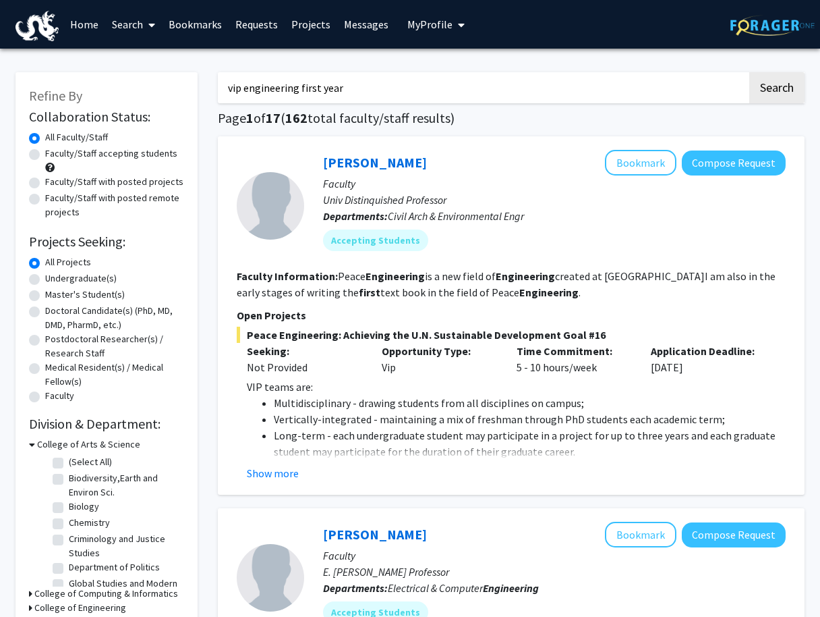
click at [102, 30] on link "Home" at bounding box center [84, 24] width 42 height 47
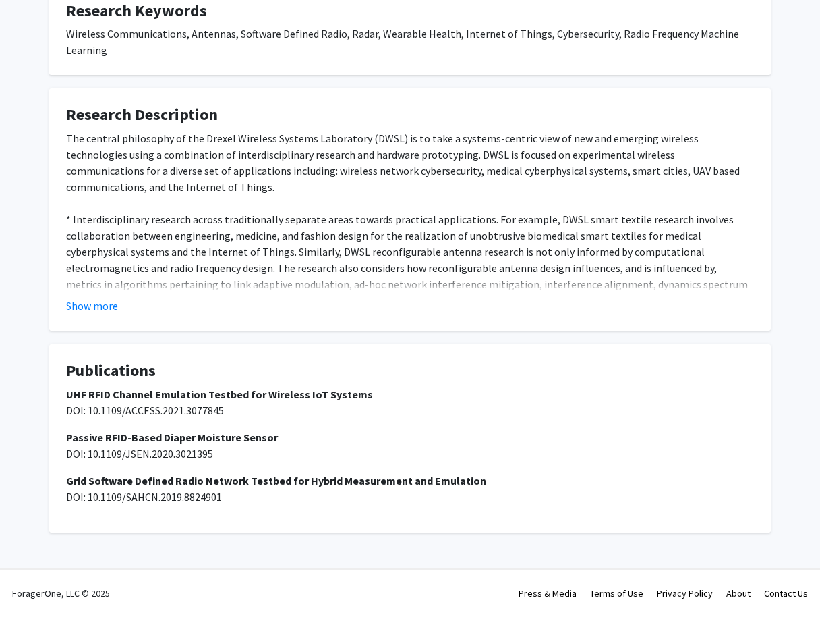
scroll to position [921, 0]
click at [187, 396] on strong "UHF RFID Channel Emulation Testbed for Wireless IoT Systems" at bounding box center [219, 394] width 307 height 13
click at [123, 375] on h4 "Publications" at bounding box center [410, 372] width 688 height 20
drag, startPoint x: 65, startPoint y: 409, endPoint x: 237, endPoint y: 407, distance: 172.7
click at [237, 407] on fg-card "Publications UHF RFID Channel Emulation Testbed for Wireless IoT Systems DOI: 1…" at bounding box center [410, 439] width 722 height 188
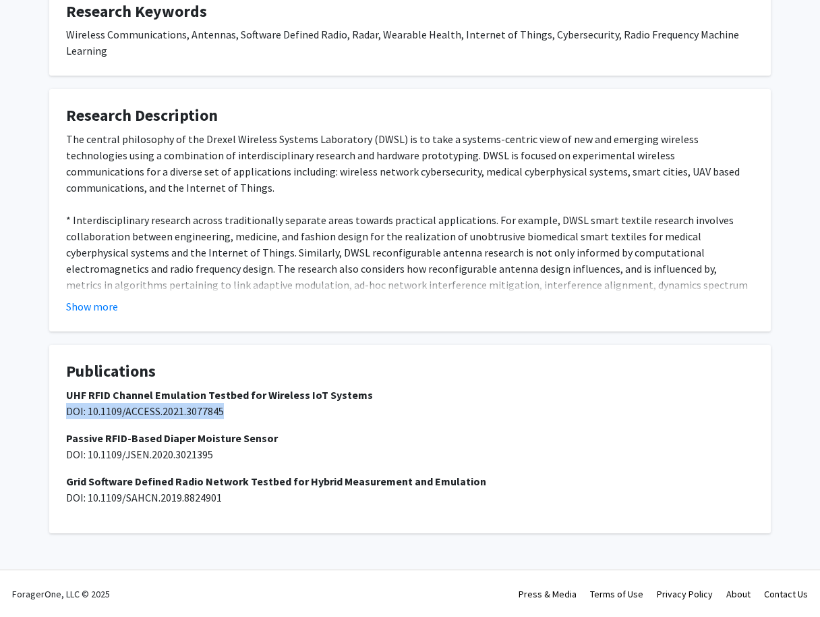
drag, startPoint x: 227, startPoint y: 409, endPoint x: 61, endPoint y: 409, distance: 165.9
click at [61, 409] on fg-card "Publications UHF RFID Channel Emulation Testbed for Wireless IoT Systems DOI: 1…" at bounding box center [410, 439] width 722 height 188
copy span "DOI: 10.1109/ACCESS.2021.3077845"
click at [138, 411] on span "DOI: 10.1109/ACCESS.2021.3077845" at bounding box center [145, 410] width 158 height 13
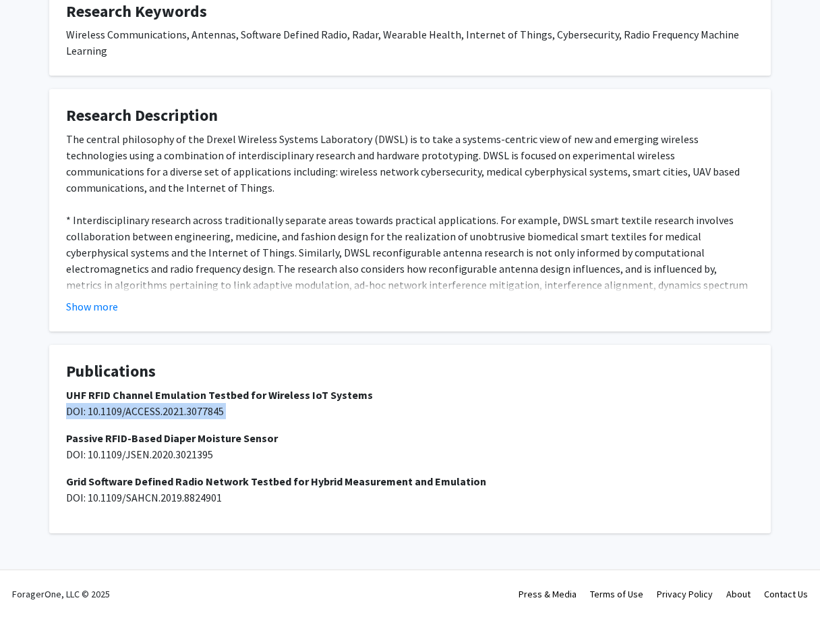
click at [138, 411] on span "DOI: 10.1109/ACCESS.2021.3077845" at bounding box center [145, 410] width 158 height 13
click at [188, 410] on span "DOI: 10.1109/ACCESS.2021.3077845" at bounding box center [145, 410] width 158 height 13
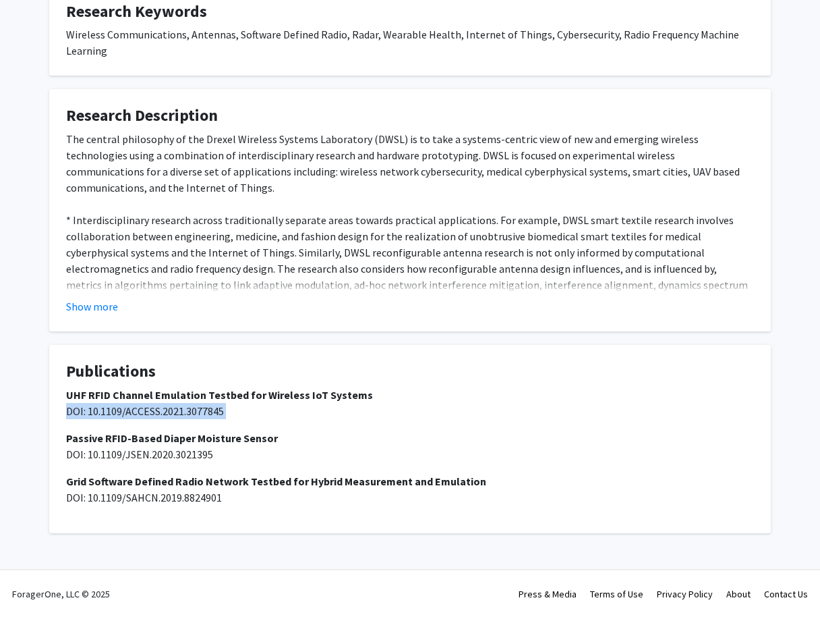
click at [188, 410] on span "DOI: 10.1109/ACCESS.2021.3077845" at bounding box center [145, 410] width 158 height 13
click at [55, 417] on fg-card "Publications UHF RFID Channel Emulation Testbed for Wireless IoT Systems DOI: 1…" at bounding box center [410, 439] width 722 height 188
drag, startPoint x: 67, startPoint y: 411, endPoint x: 195, endPoint y: 414, distance: 127.5
click at [195, 414] on span "DOI: 10.1109/ACCESS.2021.3077845" at bounding box center [145, 410] width 158 height 13
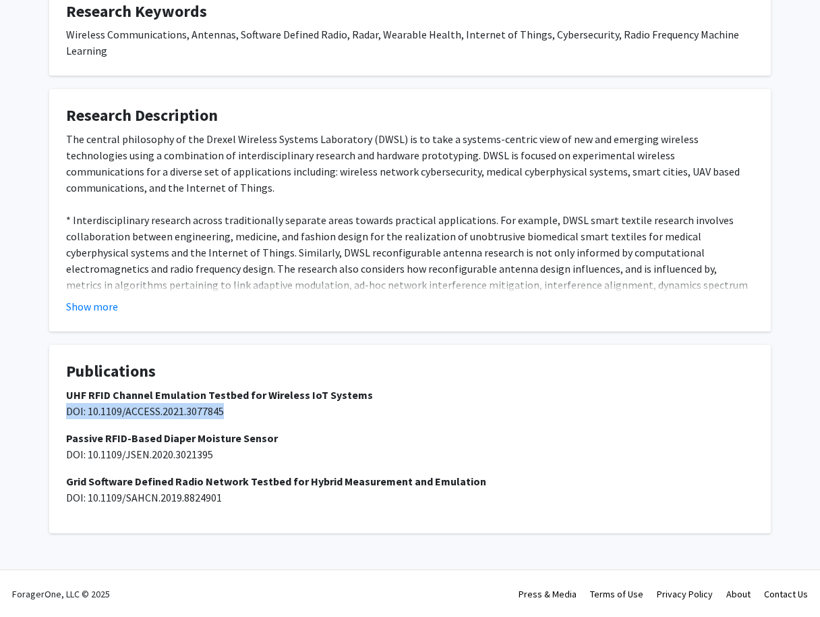
drag, startPoint x: 227, startPoint y: 411, endPoint x: 64, endPoint y: 409, distance: 162.6
click at [64, 409] on fg-card "Publications UHF RFID Channel Emulation Testbed for Wireless IoT Systems DOI: 1…" at bounding box center [410, 439] width 722 height 188
drag, startPoint x: 63, startPoint y: 411, endPoint x: 248, endPoint y: 409, distance: 185.5
click at [249, 409] on fg-card "Publications UHF RFID Channel Emulation Testbed for Wireless IoT Systems DOI: 1…" at bounding box center [410, 439] width 722 height 188
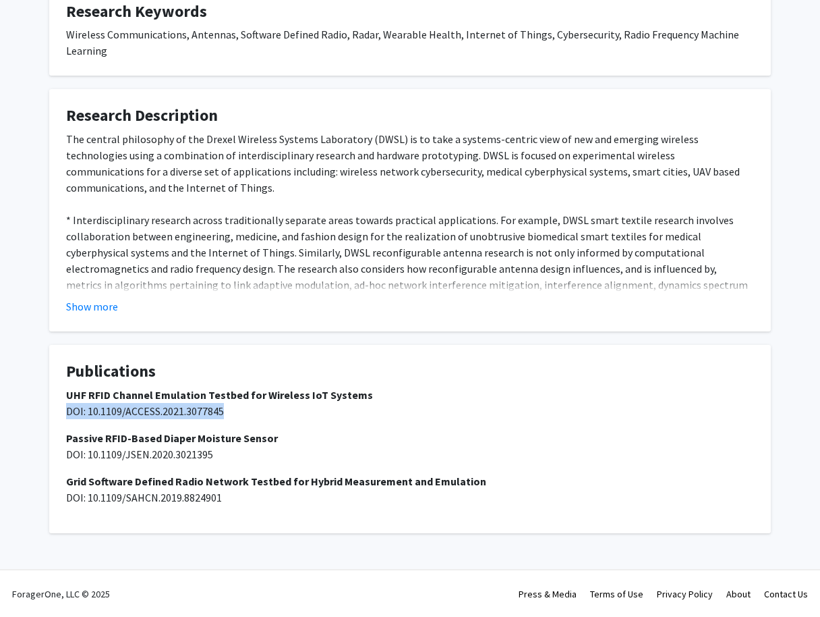
click at [248, 409] on p "UHF RFID Channel Emulation Testbed for Wireless IoT Systems DOI: 10.1109/ACCESS…" at bounding box center [410, 403] width 688 height 32
click at [195, 406] on span "DOI: 10.1109/ACCESS.2021.3077845" at bounding box center [145, 410] width 158 height 13
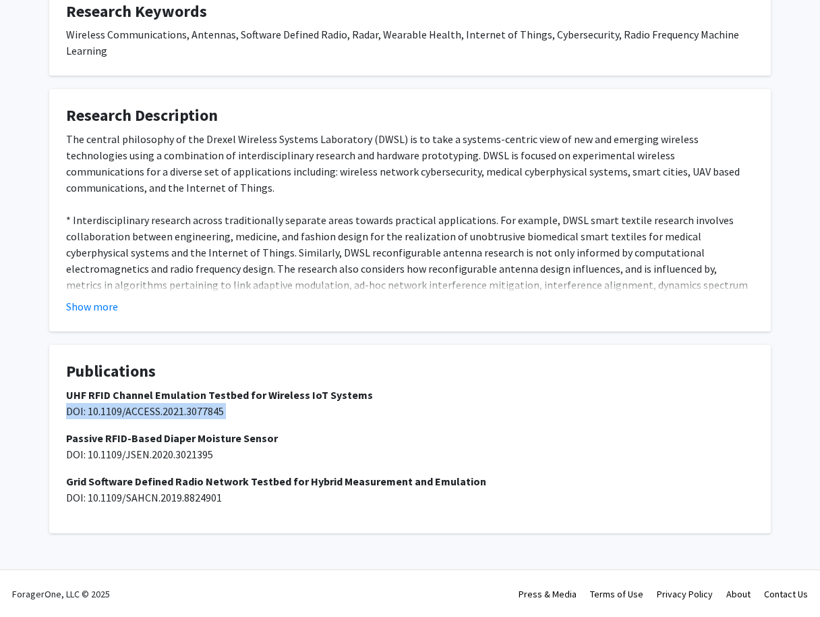
click at [195, 406] on span "DOI: 10.1109/ACCESS.2021.3077845" at bounding box center [145, 410] width 158 height 13
drag, startPoint x: 69, startPoint y: 412, endPoint x: 221, endPoint y: 412, distance: 152.5
click at [221, 412] on span "DOI: 10.1109/ACCESS.2021.3077845" at bounding box center [145, 410] width 158 height 13
click at [227, 412] on p "UHF RFID Channel Emulation Testbed for Wireless IoT Systems DOI: 10.1109/ACCESS…" at bounding box center [410, 403] width 688 height 32
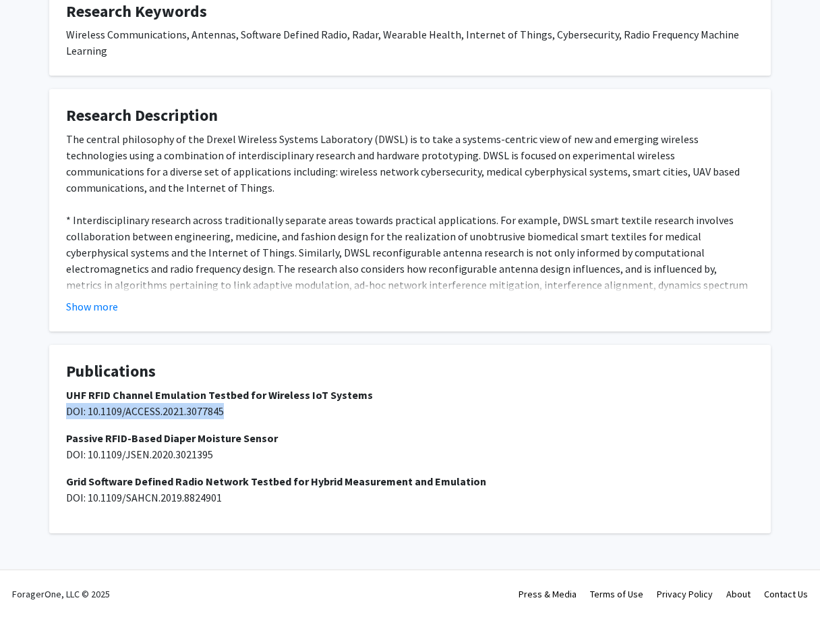
drag, startPoint x: 224, startPoint y: 411, endPoint x: 66, endPoint y: 410, distance: 157.8
click at [66, 410] on span "DOI: 10.1109/ACCESS.2021.3077845" at bounding box center [145, 410] width 158 height 13
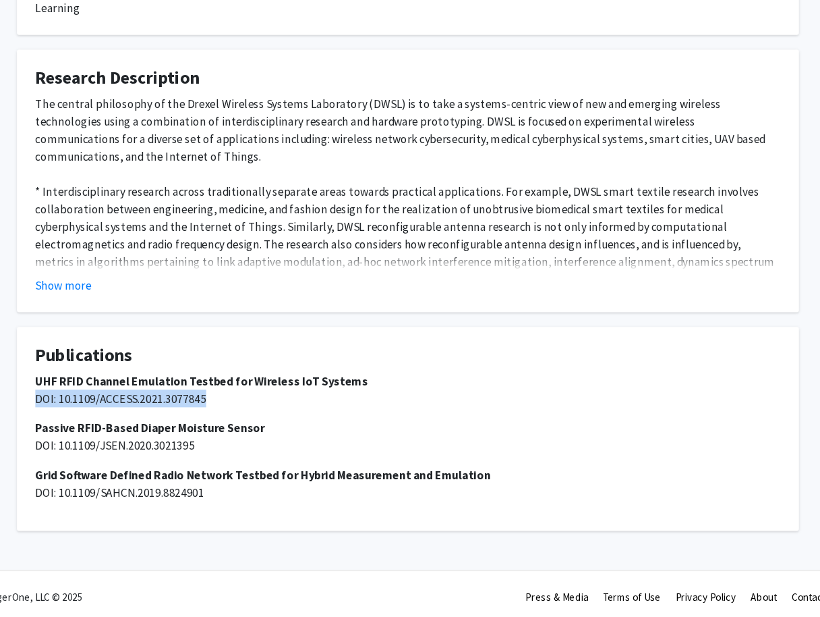
click at [76, 404] on span "DOI: 10.1109/ACCESS.2021.3077845" at bounding box center [145, 410] width 158 height 13
copy span "DOI: 10.1109/ACCESS.2021.3077845"
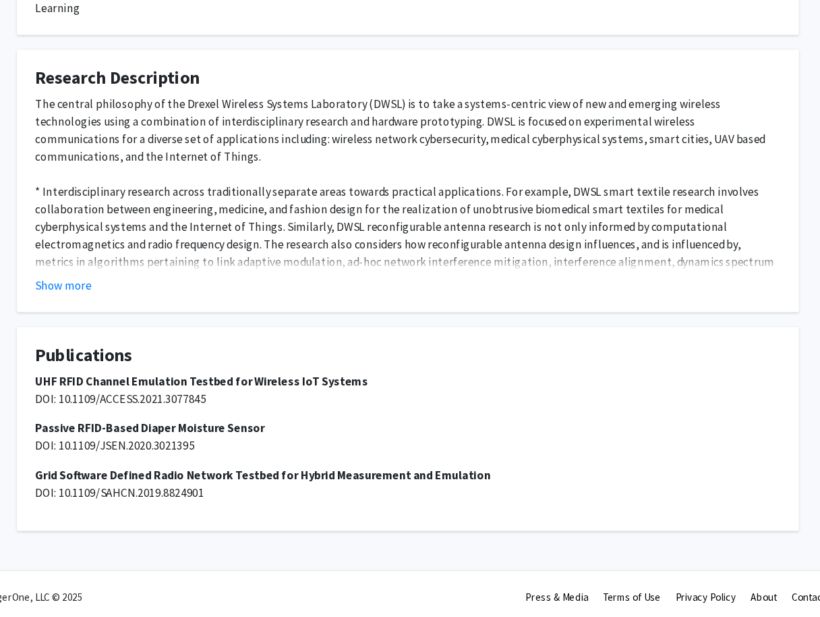
click at [320, 287] on fg-card "Research Description The central philosophy of the Drexel Wireless Systems Labo…" at bounding box center [410, 210] width 722 height 242
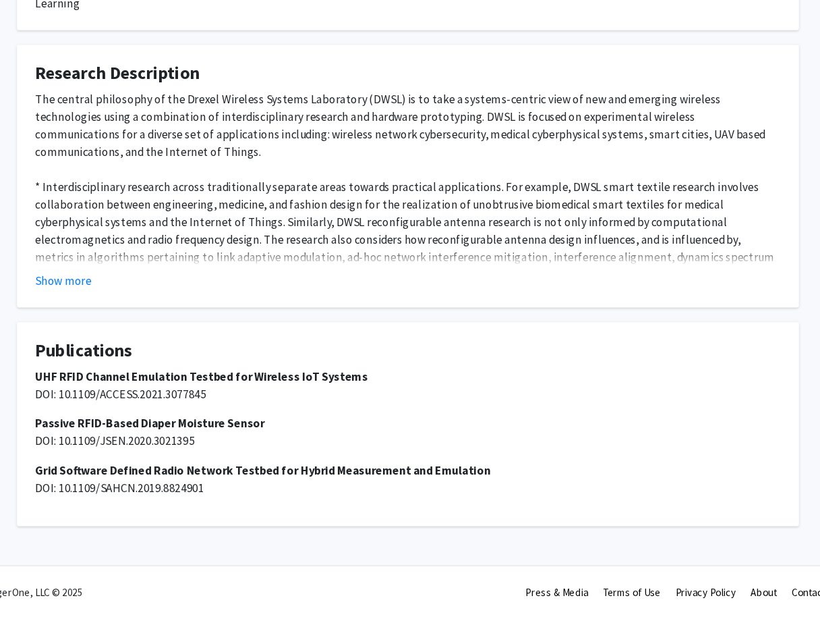
scroll to position [921, 0]
click at [121, 474] on strong "Grid Software Defined Radio Network Testbed for Hybrid Measurement and Emulation" at bounding box center [276, 480] width 420 height 13
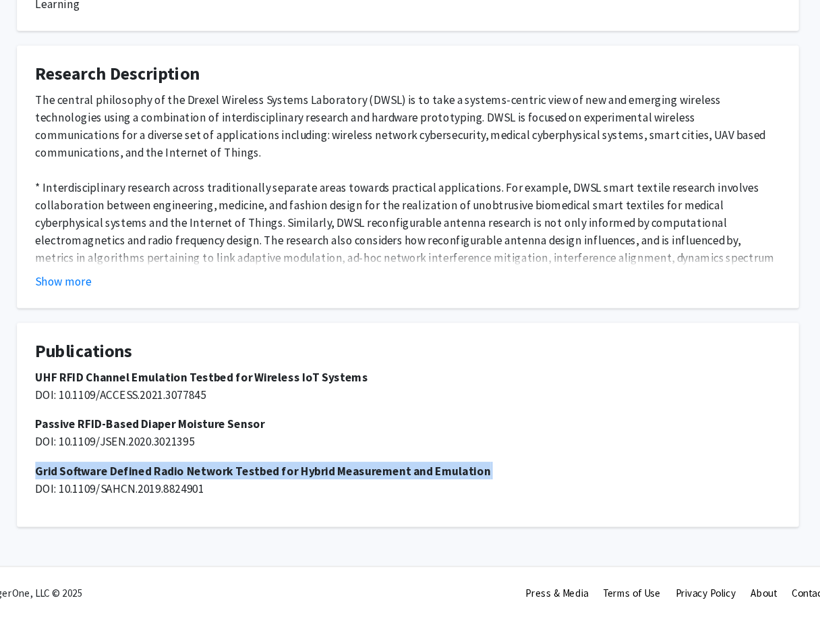
click at [121, 474] on strong "Grid Software Defined Radio Network Testbed for Hybrid Measurement and Emulation" at bounding box center [276, 480] width 420 height 13
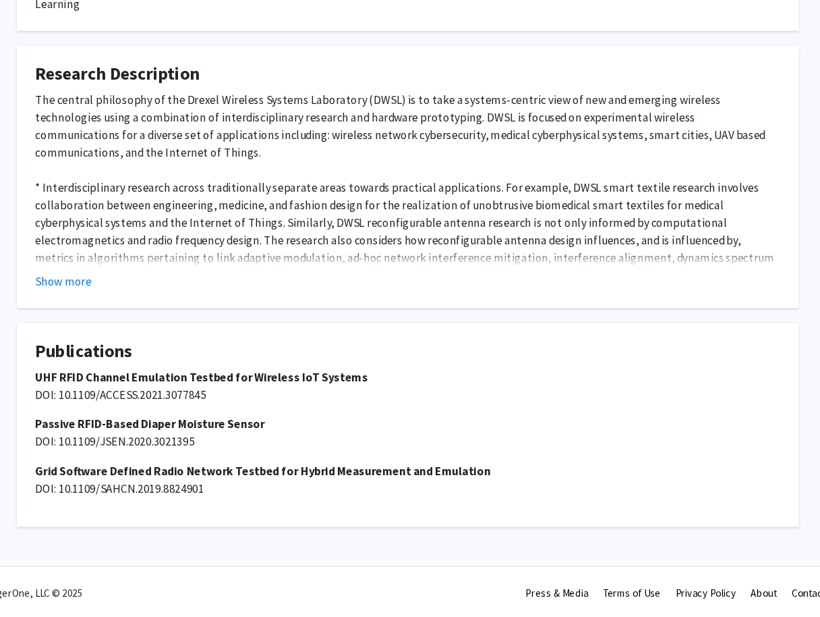
click at [186, 388] on strong "UHF RFID Channel Emulation Testbed for Wireless IoT Systems" at bounding box center [219, 394] width 307 height 13
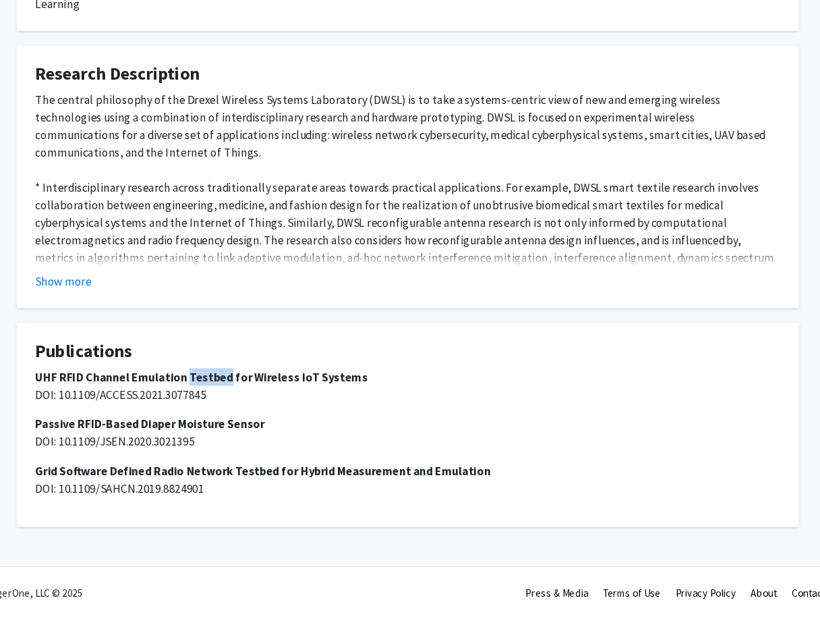
click at [186, 388] on strong "UHF RFID Channel Emulation Testbed for Wireless IoT Systems" at bounding box center [219, 394] width 307 height 13
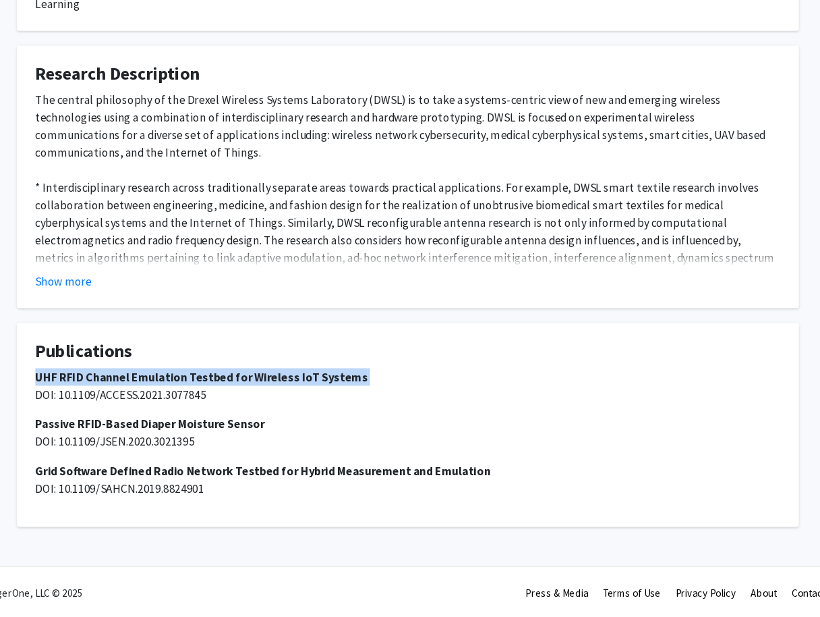
click at [186, 388] on strong "UHF RFID Channel Emulation Testbed for Wireless IoT Systems" at bounding box center [219, 394] width 307 height 13
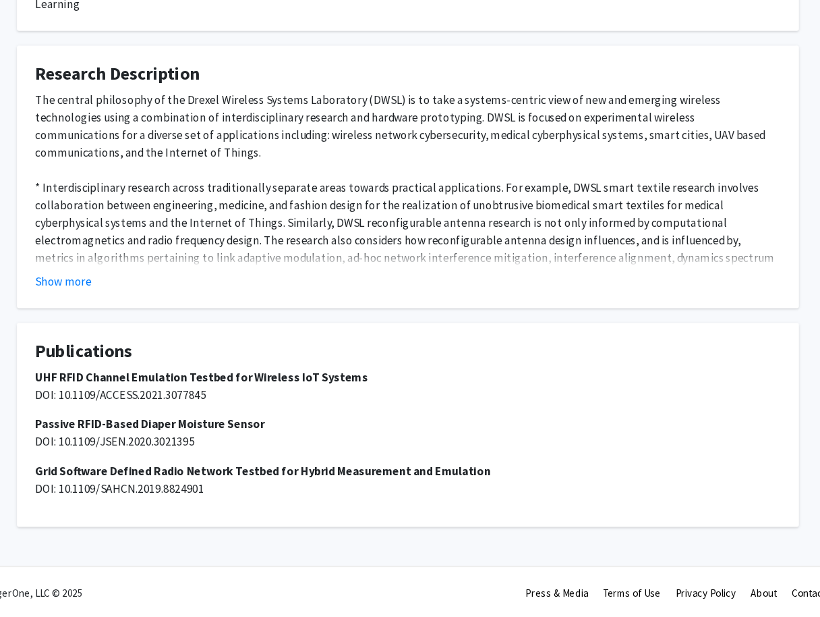
click at [140, 404] on span "DOI: 10.1109/ACCESS.2021.3077845" at bounding box center [145, 410] width 158 height 13
copy span "DOI: 10.1109/ACCESS.2021.3077845"
